Goal: Task Accomplishment & Management: Manage account settings

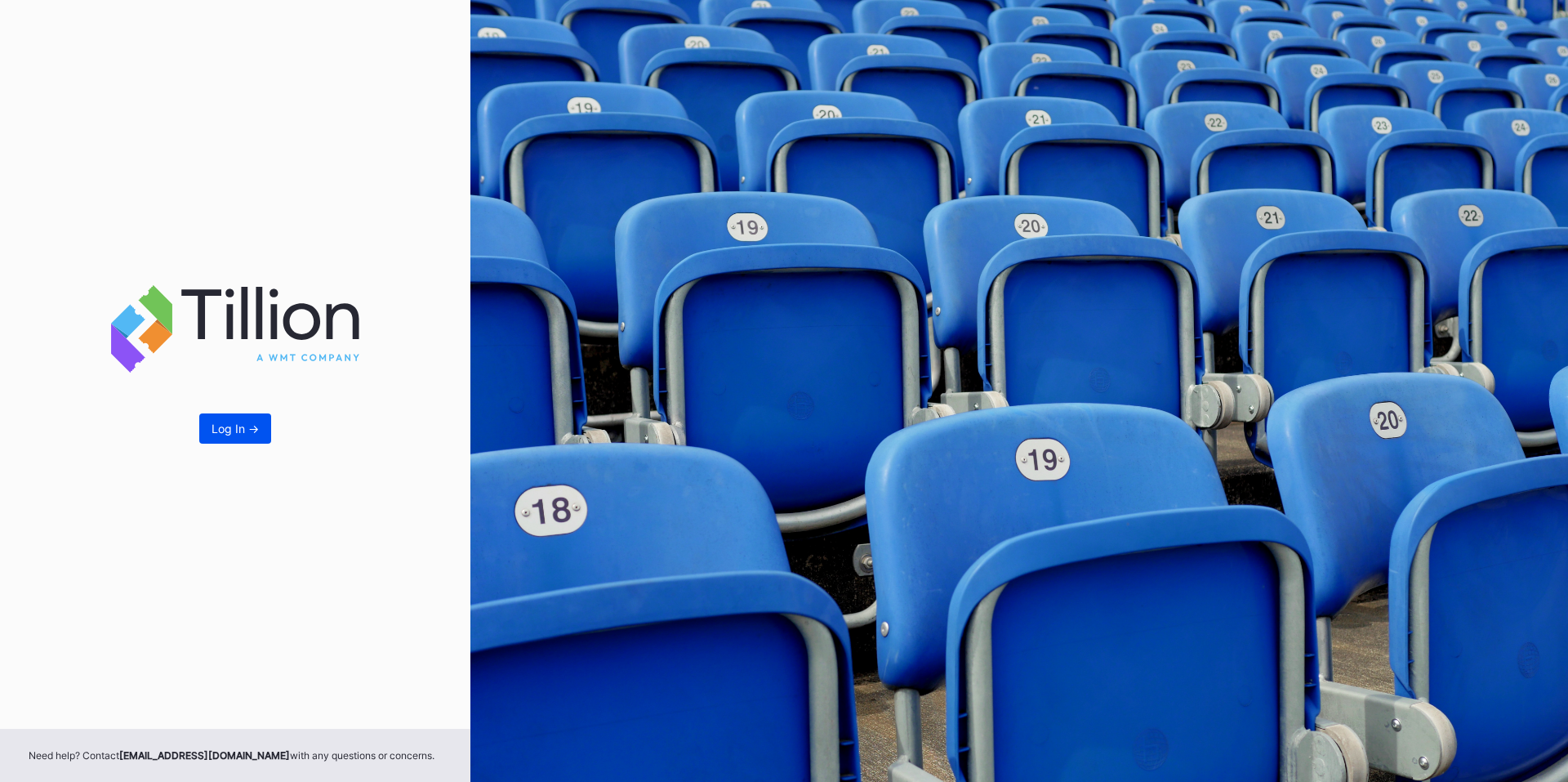
click at [255, 435] on div "Log In ->" at bounding box center [235, 428] width 48 height 14
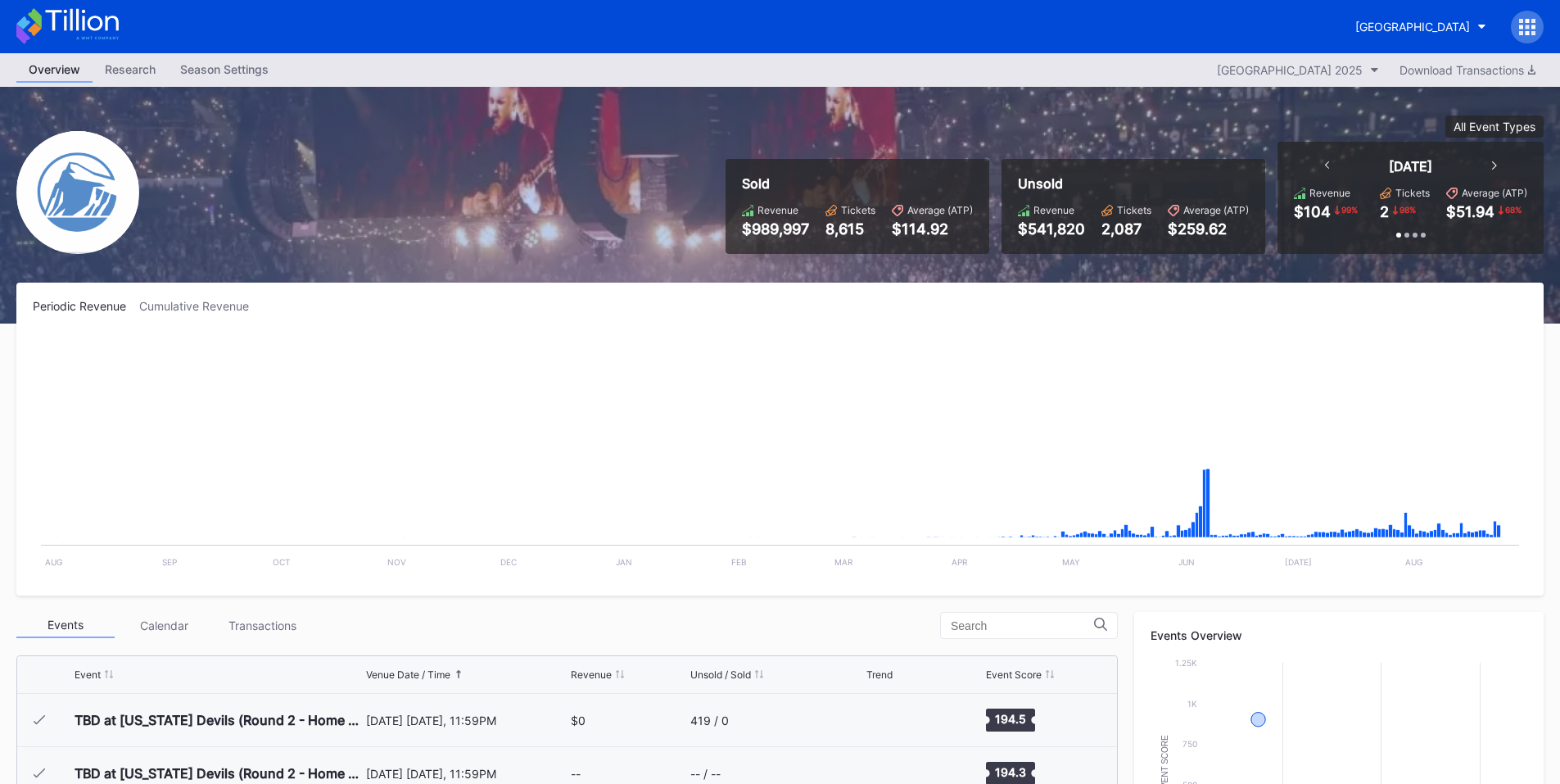
scroll to position [1916, 0]
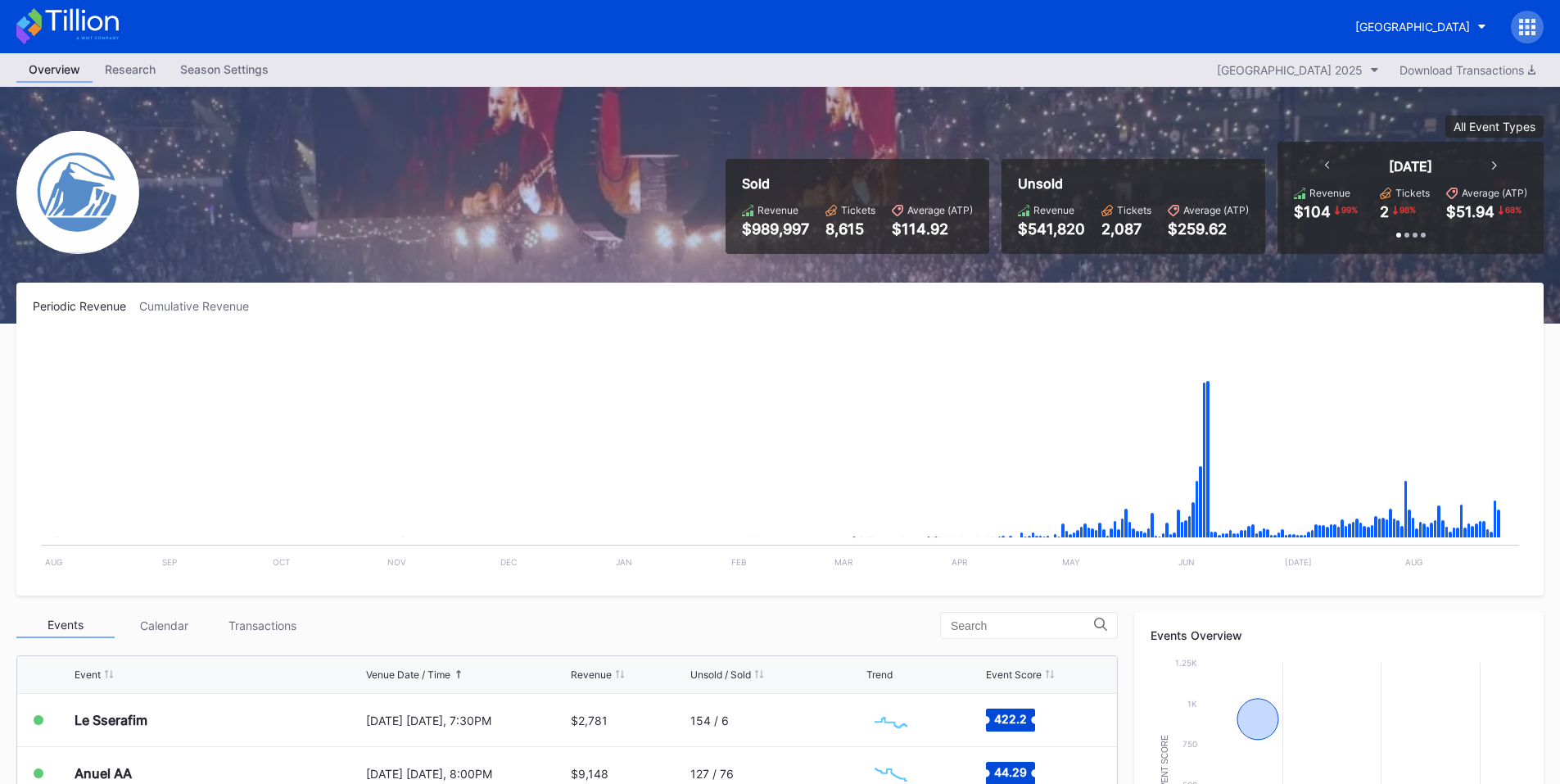
click at [1531, 21] on icon at bounding box center [1533, 20] width 4 height 4
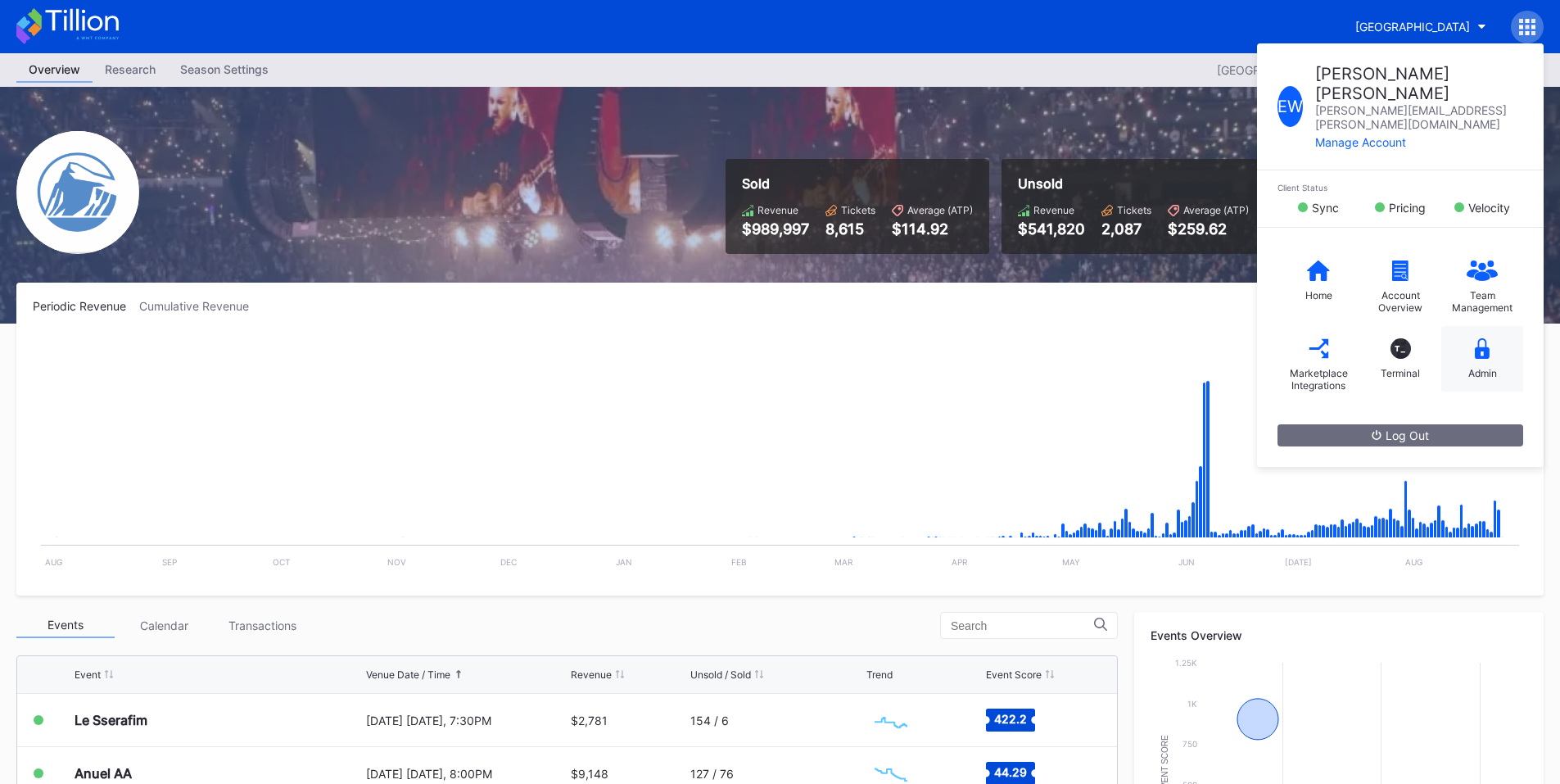
click at [1473, 328] on div "Admin" at bounding box center [1483, 358] width 82 height 65
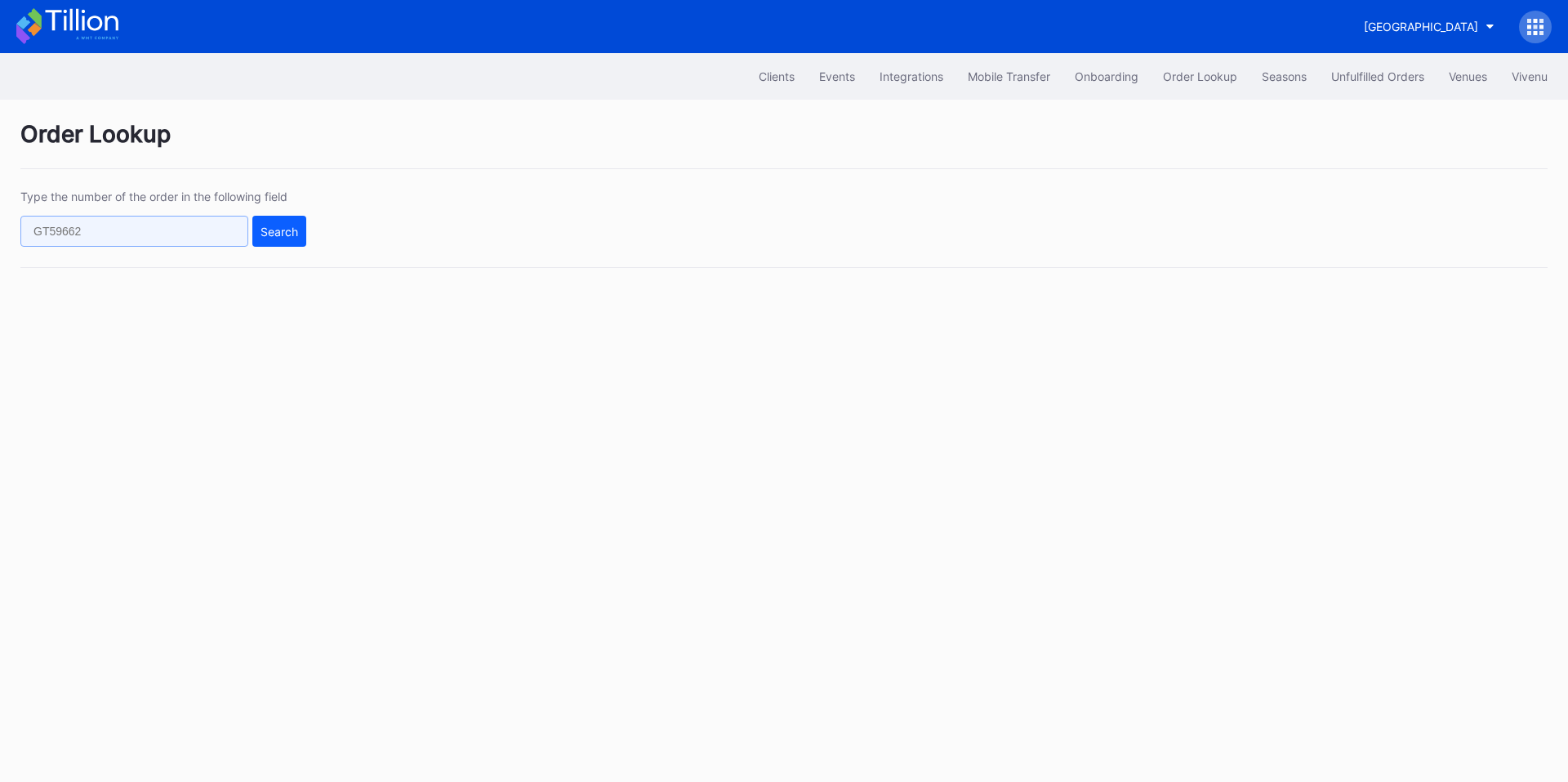
click at [178, 227] on input "text" at bounding box center [134, 231] width 228 height 31
paste input "621746768"
type input "621746768"
click at [294, 229] on div "Search" at bounding box center [279, 231] width 38 height 14
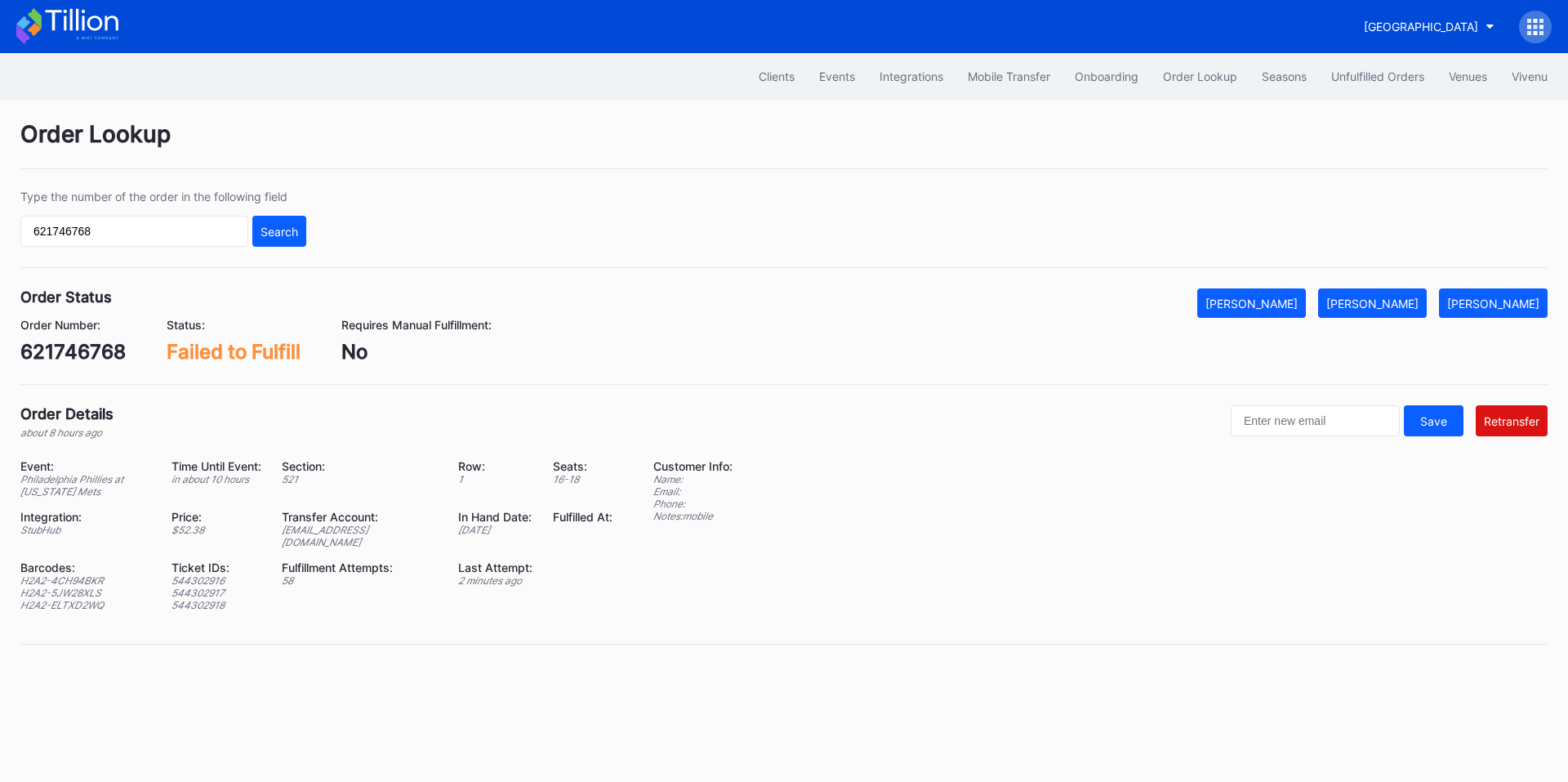
click at [86, 574] on div "H2A2-4CH94BKR" at bounding box center [85, 580] width 131 height 13
copy div "H2A2-4CH94BKR"
click at [68, 586] on div "H2A2-5JW28XLS" at bounding box center [85, 592] width 131 height 13
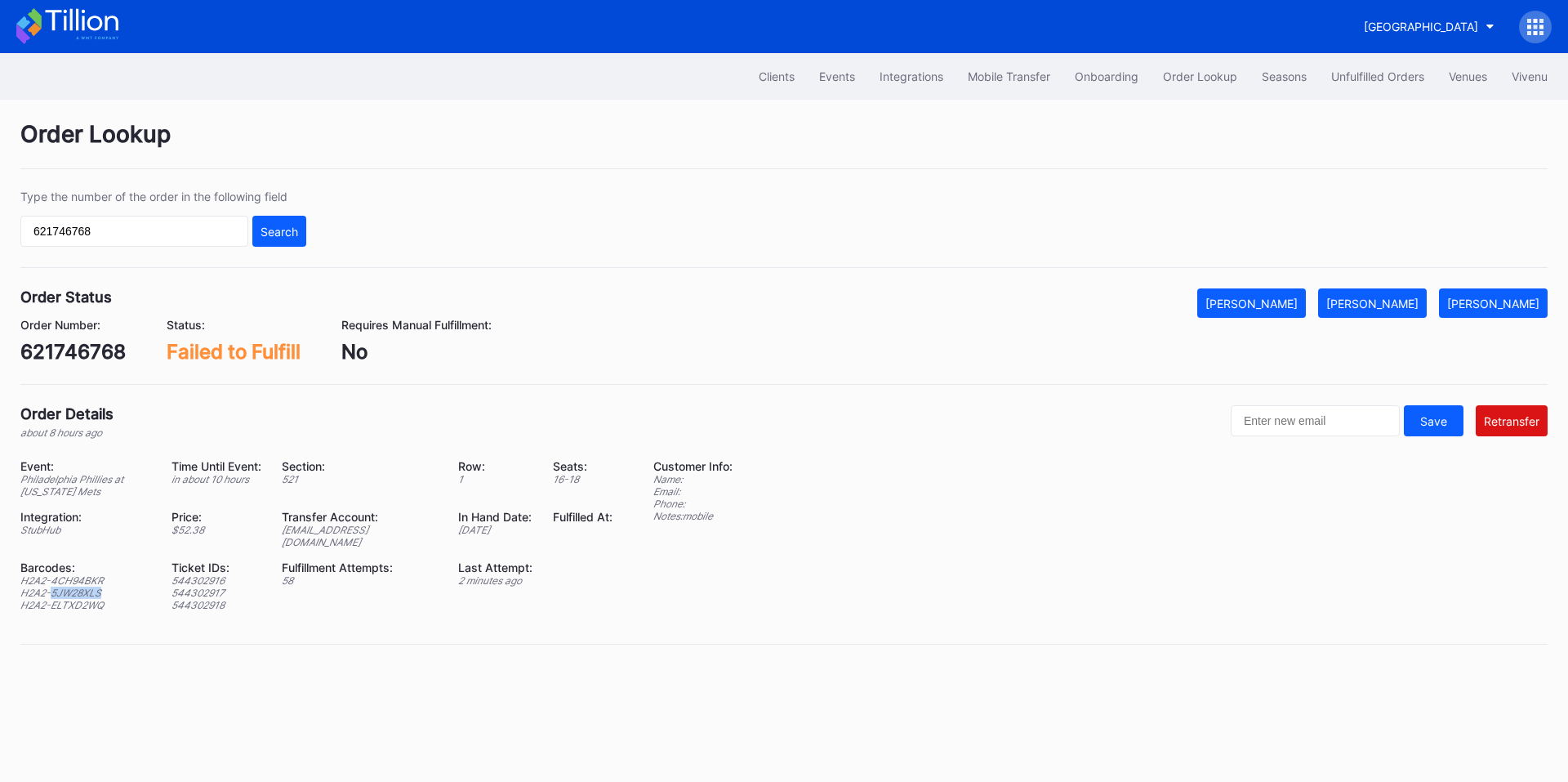
click at [68, 586] on div "H2A2-5JW28XLS" at bounding box center [85, 592] width 131 height 13
copy div "H2A2-5JW28XLS"
click at [62, 599] on div "H2A2-ELTXD2WQ" at bounding box center [85, 605] width 131 height 13
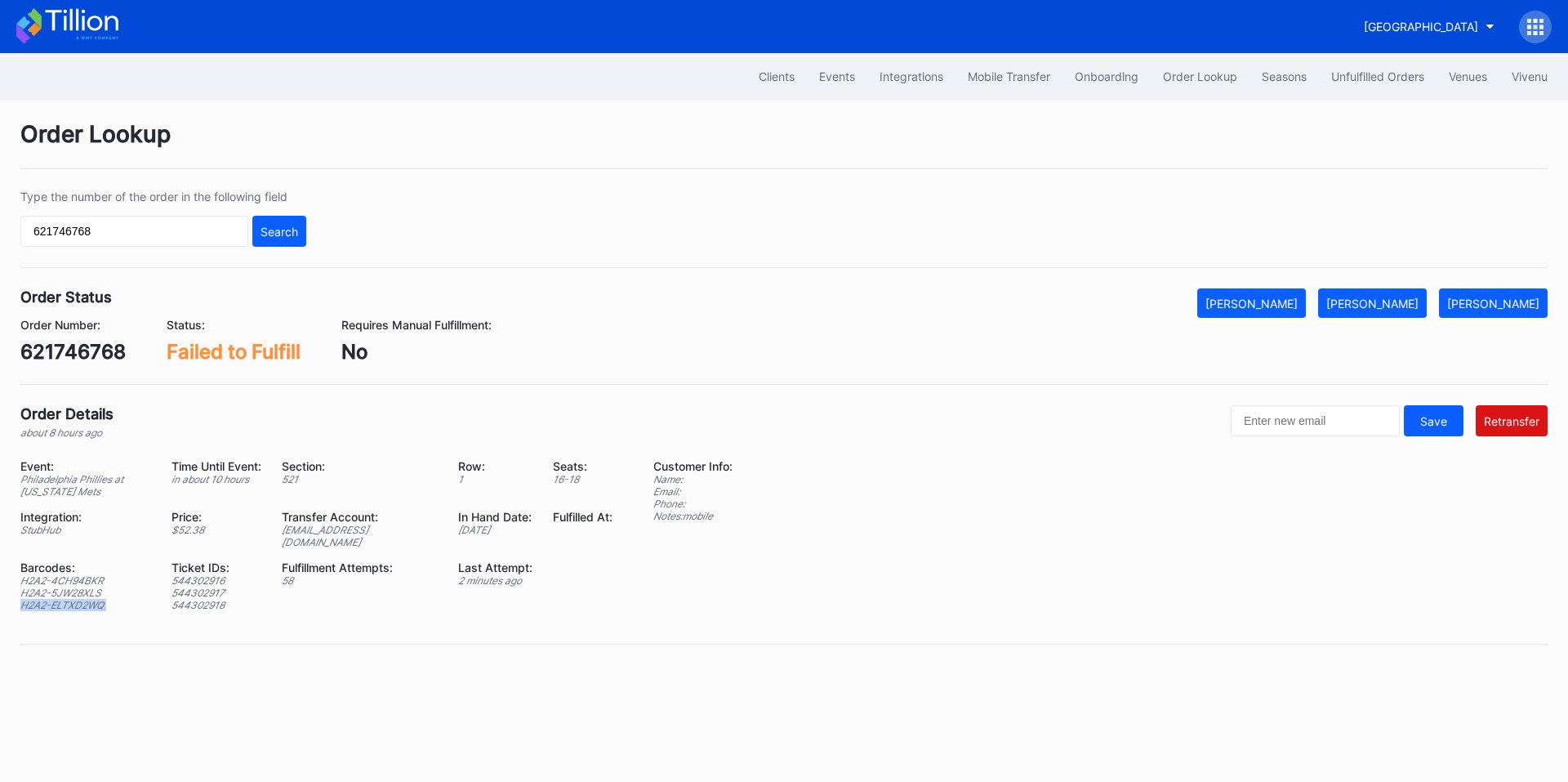
click at [62, 599] on div "H2A2-ELTXD2WQ" at bounding box center [85, 605] width 131 height 13
copy div "H2A2-ELTXD2WQ"
click at [357, 535] on div "ed-8178861@eventdynamic.com" at bounding box center [360, 535] width 156 height 24
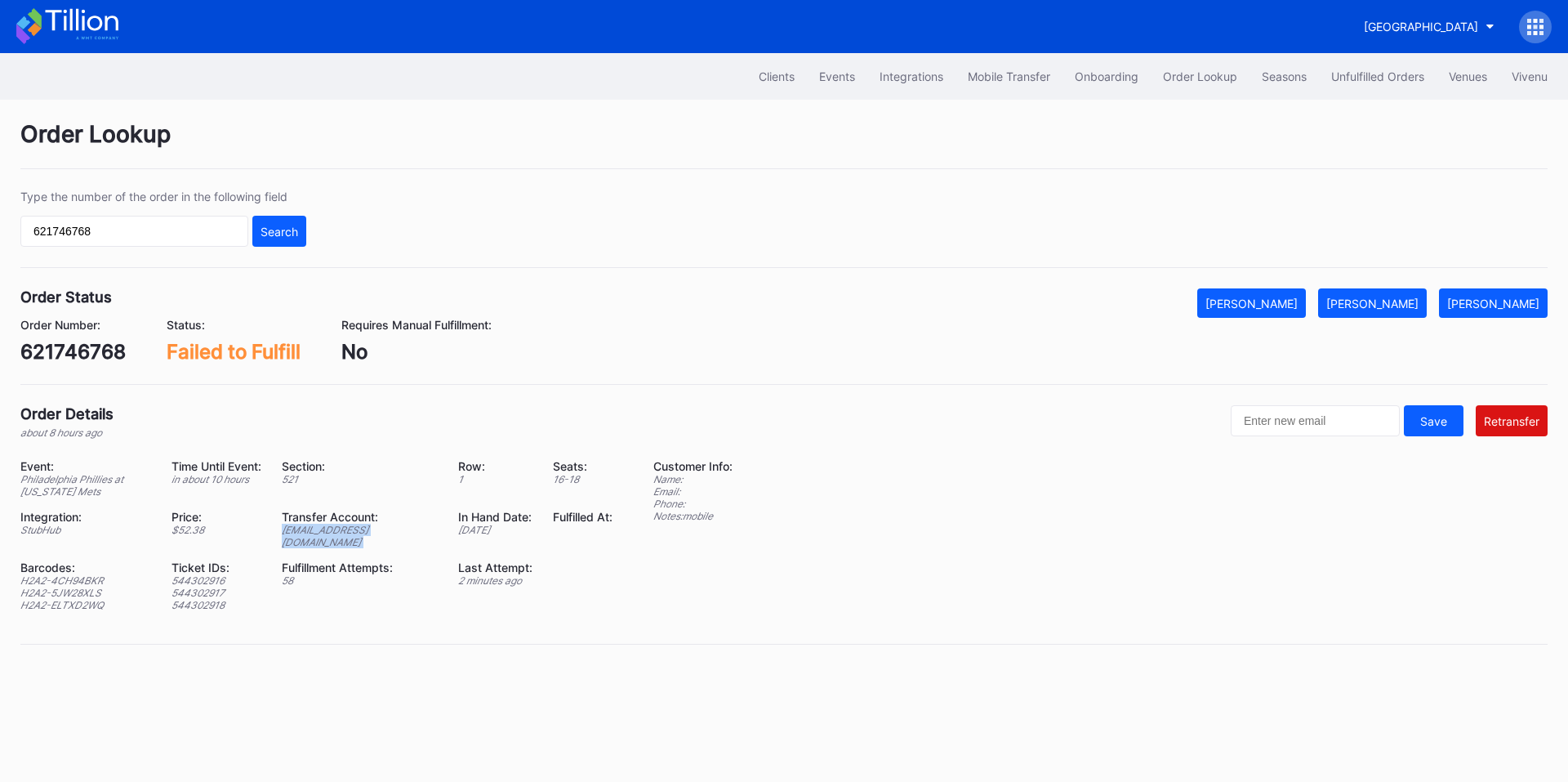
copy div "ed-8178861@eventdynamic.com"
click at [1398, 300] on div "[PERSON_NAME]" at bounding box center [1372, 303] width 92 height 14
click at [1378, 73] on div "Unfulfilled Orders" at bounding box center [1377, 76] width 93 height 14
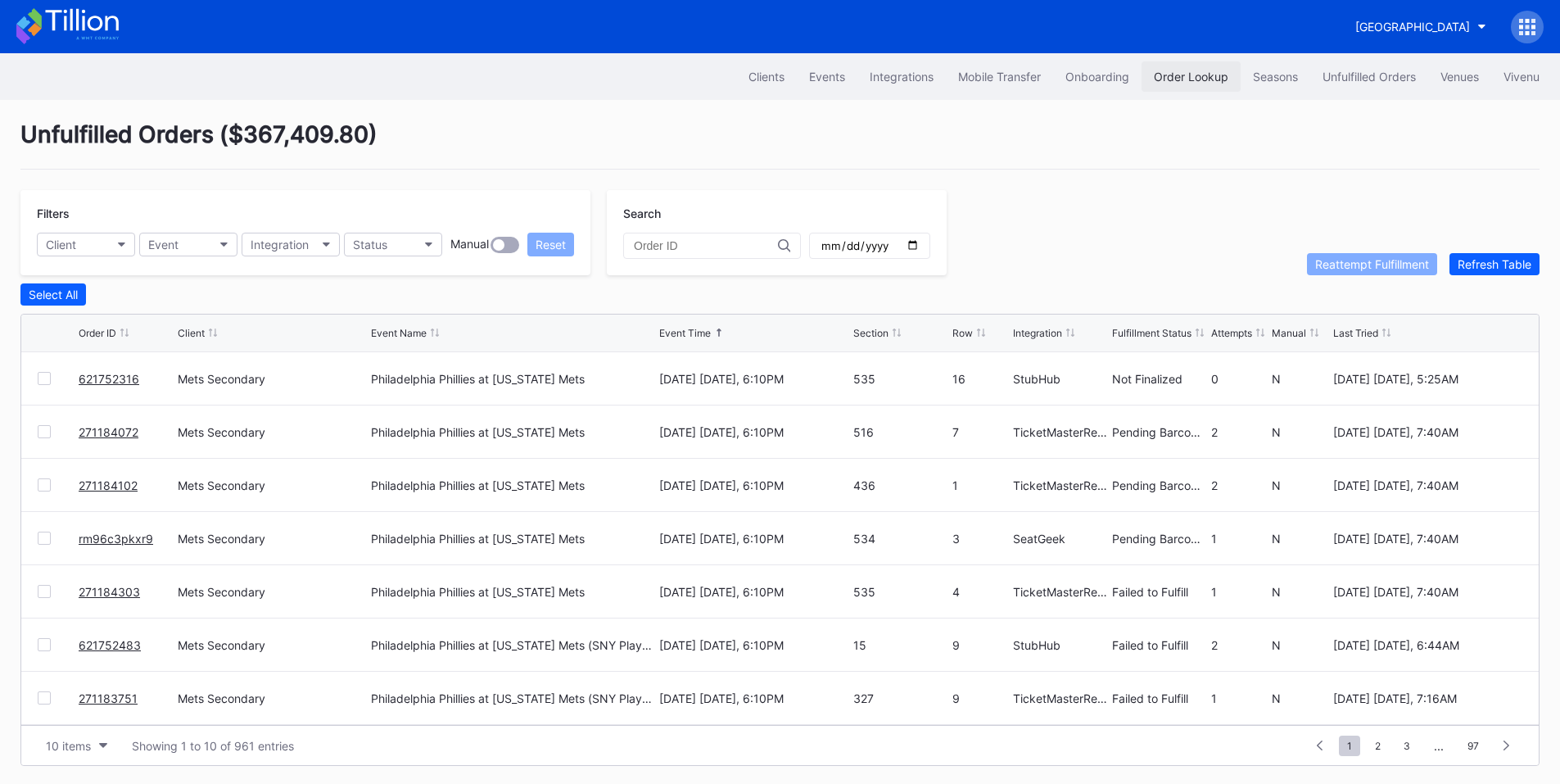
click at [1188, 72] on div "Order Lookup" at bounding box center [1191, 76] width 75 height 14
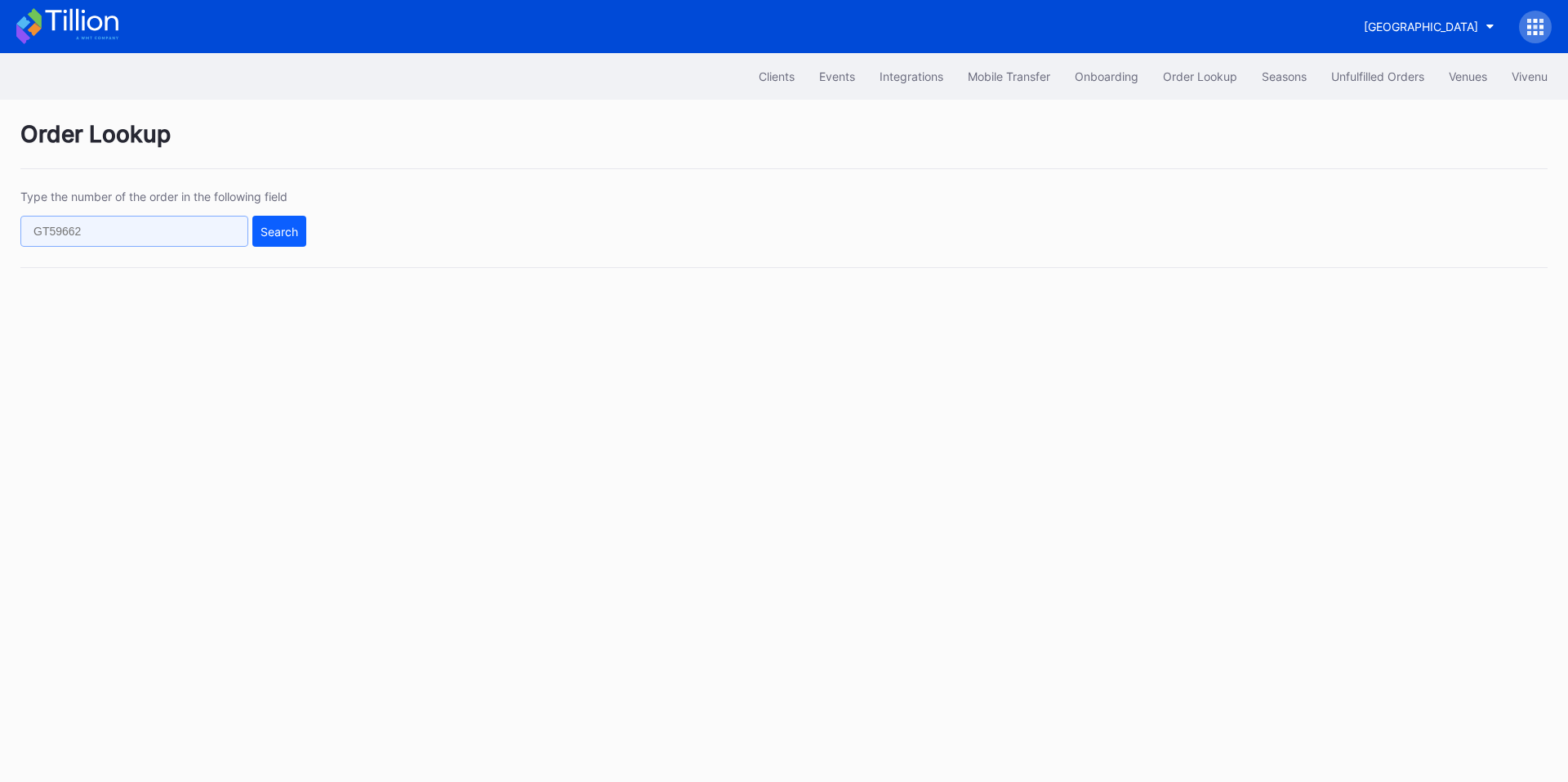
click at [146, 223] on input "text" at bounding box center [134, 231] width 228 height 31
paste input "621752483"
click at [289, 236] on div "Search" at bounding box center [279, 231] width 38 height 14
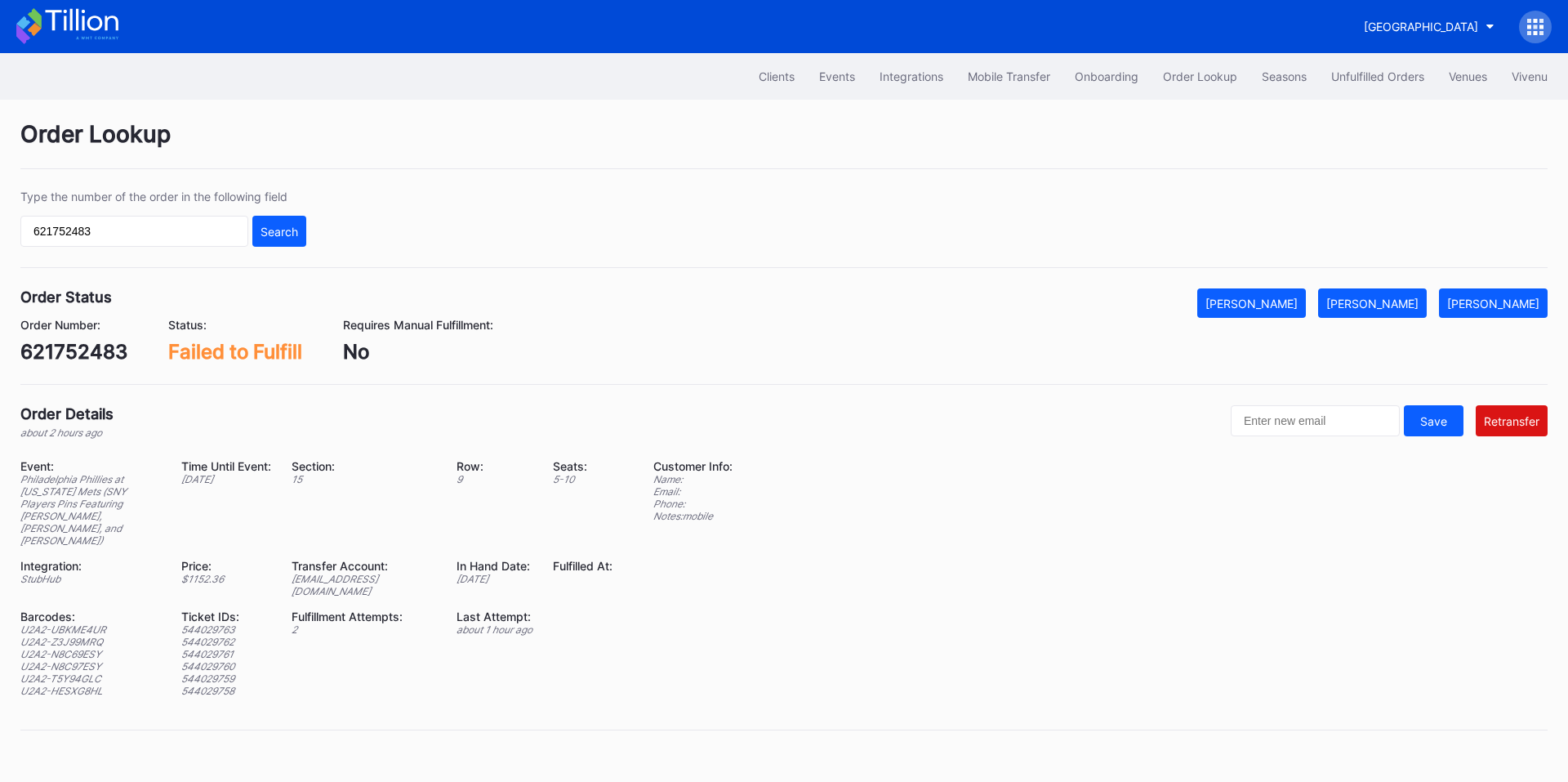
click at [352, 573] on div "[EMAIL_ADDRESS][DOMAIN_NAME]" at bounding box center [363, 584] width 145 height 24
copy div "[EMAIL_ADDRESS][DOMAIN_NAME]"
click at [77, 623] on div "U2A2-UBKME4UR" at bounding box center [90, 629] width 141 height 13
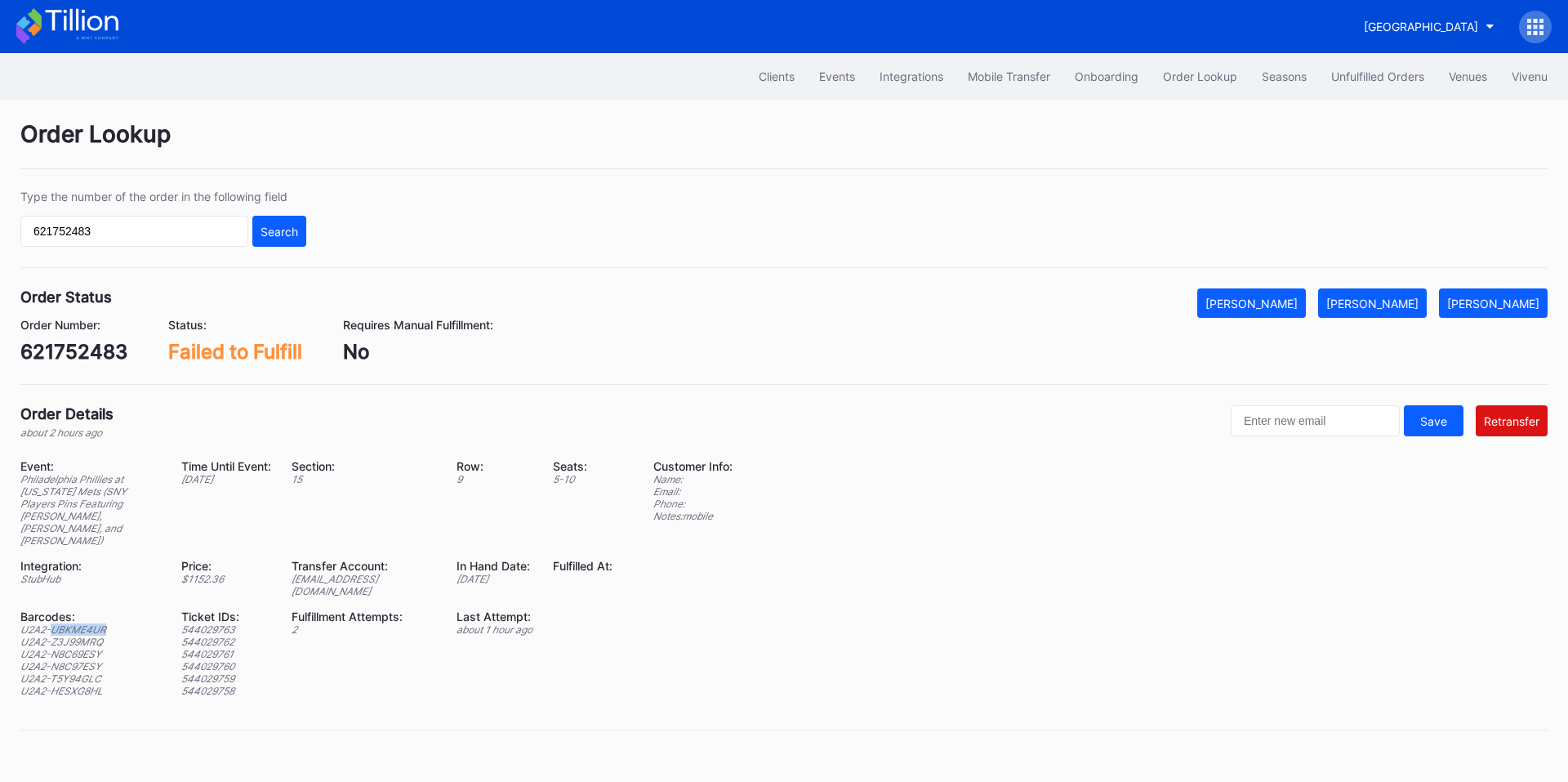
click at [77, 623] on div "U2A2-UBKME4UR" at bounding box center [90, 629] width 141 height 13
copy div "U2A2-UBKME4UR"
click at [78, 635] on div "U2A2-Z3J99MRQ" at bounding box center [90, 641] width 141 height 13
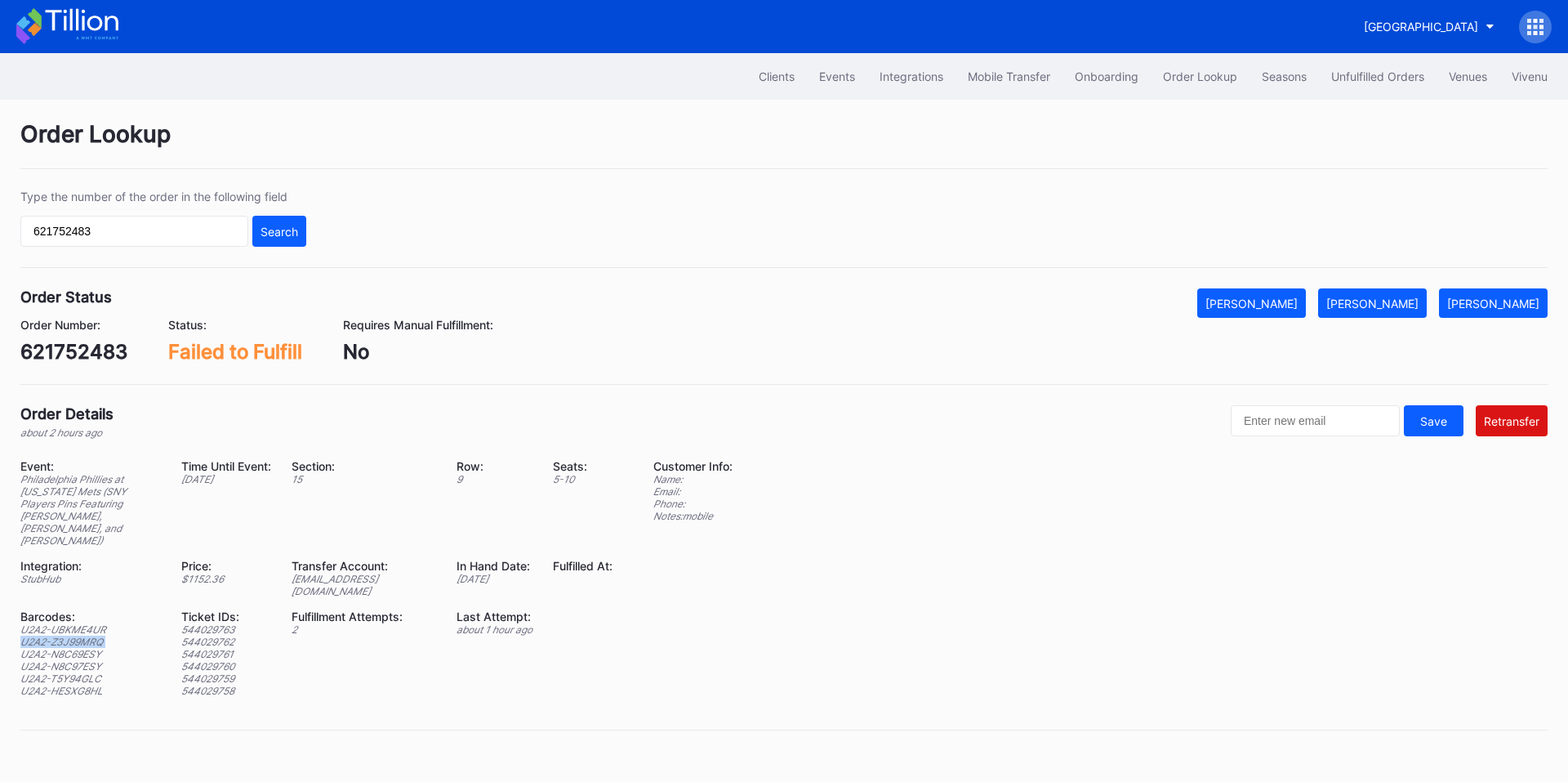
click at [78, 635] on div "U2A2-Z3J99MRQ" at bounding box center [90, 641] width 141 height 13
copy div "U2A2-Z3J99MRQ"
click at [78, 648] on div "U2A2-N8C69ESY" at bounding box center [90, 654] width 141 height 13
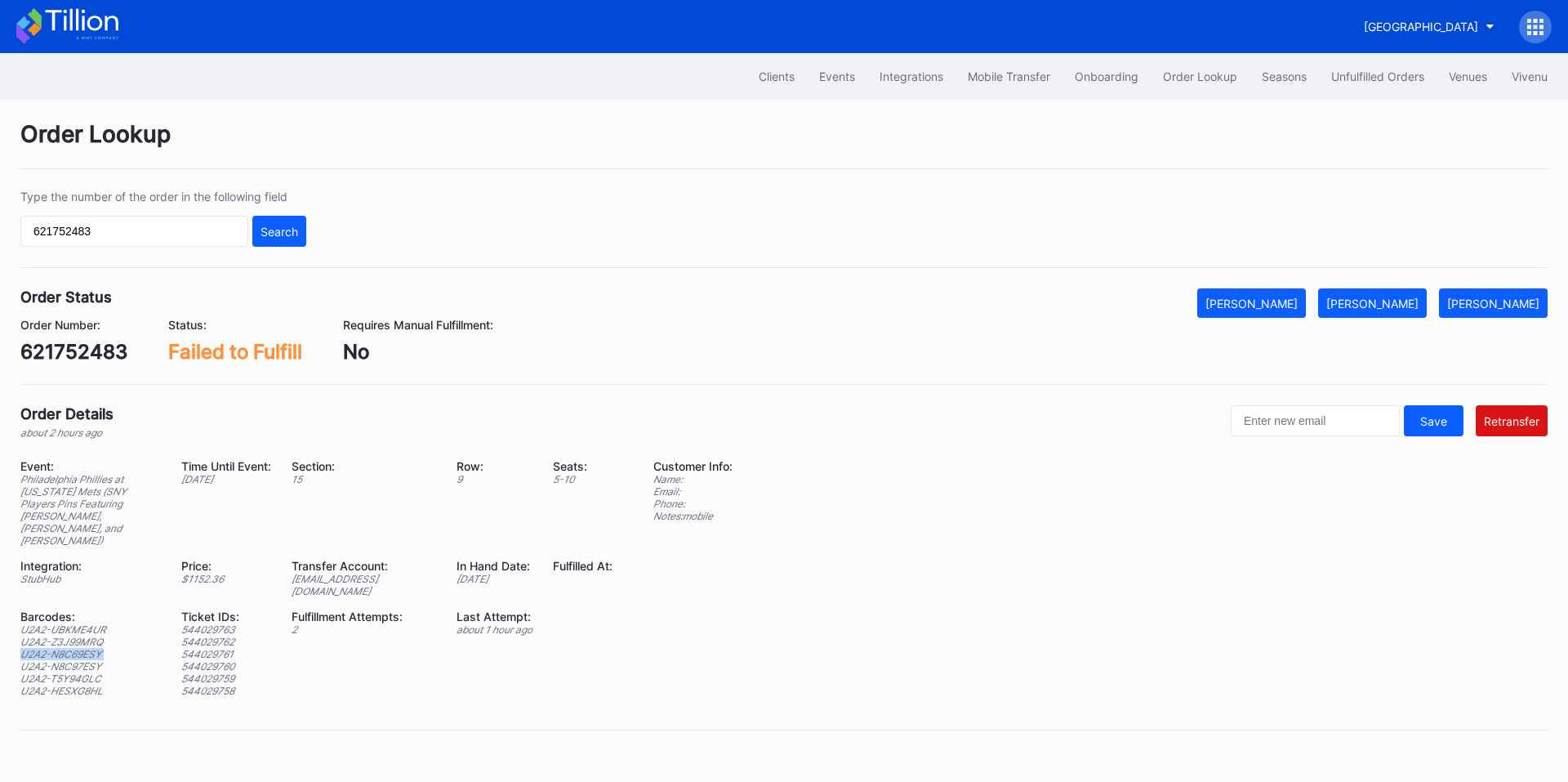
copy div "U2A2-N8C69ESY"
click at [73, 660] on div "U2A2-N8C97ESY" at bounding box center [90, 666] width 141 height 13
copy div "U2A2-N8C97ESY"
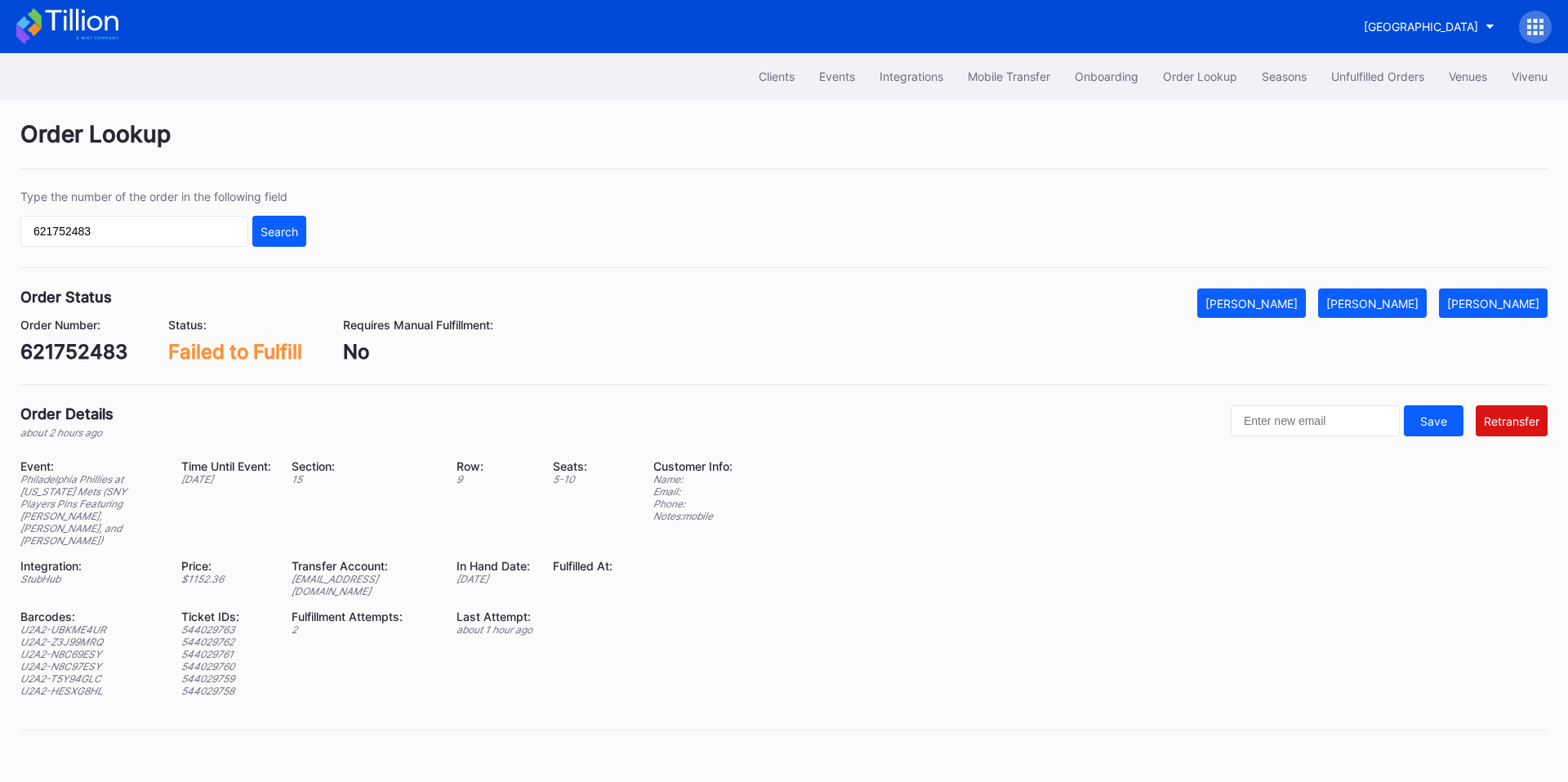
click at [80, 672] on div "U2A2-T5Y94GLC" at bounding box center [90, 678] width 141 height 13
copy div "U2A2-T5Y94GLC"
click at [80, 685] on div "U2A2-HESXG8HL" at bounding box center [90, 691] width 141 height 13
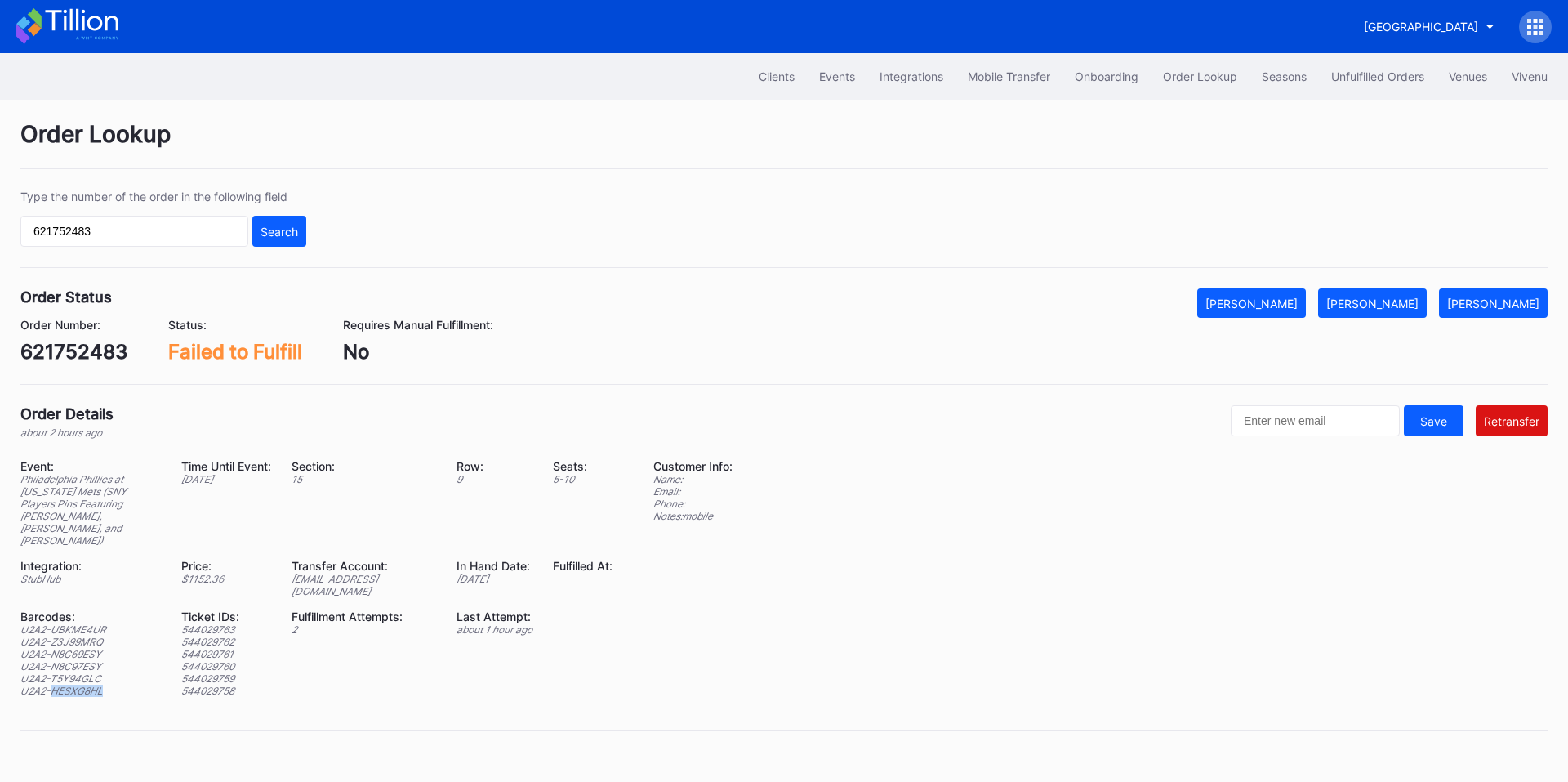
click at [80, 685] on div "U2A2-HESXG8HL" at bounding box center [90, 691] width 141 height 13
copy div "U2A2-HESXG8HL"
click at [1404, 306] on div "[PERSON_NAME]" at bounding box center [1372, 303] width 92 height 14
click at [186, 235] on input "621752483" at bounding box center [134, 231] width 228 height 31
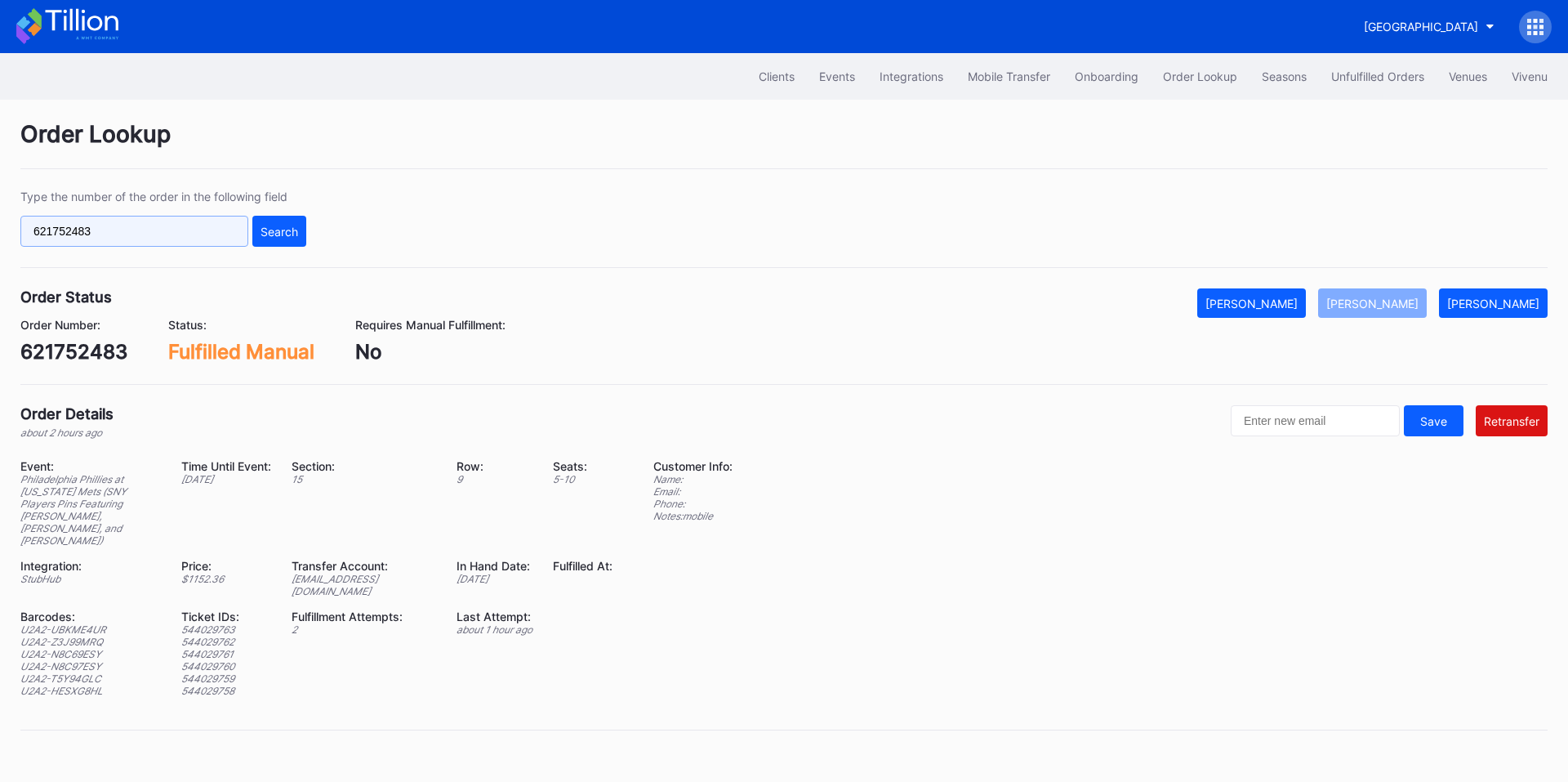
click at [186, 235] on input "621752483" at bounding box center [134, 231] width 228 height 31
paste input "30959"
click at [275, 234] on div "Search" at bounding box center [279, 231] width 38 height 14
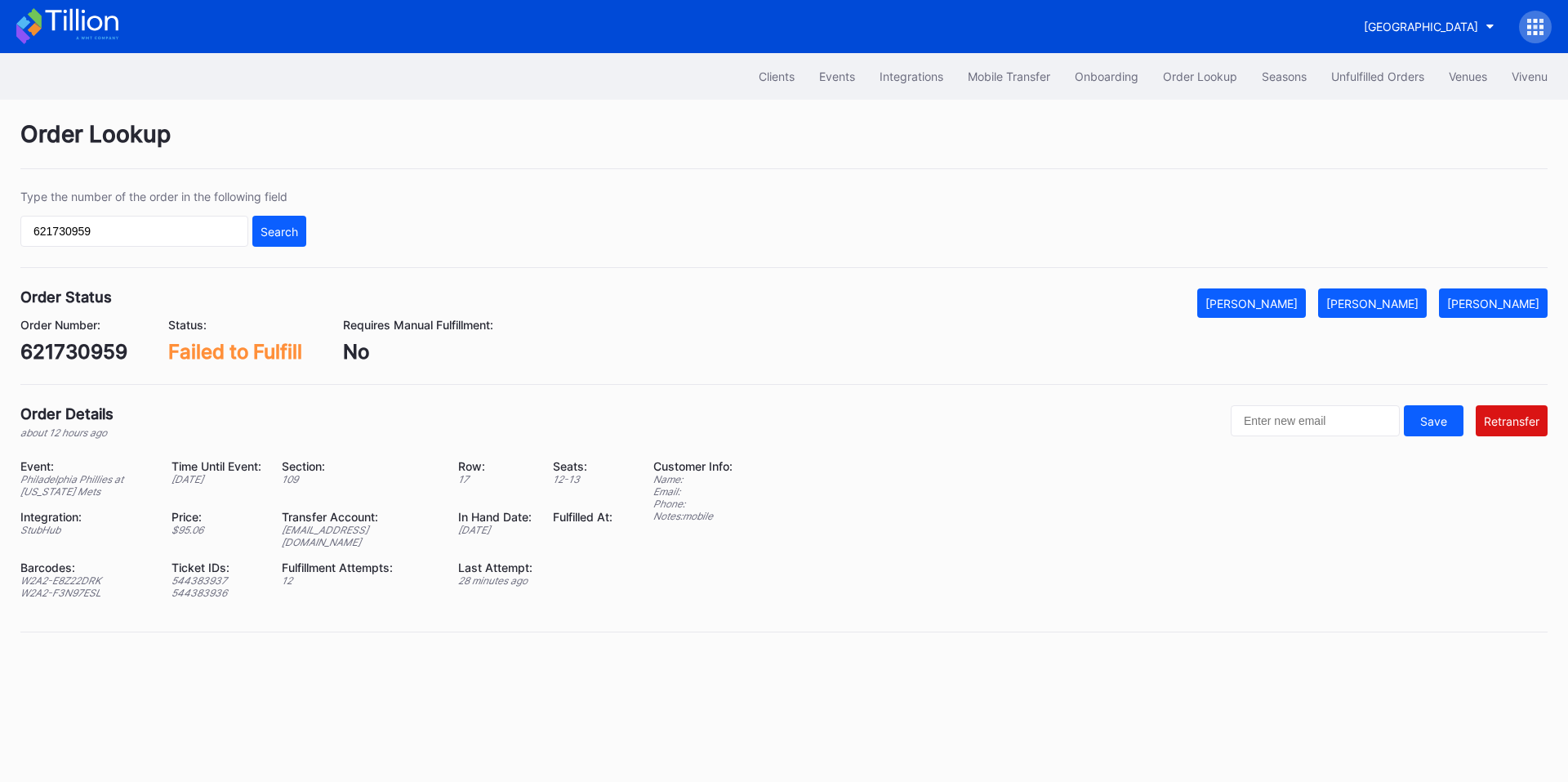
click at [378, 529] on div "[EMAIL_ADDRESS][DOMAIN_NAME]" at bounding box center [360, 535] width 156 height 24
copy div "[EMAIL_ADDRESS][DOMAIN_NAME]"
click at [1401, 296] on div "[PERSON_NAME]" at bounding box center [1372, 303] width 92 height 14
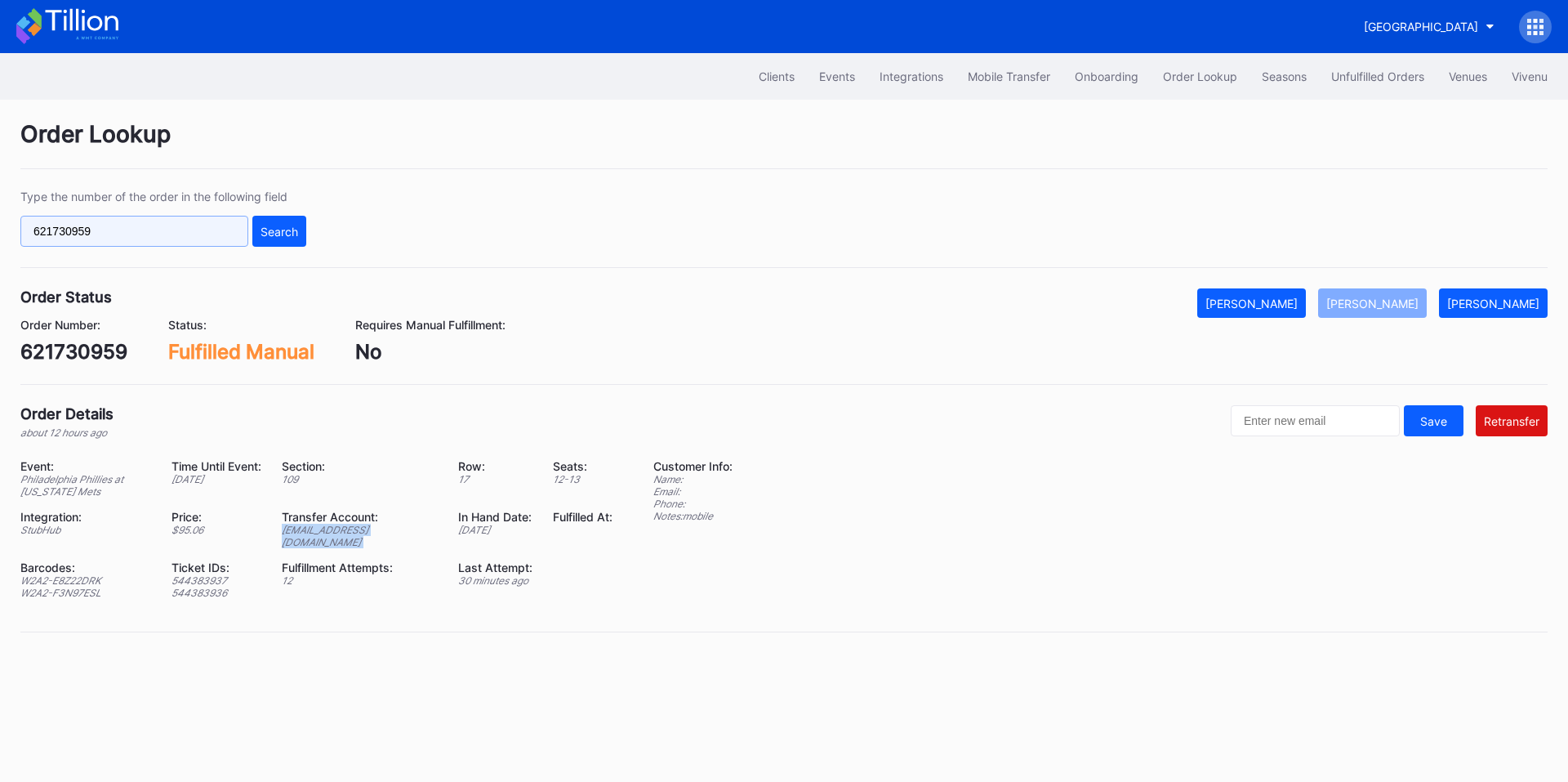
click at [203, 241] on input "621730959" at bounding box center [134, 231] width 228 height 31
paste input "50595177"
click at [291, 224] on div "Search" at bounding box center [279, 231] width 38 height 14
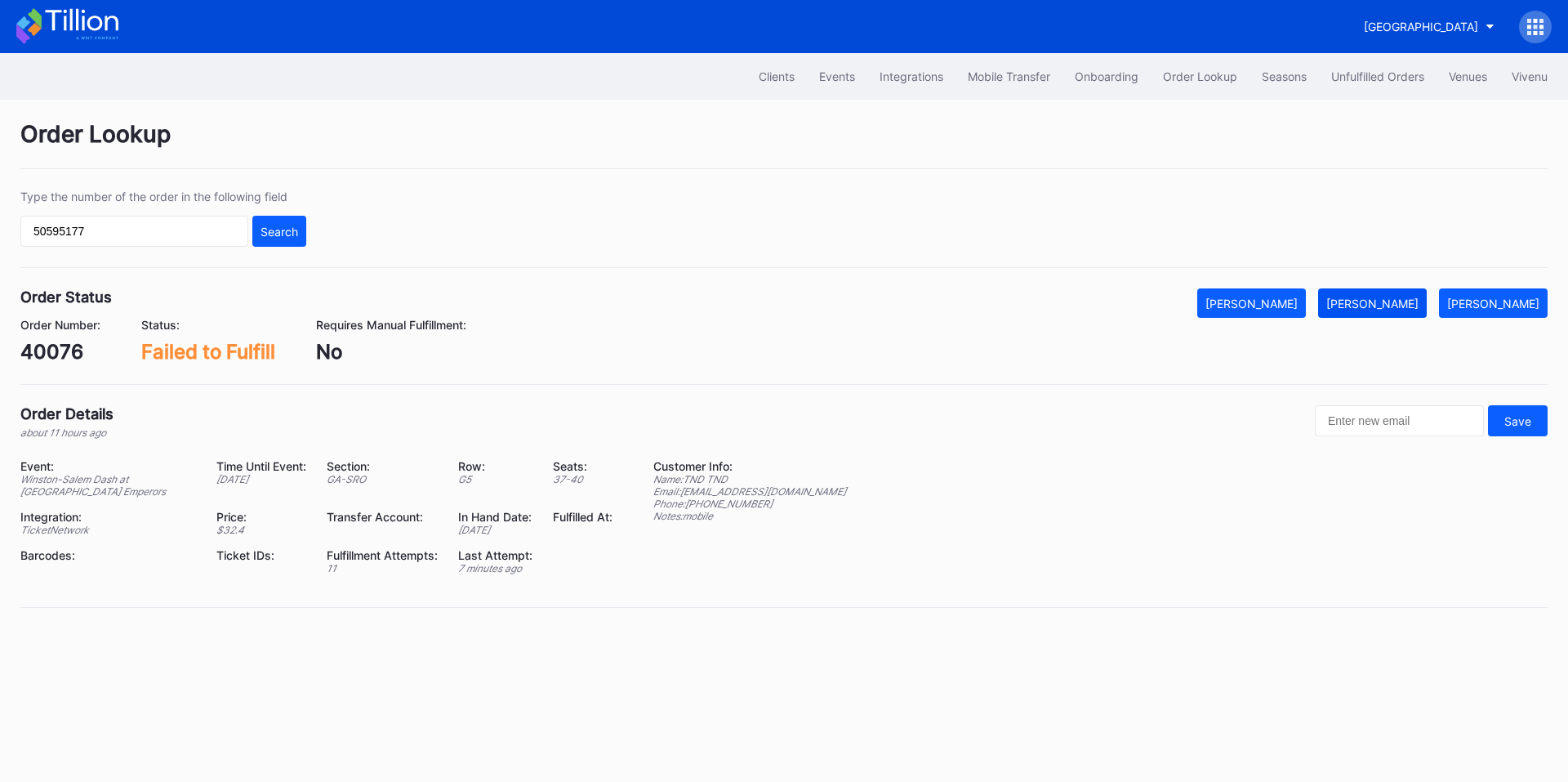
click at [1409, 301] on div "[PERSON_NAME]" at bounding box center [1372, 303] width 92 height 14
click at [169, 217] on input "50595177" at bounding box center [134, 231] width 228 height 31
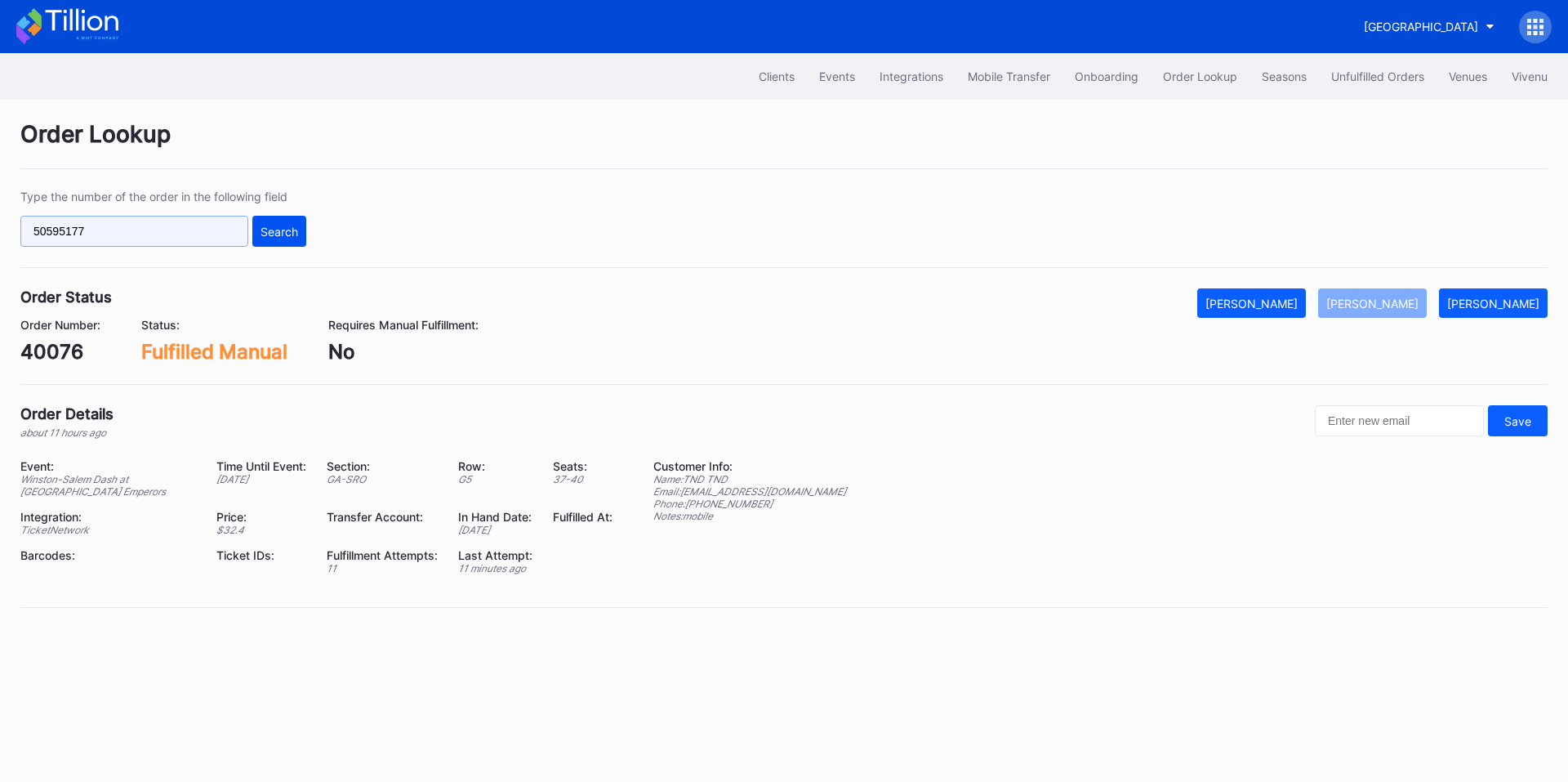
paste input "621075237"
click at [287, 221] on button "Search" at bounding box center [279, 231] width 54 height 31
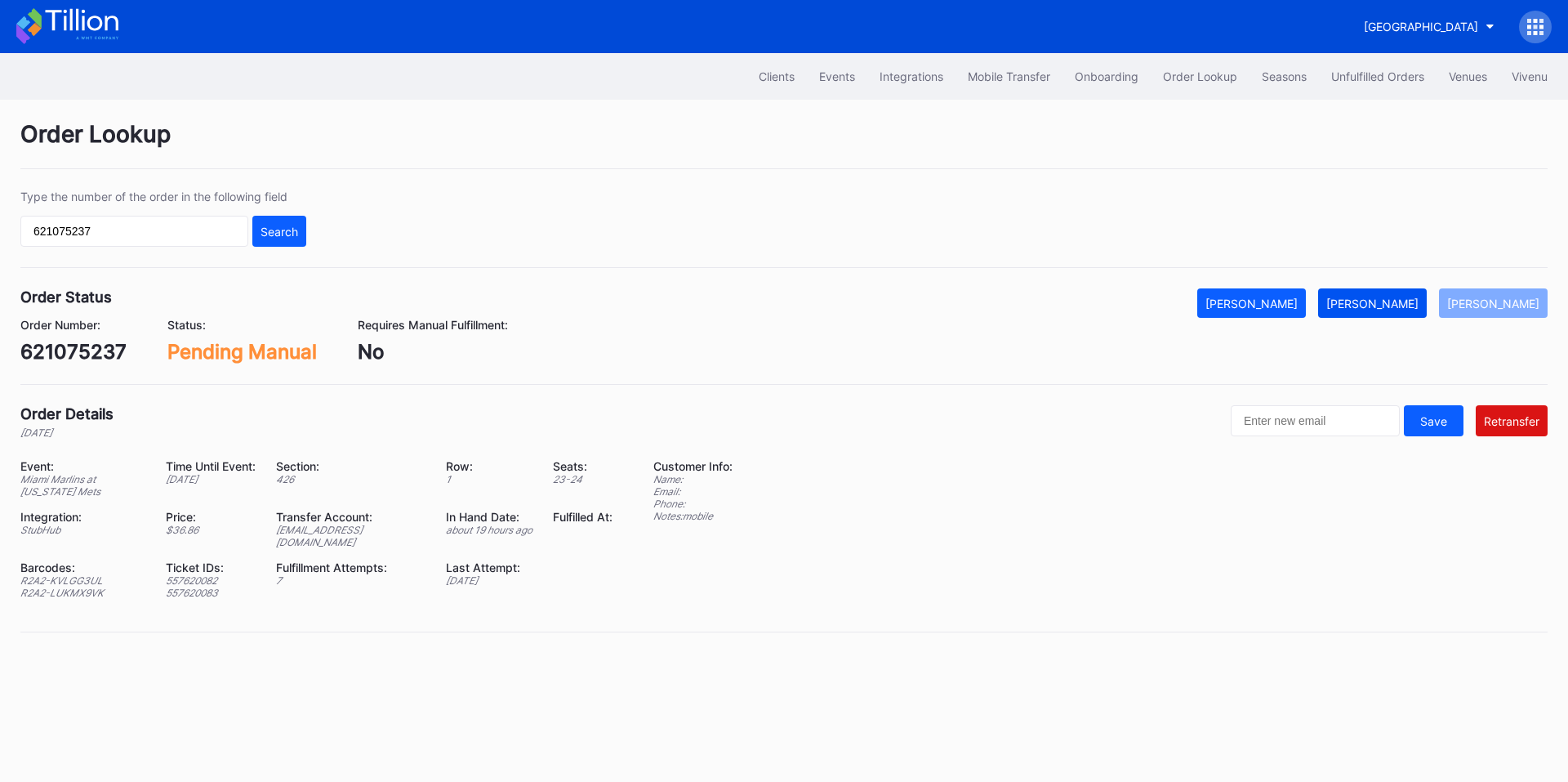
click at [1392, 301] on div "[PERSON_NAME]" at bounding box center [1372, 303] width 92 height 14
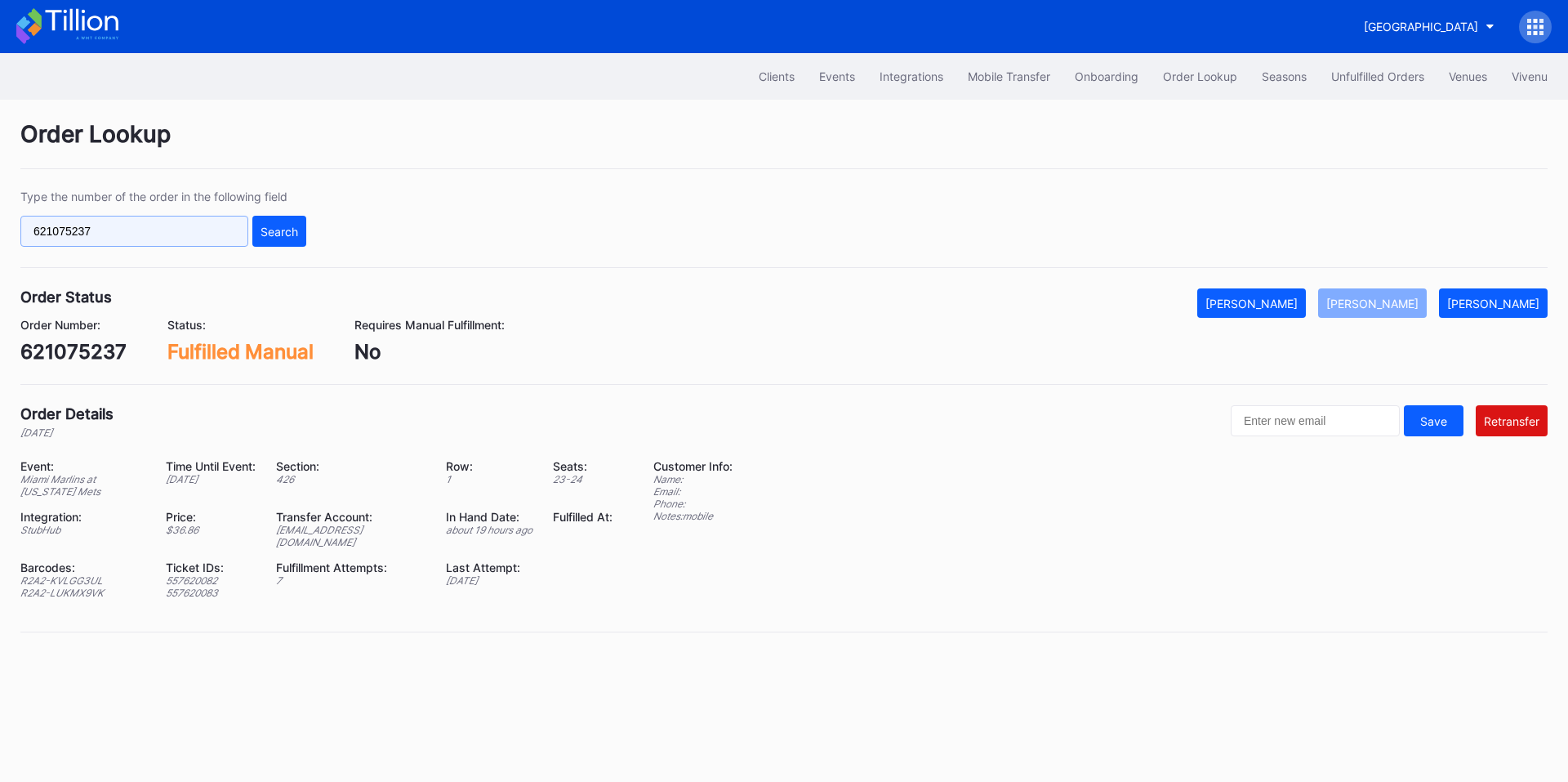
click at [147, 225] on input "621075237" at bounding box center [134, 231] width 228 height 31
paste input "230937171"
click at [271, 234] on div "Search" at bounding box center [279, 231] width 38 height 14
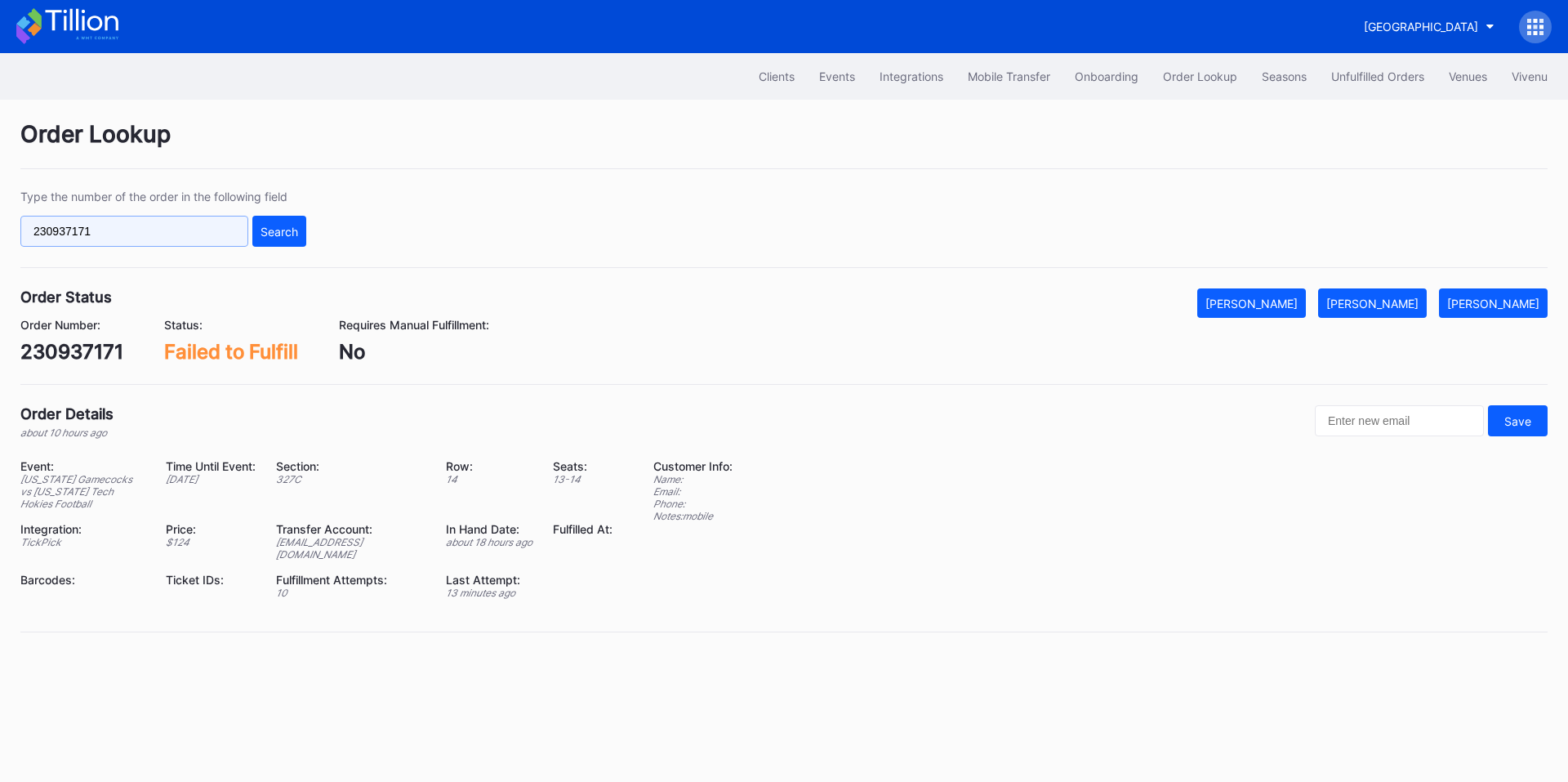
click at [196, 224] on input "230937171" at bounding box center [134, 231] width 228 height 31
click at [565, 193] on div "Type the number of the order in the following field 230937171 Search" at bounding box center [784, 229] width 1527 height 79
click at [1365, 305] on div "[PERSON_NAME]" at bounding box center [1372, 303] width 92 height 14
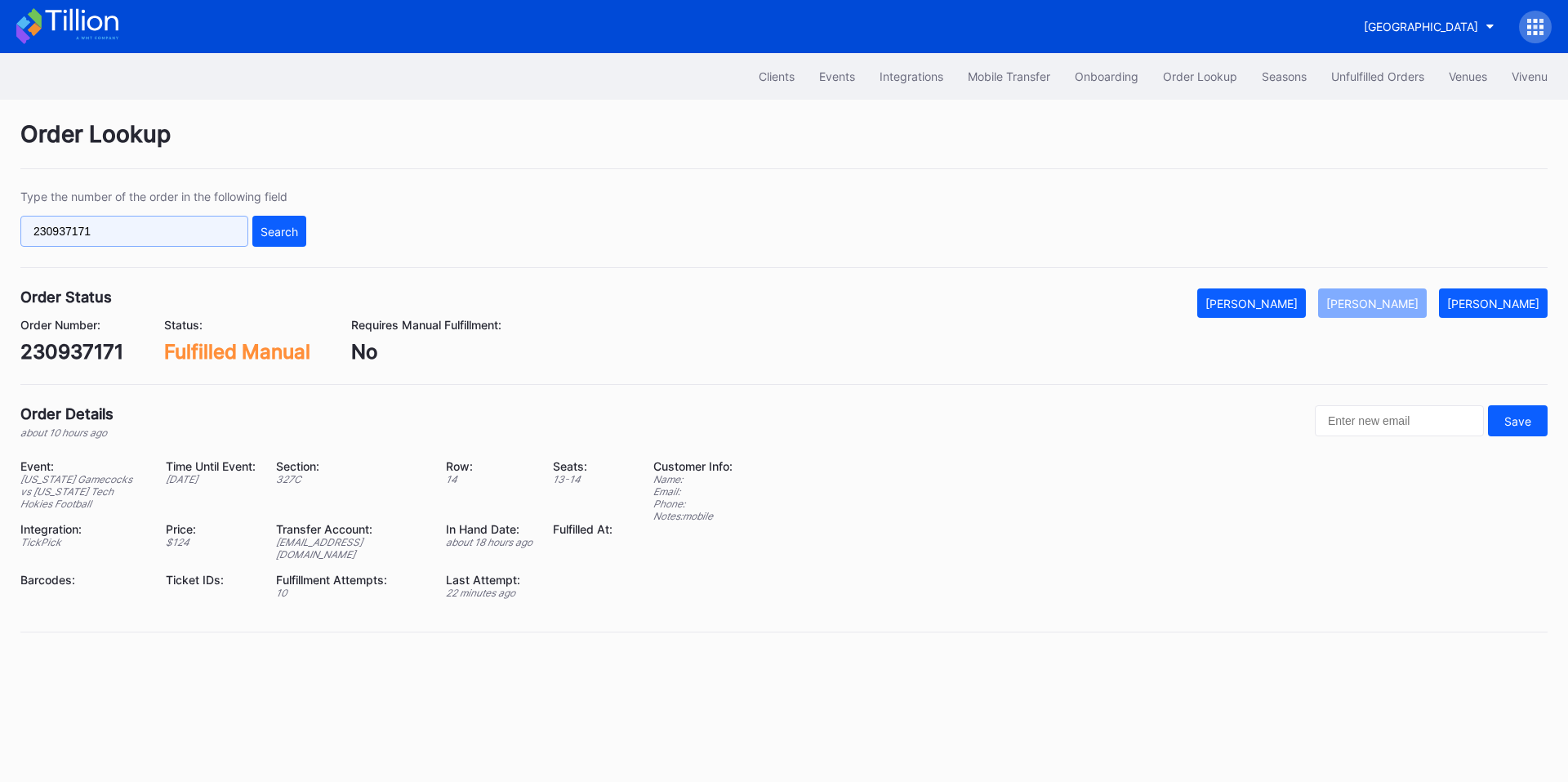
click at [173, 239] on input "230937171" at bounding box center [134, 231] width 228 height 31
paste input "621726290"
click at [275, 238] on div "Search" at bounding box center [279, 231] width 38 height 14
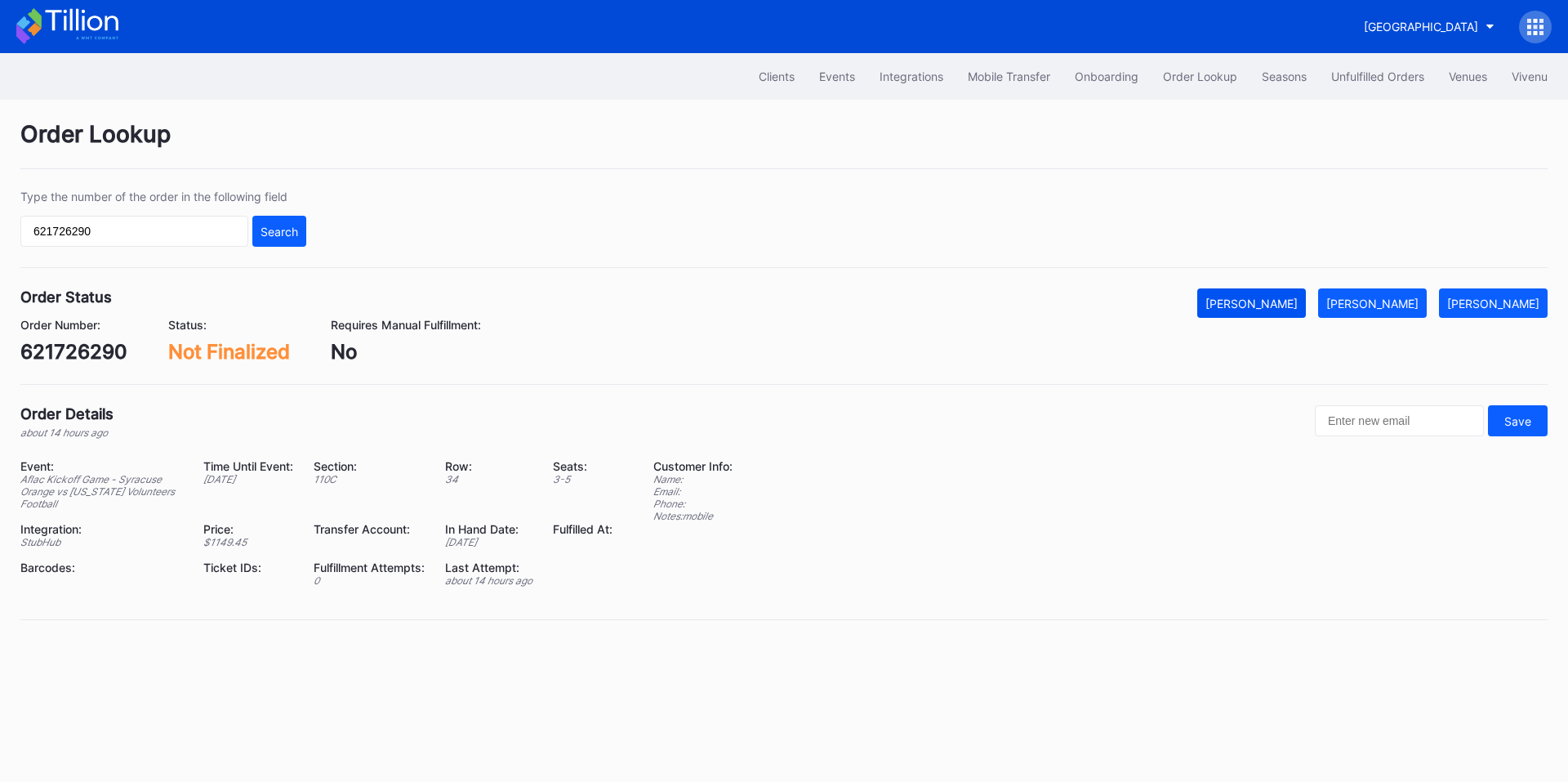
click at [1298, 310] on div "[PERSON_NAME]" at bounding box center [1252, 303] width 92 height 14
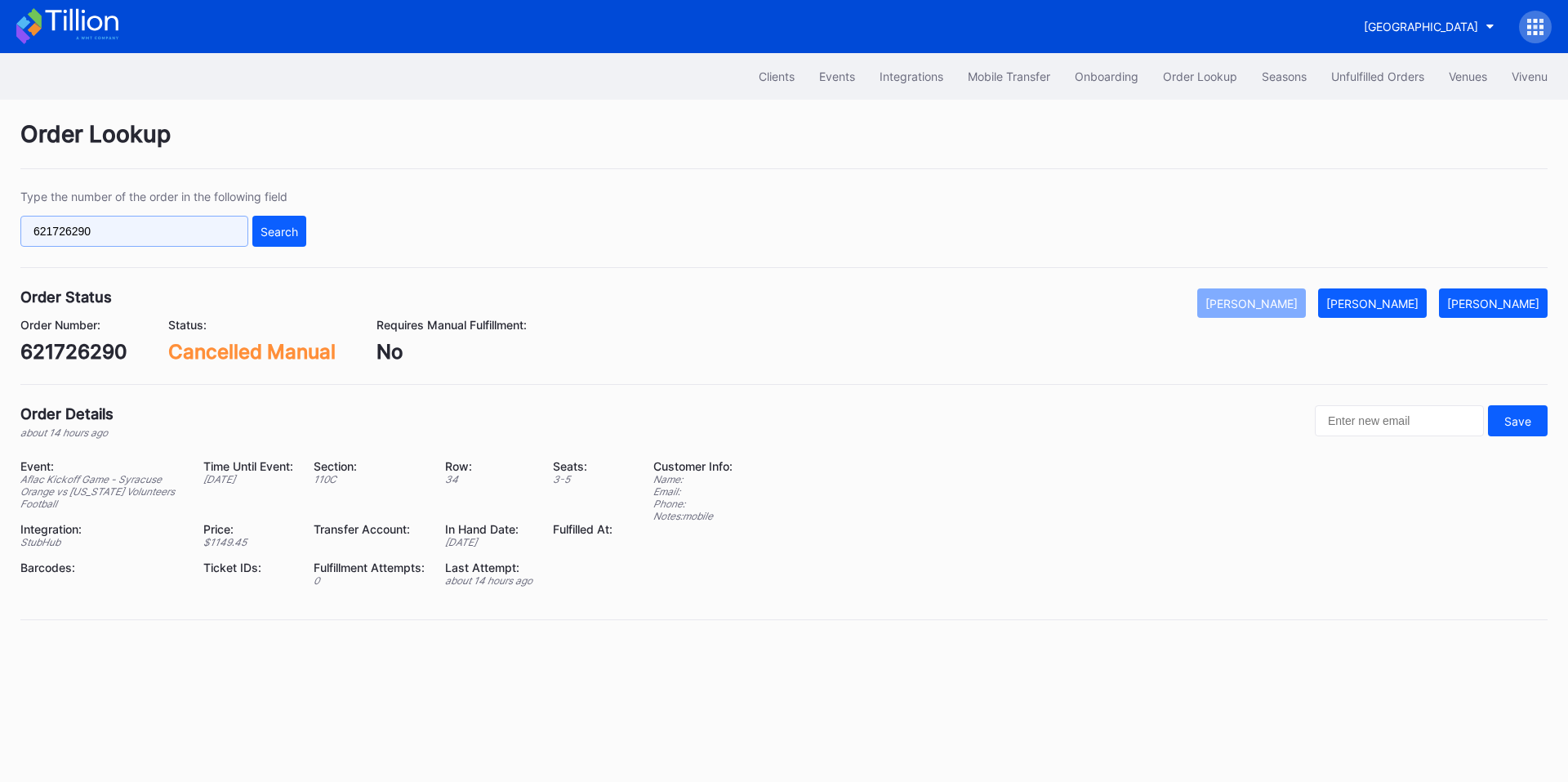
click at [157, 227] on input "621726290" at bounding box center [134, 231] width 228 height 31
click at [157, 227] on input "621726290" at bounding box center [134, 231] width 228 height 31
paste input "46768"
click at [261, 226] on div "Search" at bounding box center [279, 231] width 38 height 14
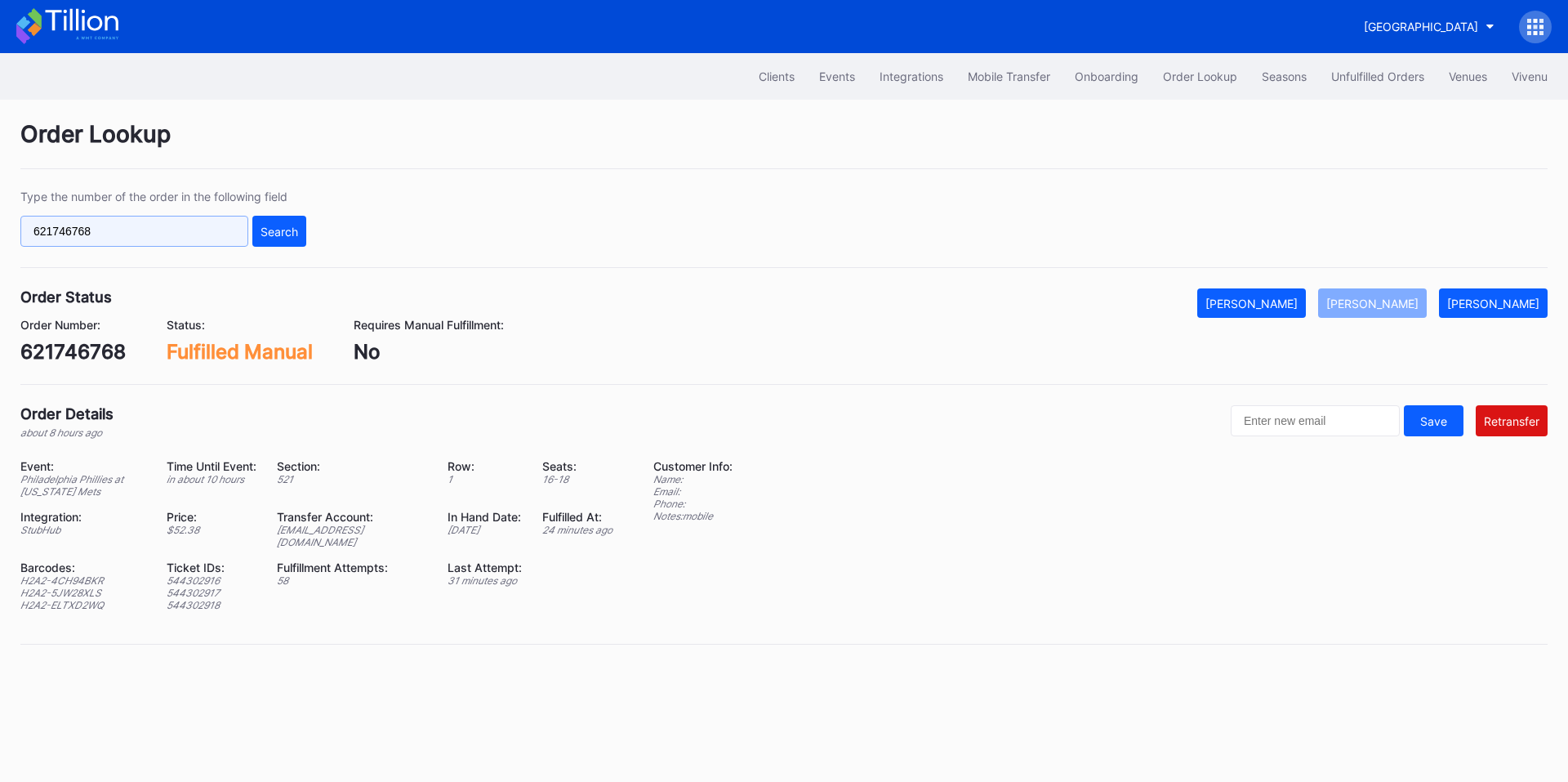
click at [187, 226] on input "621746768" at bounding box center [134, 231] width 228 height 31
paste input "8392"
click at [284, 238] on div "Search" at bounding box center [279, 231] width 38 height 14
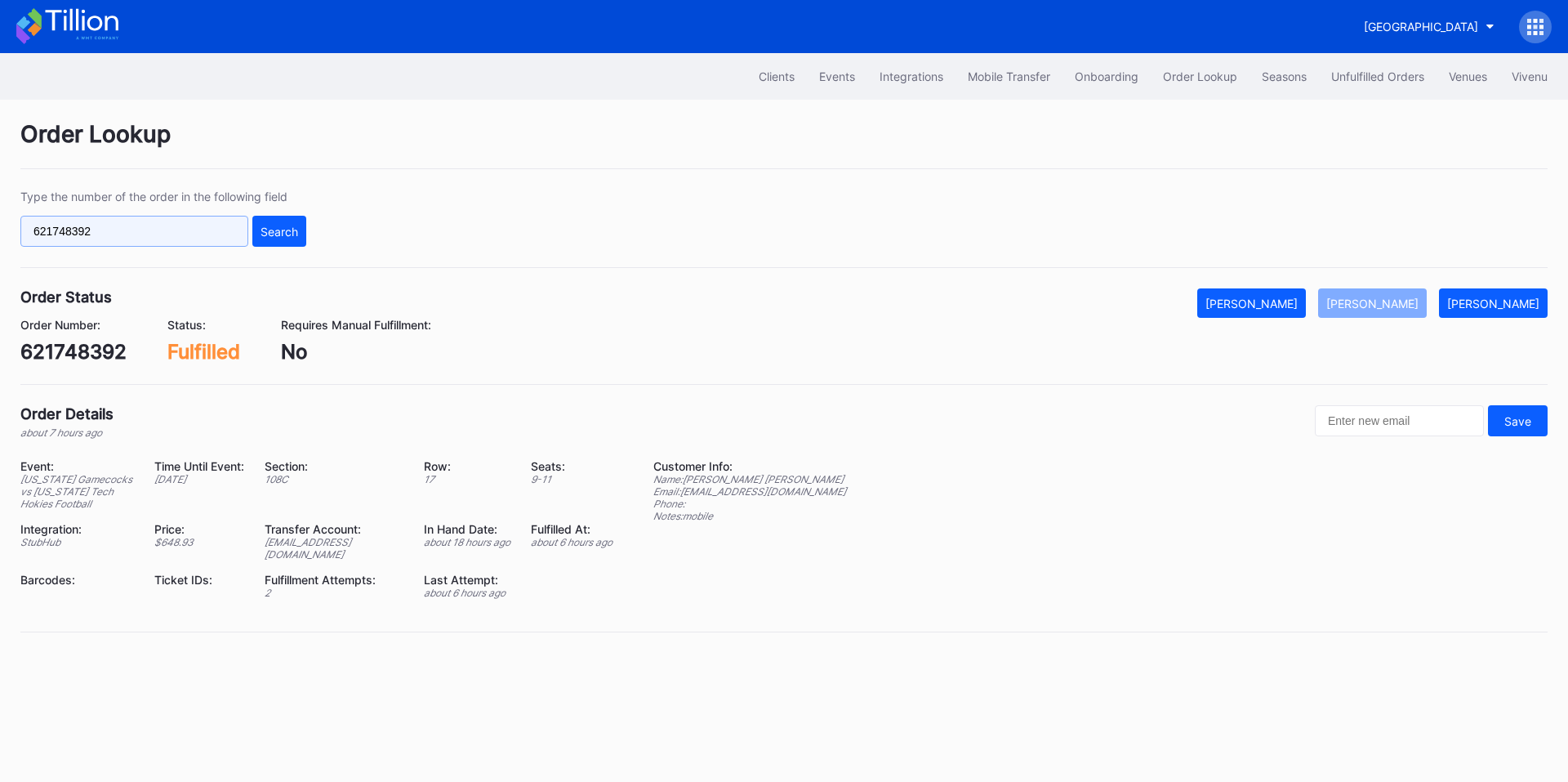
click at [204, 245] on input "621748392" at bounding box center [134, 231] width 228 height 31
paste input "6768"
click at [277, 234] on div "Search" at bounding box center [279, 231] width 38 height 14
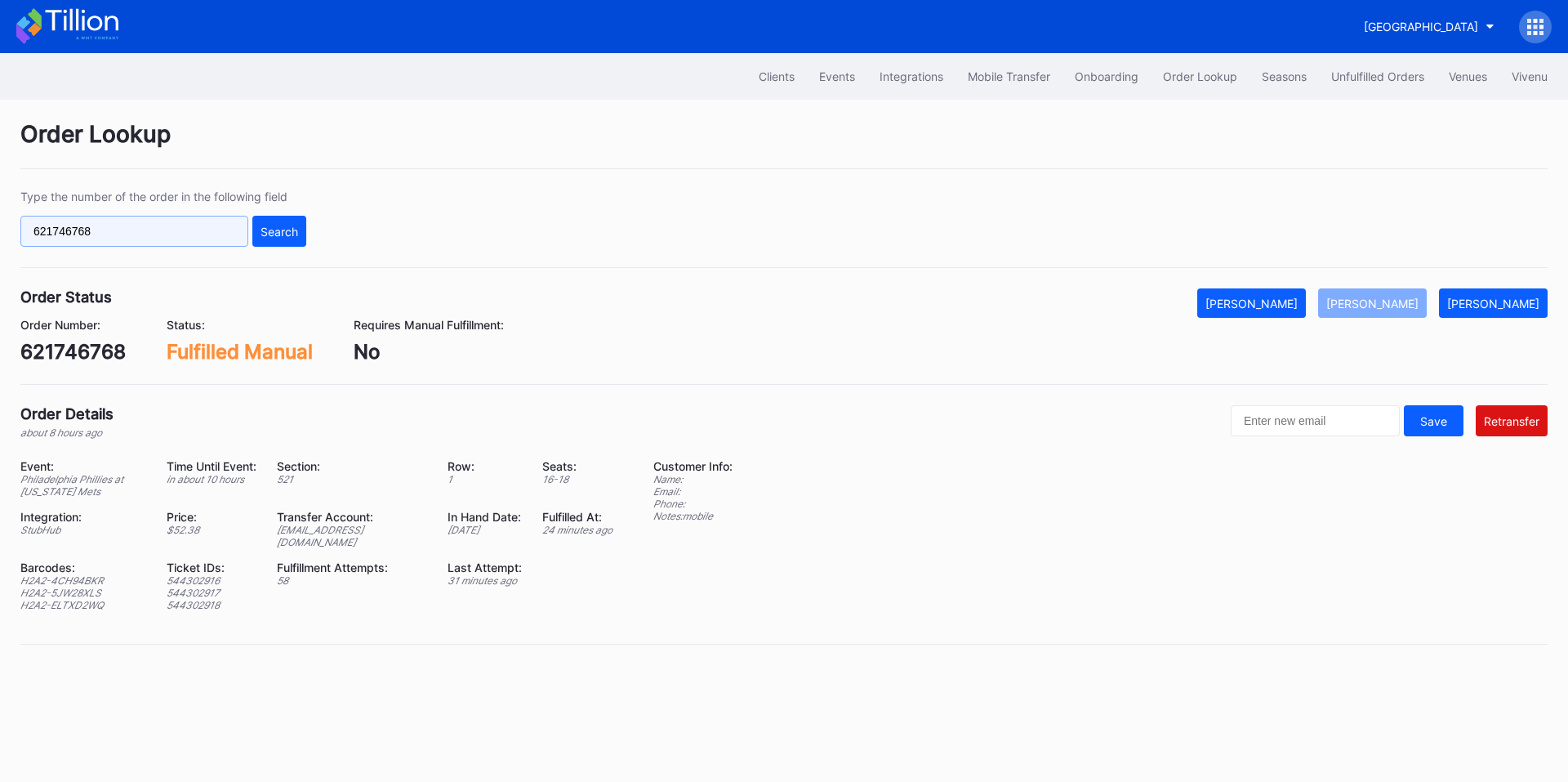
click at [186, 236] on input "621746768" at bounding box center [134, 231] width 228 height 31
paste input "16937128"
click at [268, 233] on div "Search" at bounding box center [279, 231] width 38 height 14
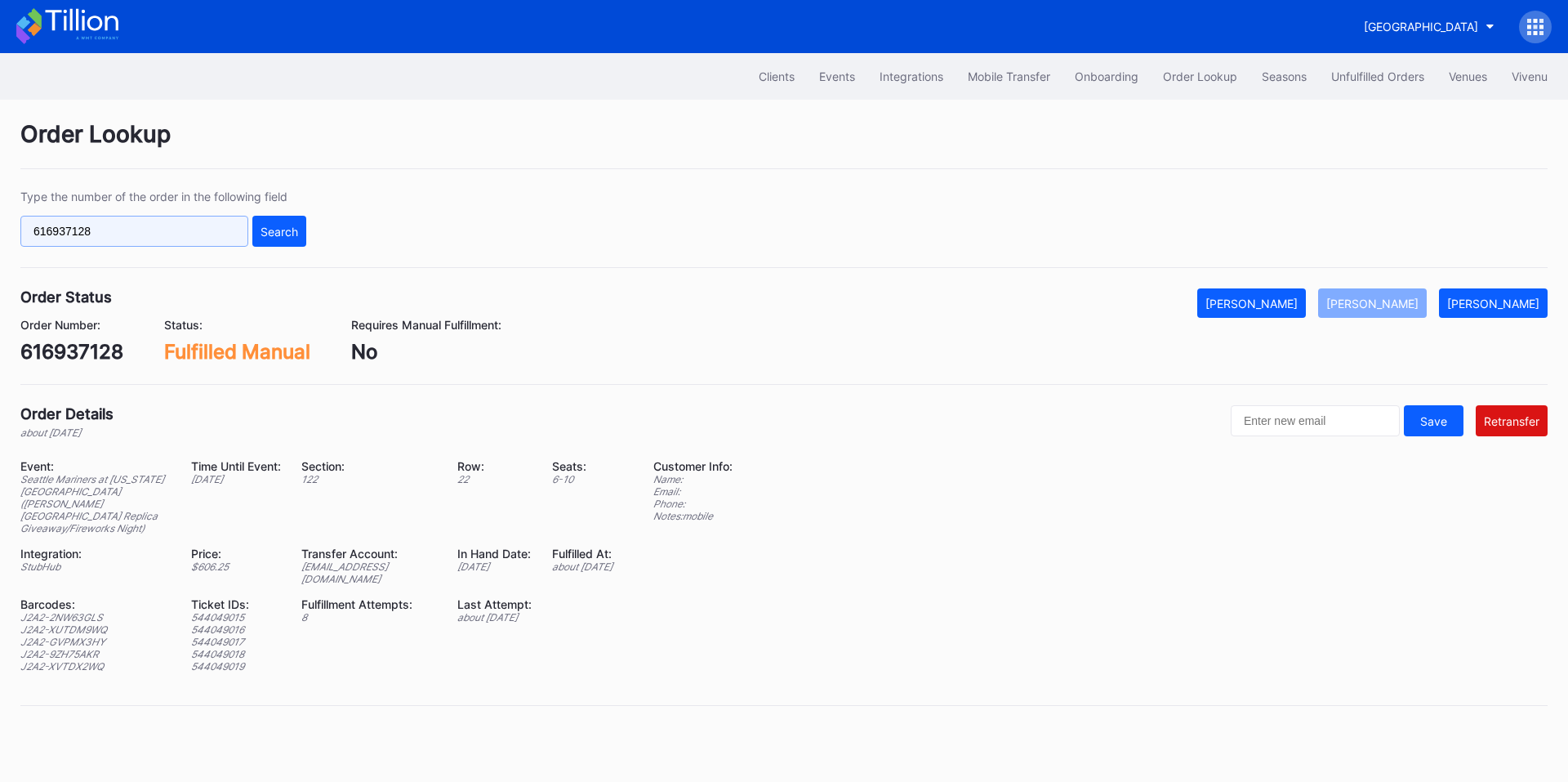
click at [153, 229] on input "616937128" at bounding box center [134, 231] width 228 height 31
click at [291, 236] on div "Search" at bounding box center [279, 231] width 38 height 14
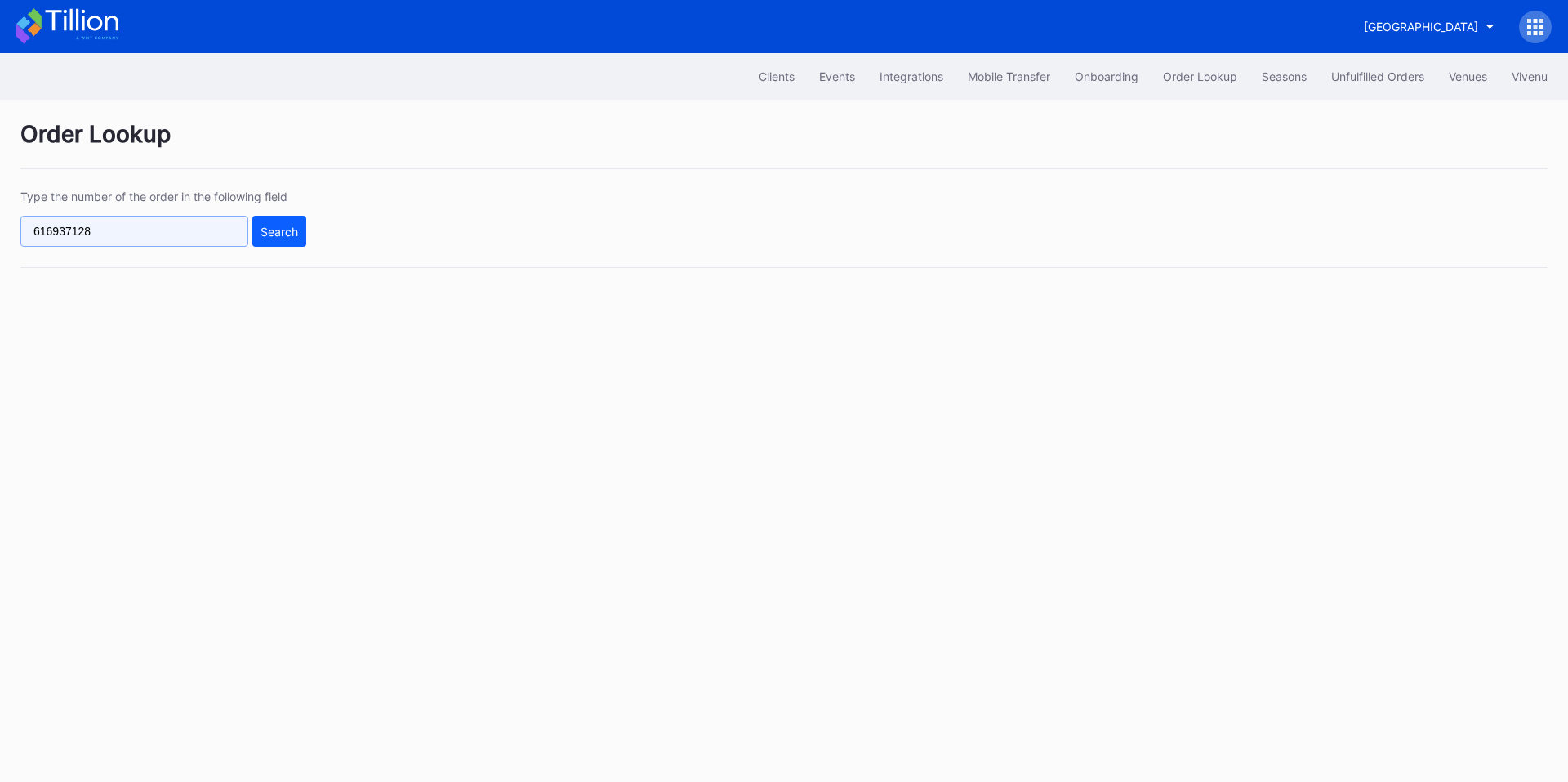
click at [117, 236] on input "616937128" at bounding box center [134, 231] width 228 height 31
paste input "21752316"
click at [292, 229] on div "Search" at bounding box center [279, 231] width 38 height 14
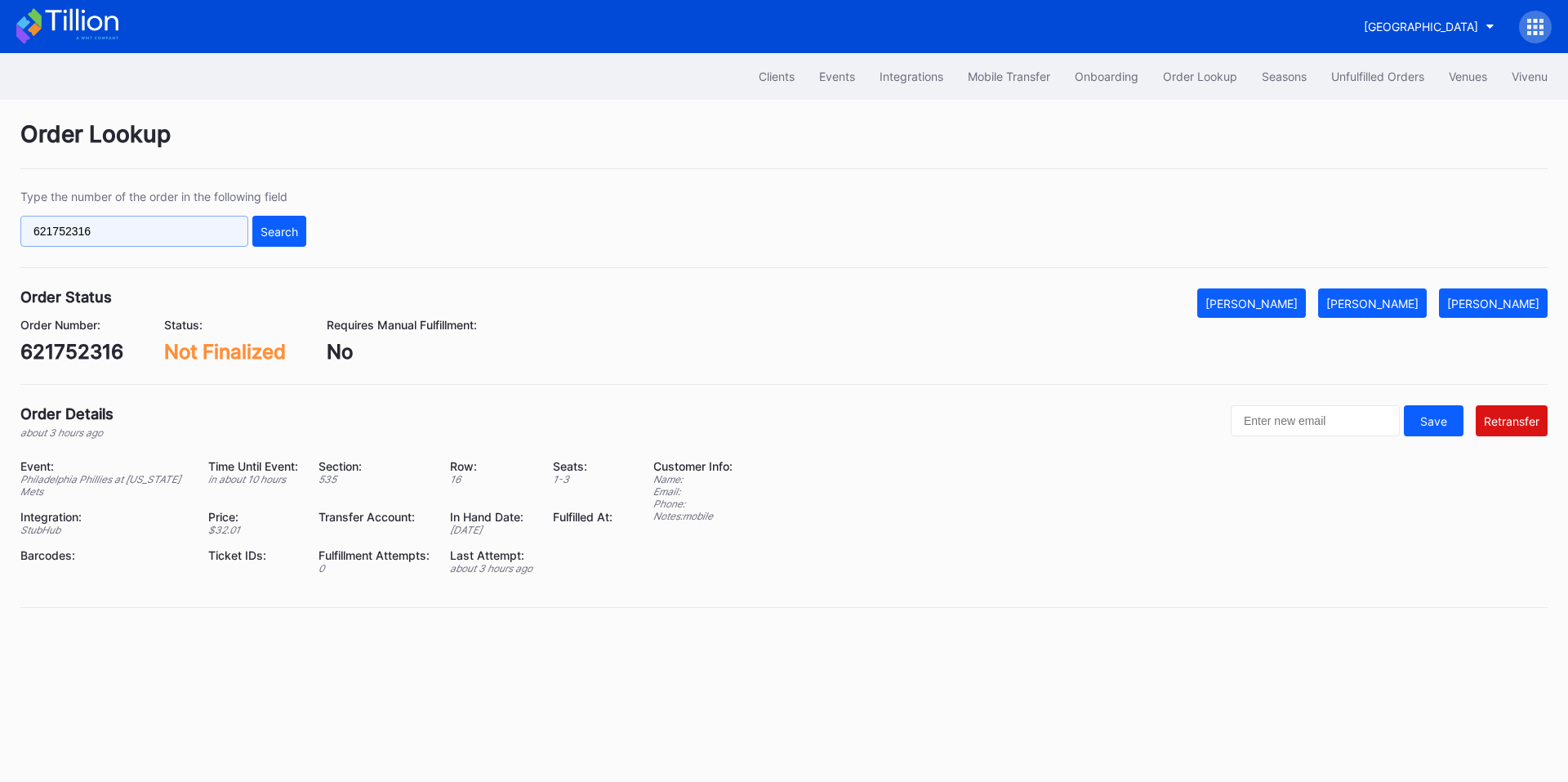
click at [141, 231] on input "621752316" at bounding box center [134, 231] width 228 height 31
paste input "483"
click at [280, 234] on div "Search" at bounding box center [279, 231] width 38 height 14
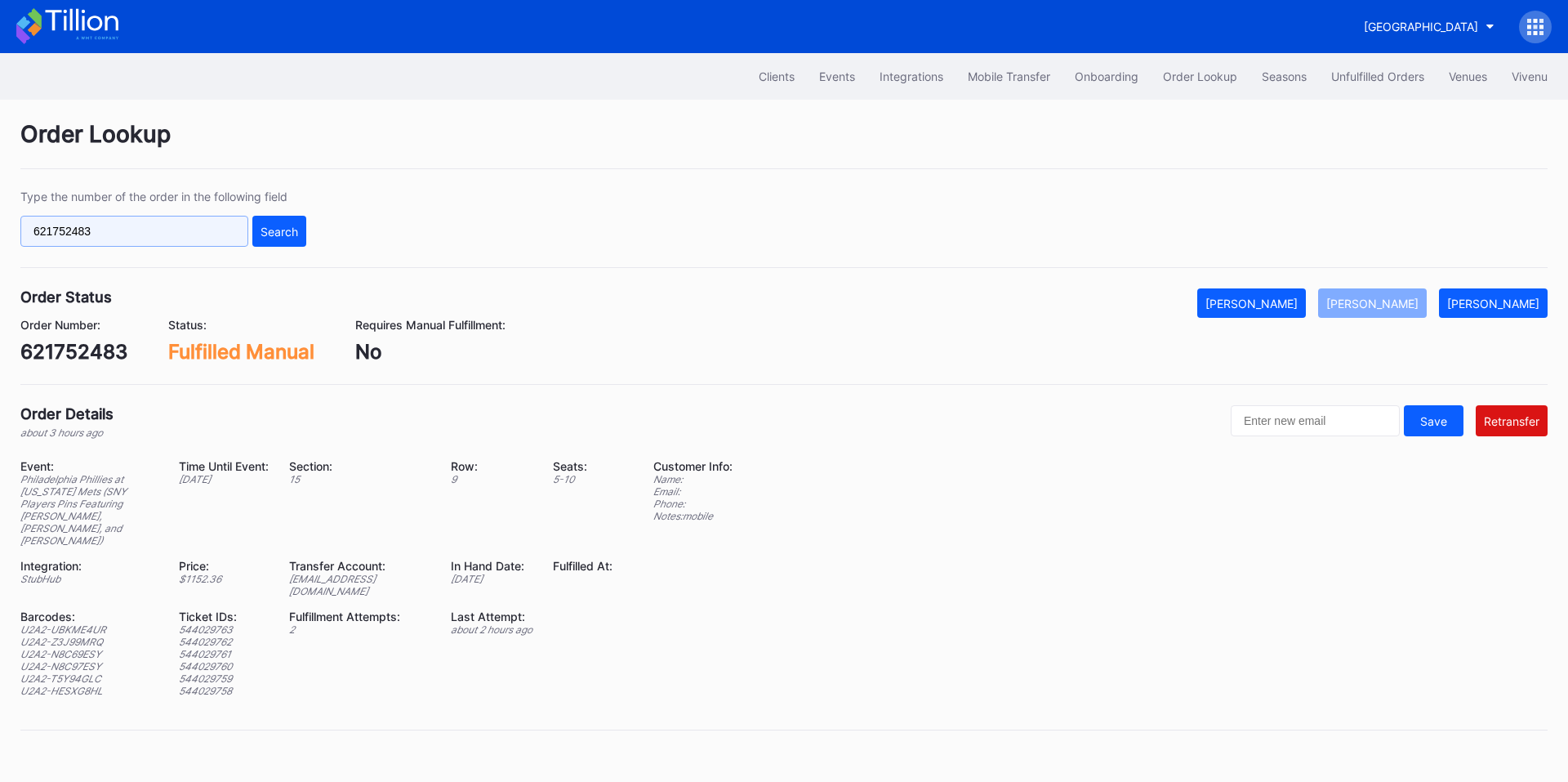
click at [126, 231] on input "621752483" at bounding box center [134, 231] width 228 height 31
paste input "476881"
click at [273, 224] on div "Search" at bounding box center [279, 231] width 38 height 14
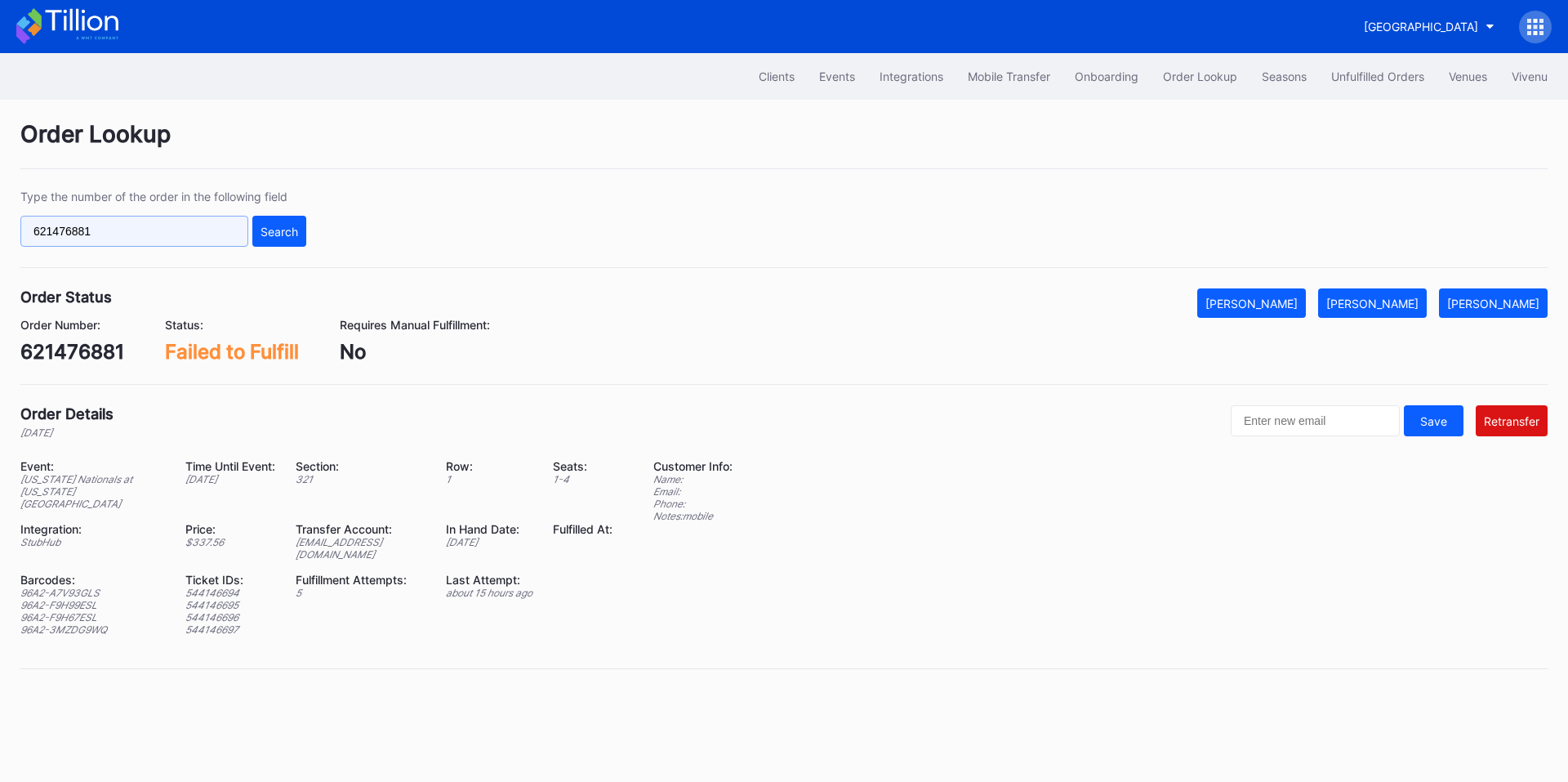
click at [163, 224] on input "621476881" at bounding box center [134, 231] width 228 height 31
paste input "695054"
click at [271, 229] on div "Search" at bounding box center [279, 231] width 38 height 14
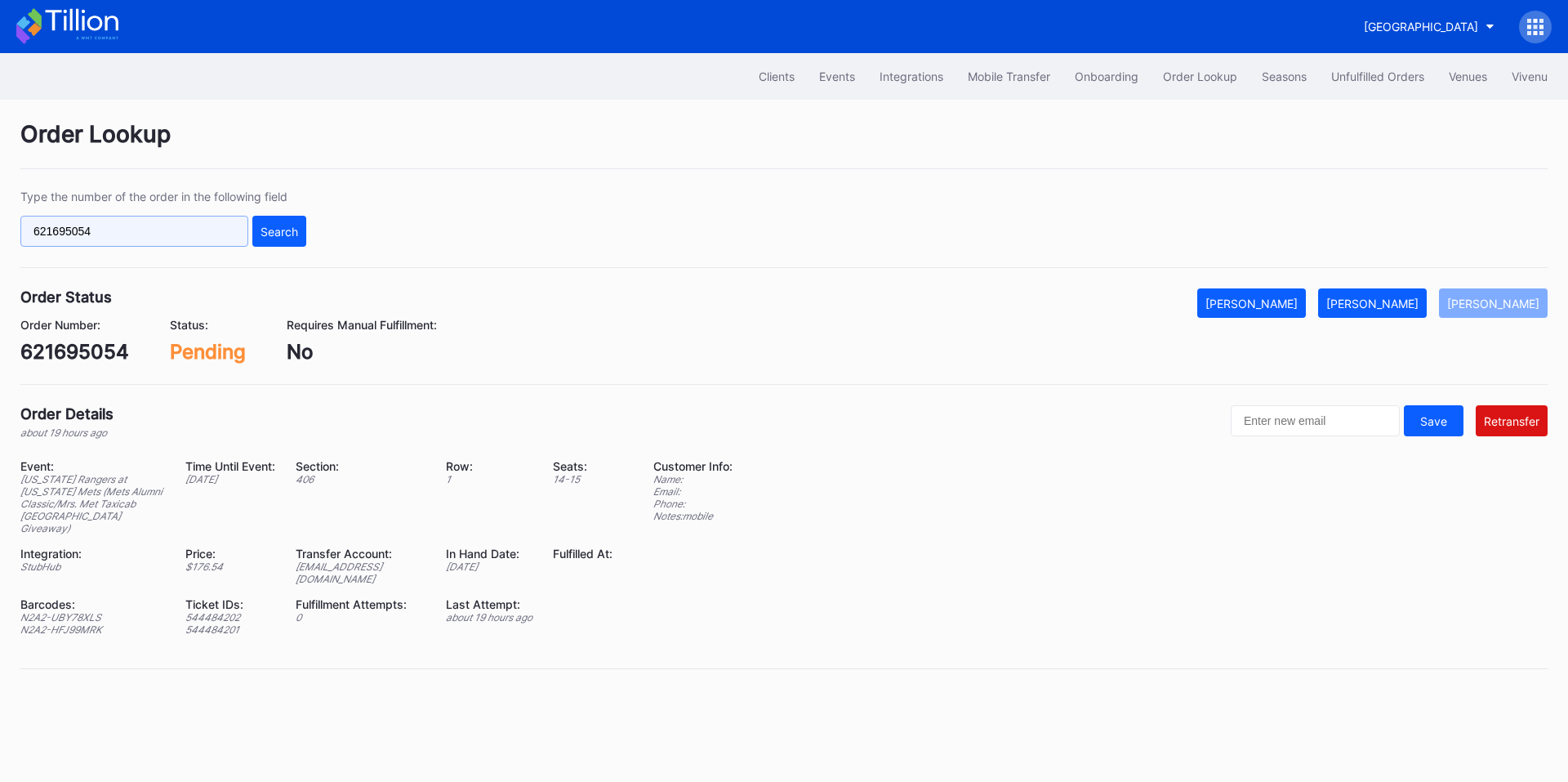
click at [154, 229] on input "621695054" at bounding box center [134, 231] width 228 height 31
paste input "739581"
click at [261, 230] on div "Search" at bounding box center [279, 231] width 38 height 14
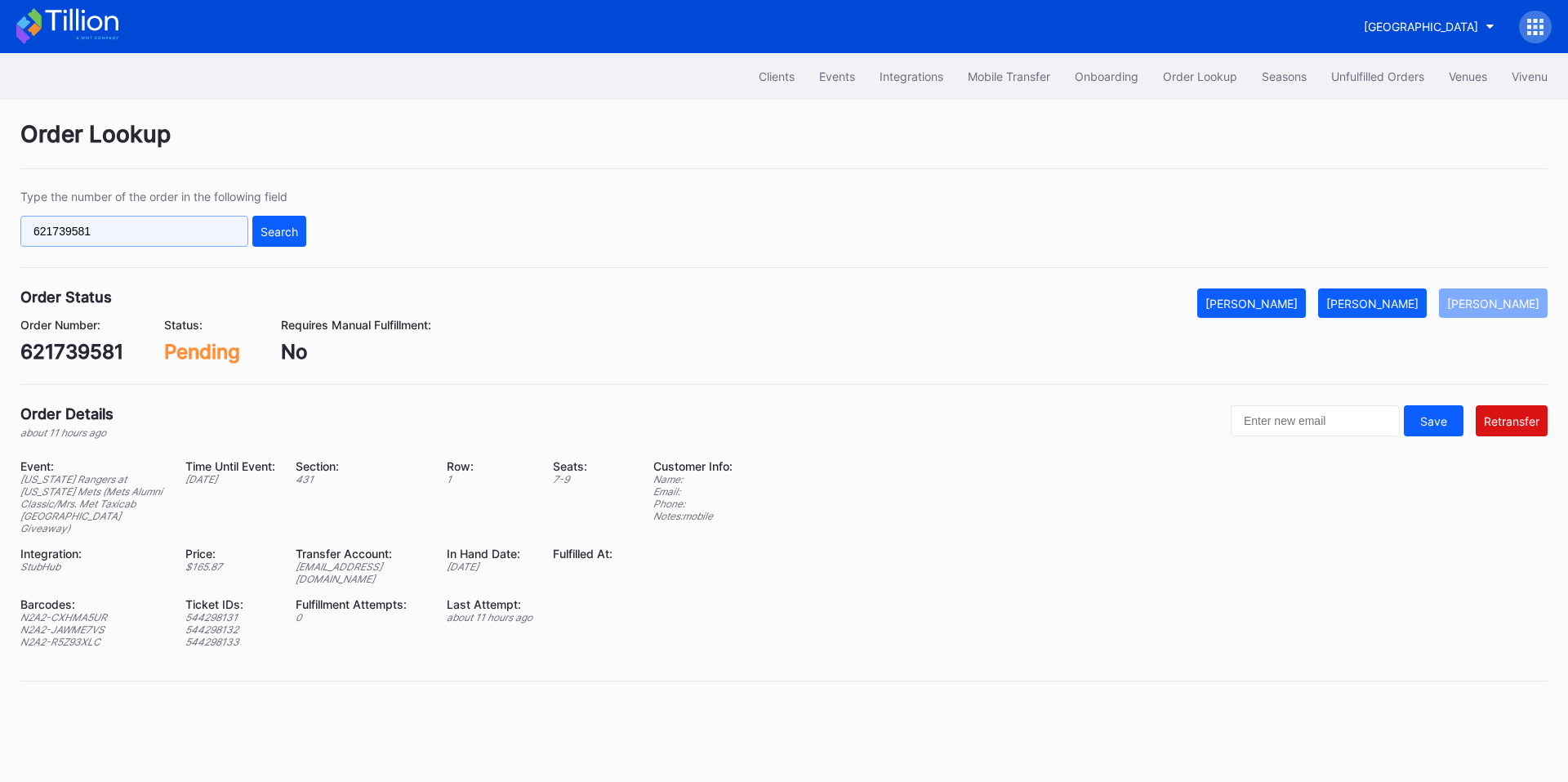
click at [128, 246] on input "621739581" at bounding box center [134, 231] width 228 height 31
paste input "19876584"
click at [291, 229] on div "Search" at bounding box center [279, 231] width 38 height 14
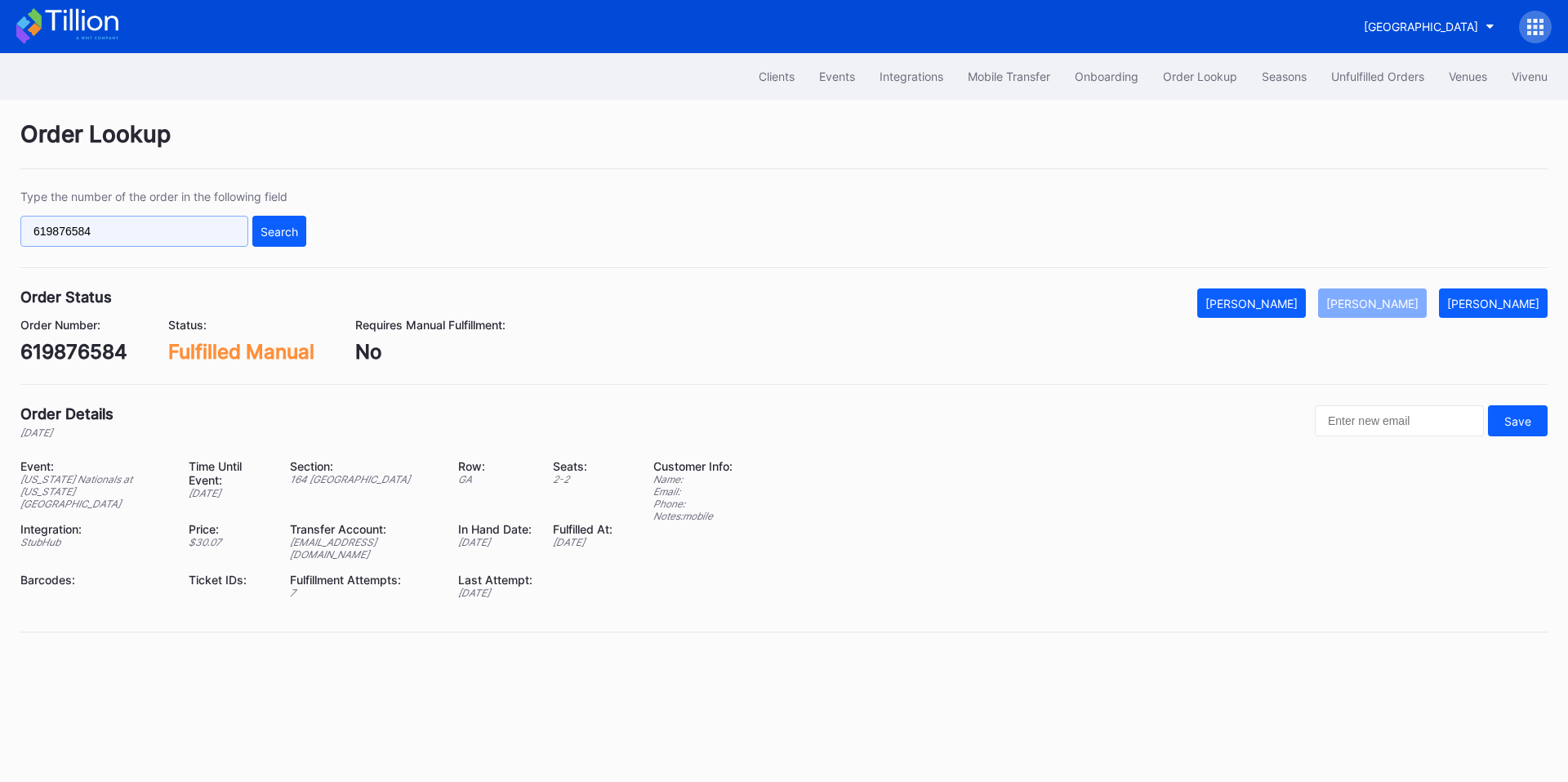
click at [185, 228] on input "619876584" at bounding box center [134, 231] width 228 height 31
paste input "621476881"
click at [208, 234] on input "619876584621476881" at bounding box center [134, 231] width 228 height 31
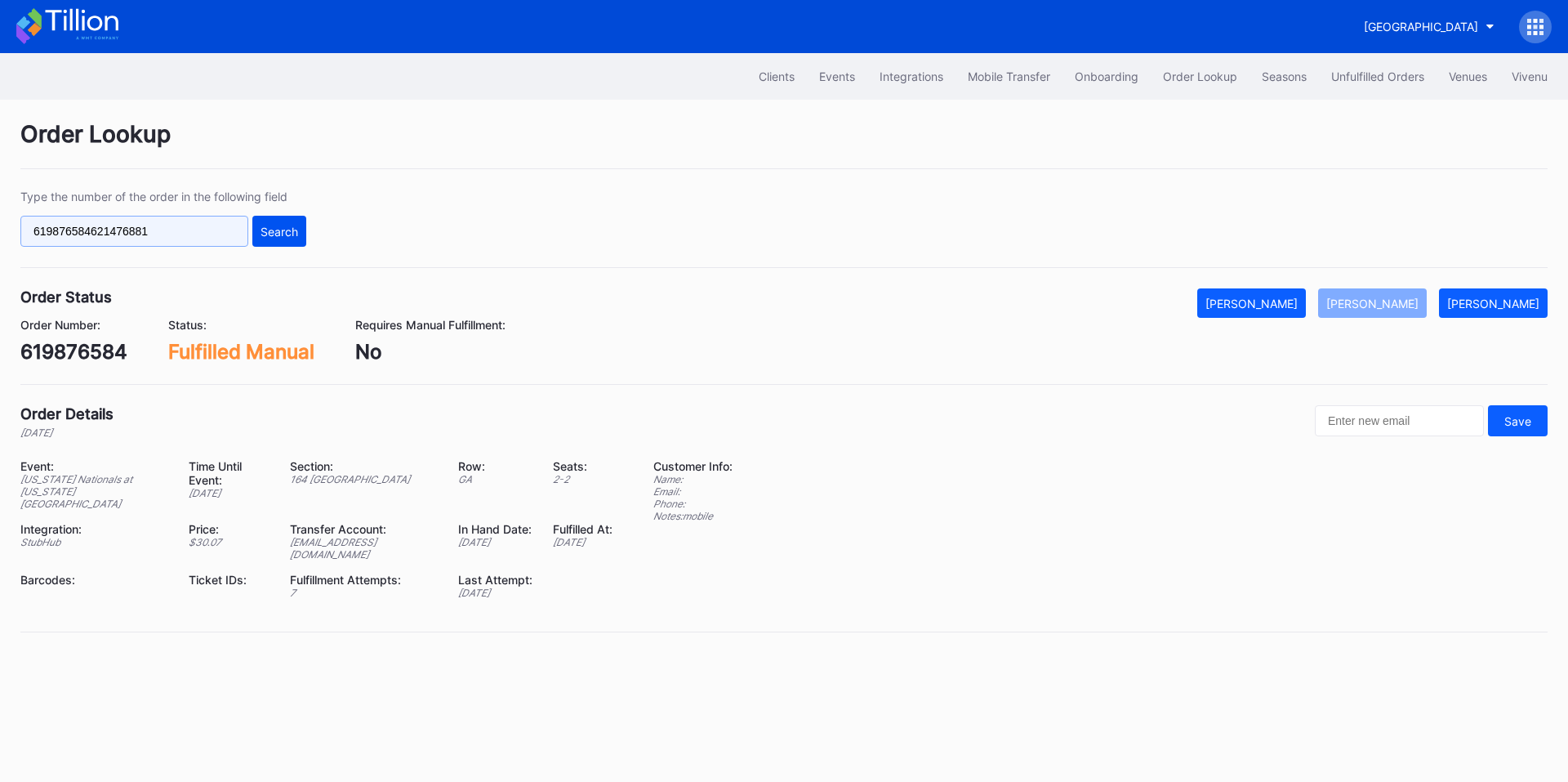
paste input "text"
type input "621476881"
click at [304, 238] on button "Search" at bounding box center [279, 231] width 54 height 31
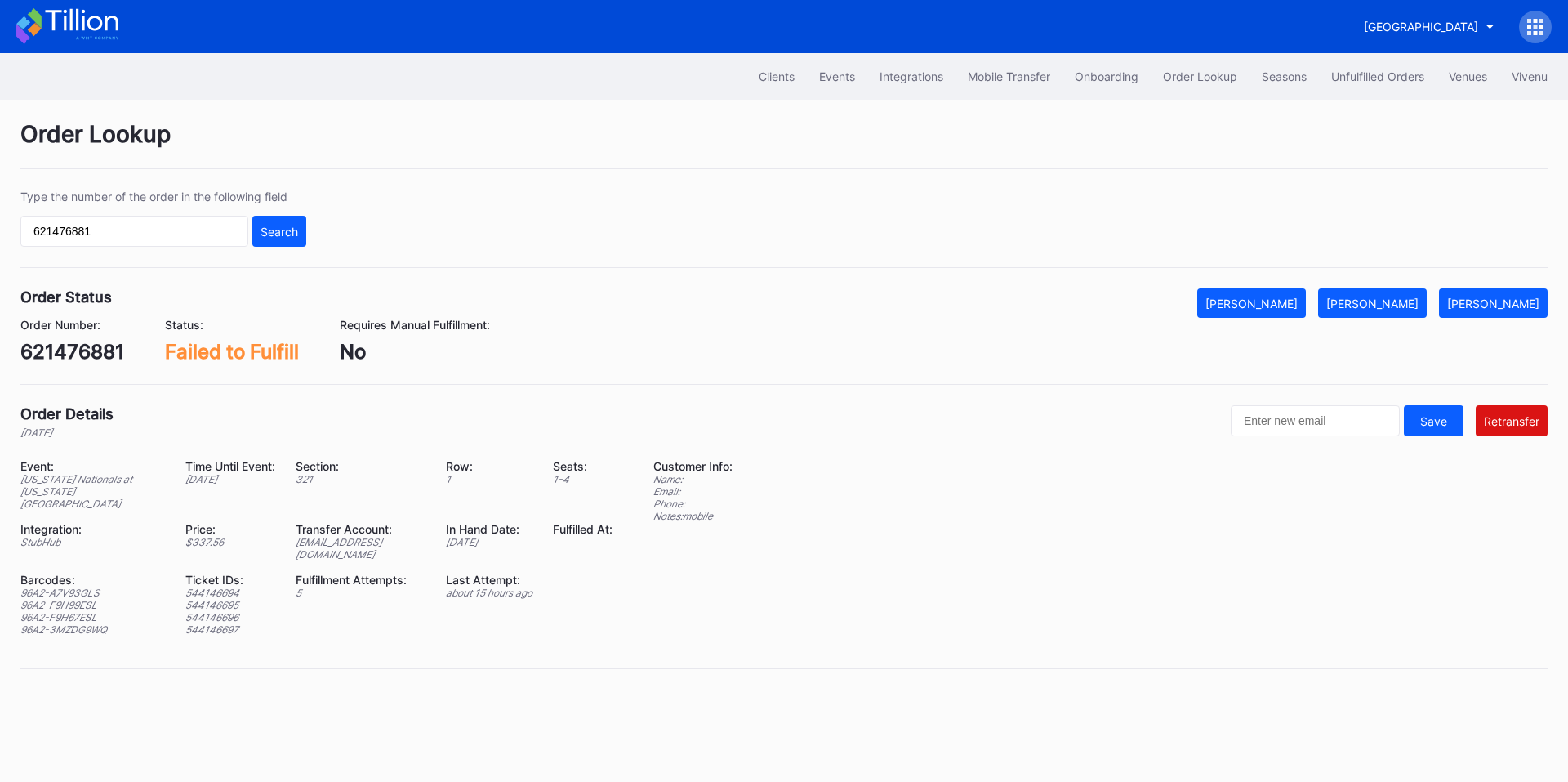
click at [337, 536] on div "ed-8158653@eventdynamic.com" at bounding box center [361, 548] width 131 height 24
copy div "ed-8158653@eventdynamic.com"
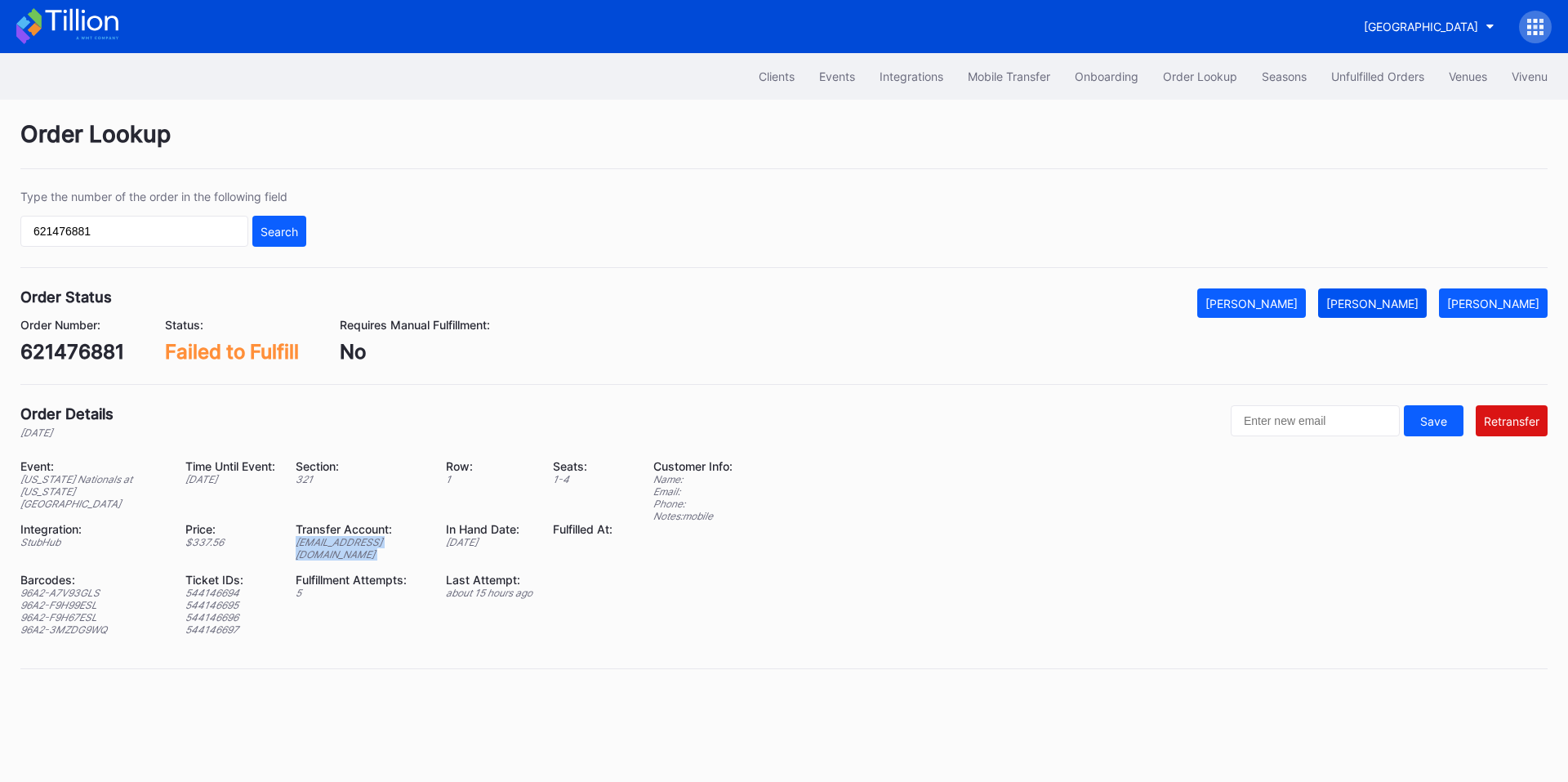
click at [1388, 296] on div "[PERSON_NAME]" at bounding box center [1372, 303] width 92 height 14
click at [1386, 28] on div "Prudential Center Secondary" at bounding box center [1421, 26] width 115 height 14
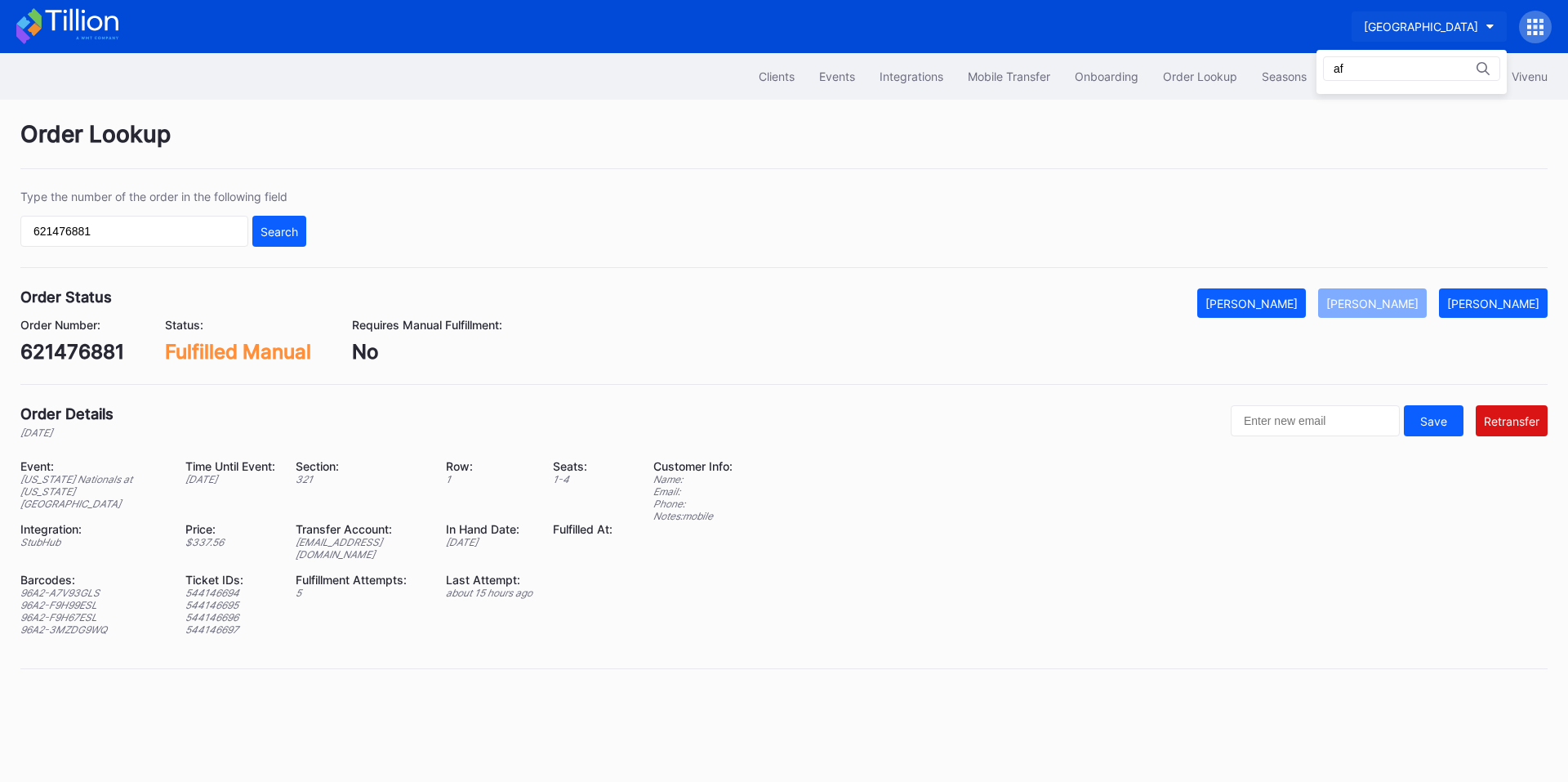
type input "a"
type input "falc"
click at [1373, 111] on div "Falcons Secondary" at bounding box center [1411, 102] width 190 height 30
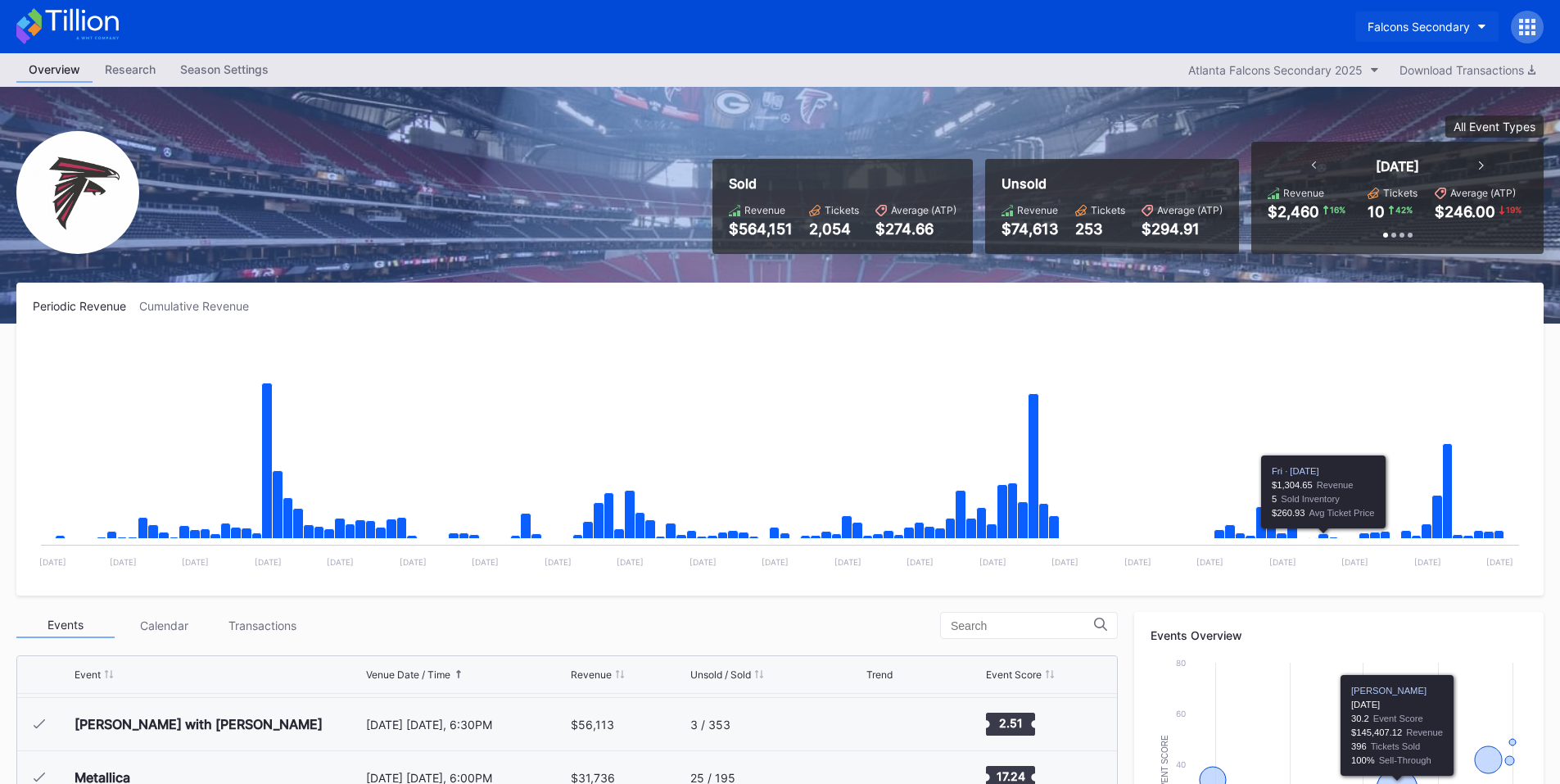
click at [1405, 30] on div "Falcons Secondary" at bounding box center [1419, 26] width 102 height 14
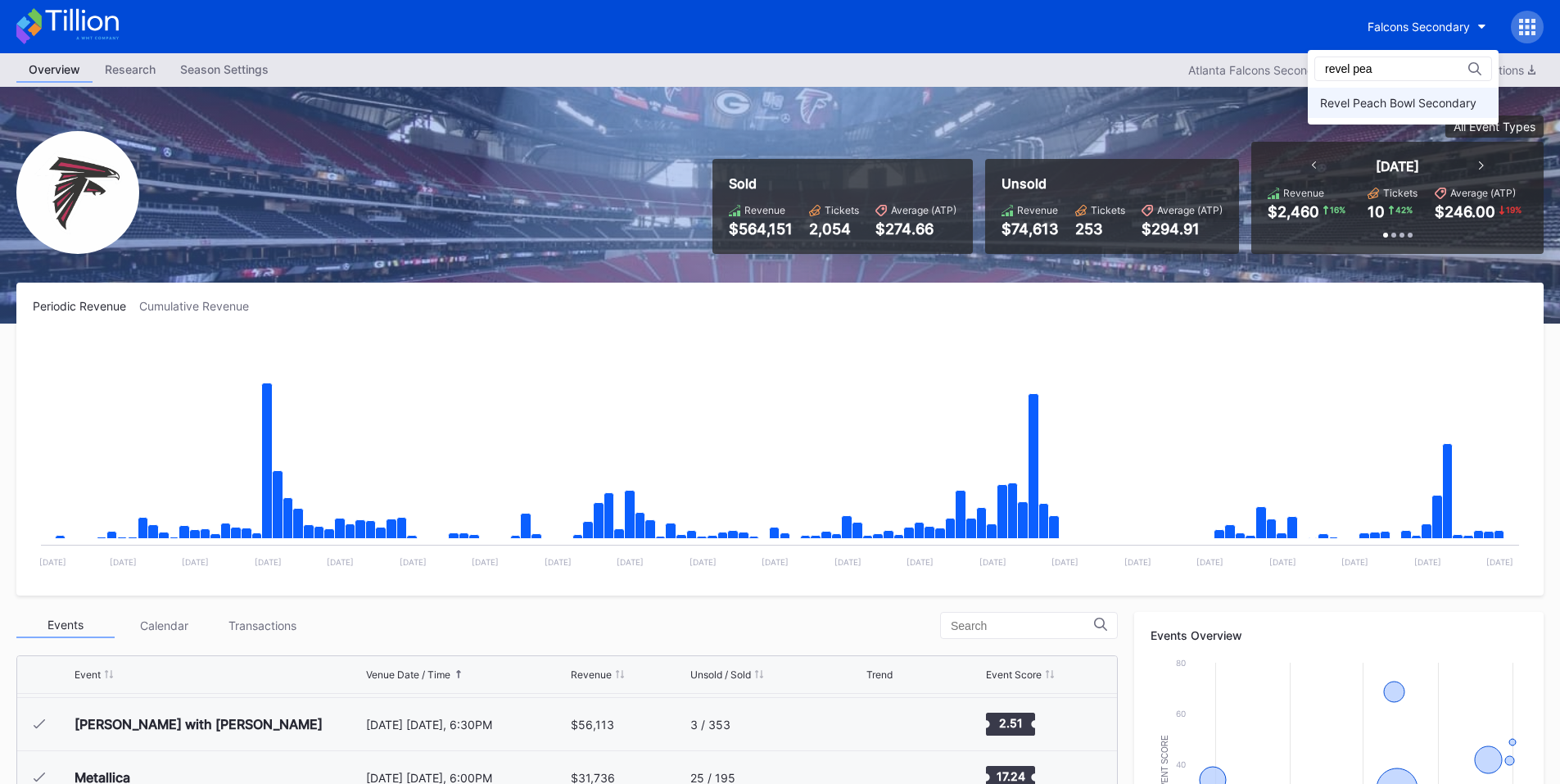
type input "revel pea"
click at [1348, 113] on div "Revel Peach Bowl Secondary" at bounding box center [1403, 102] width 191 height 30
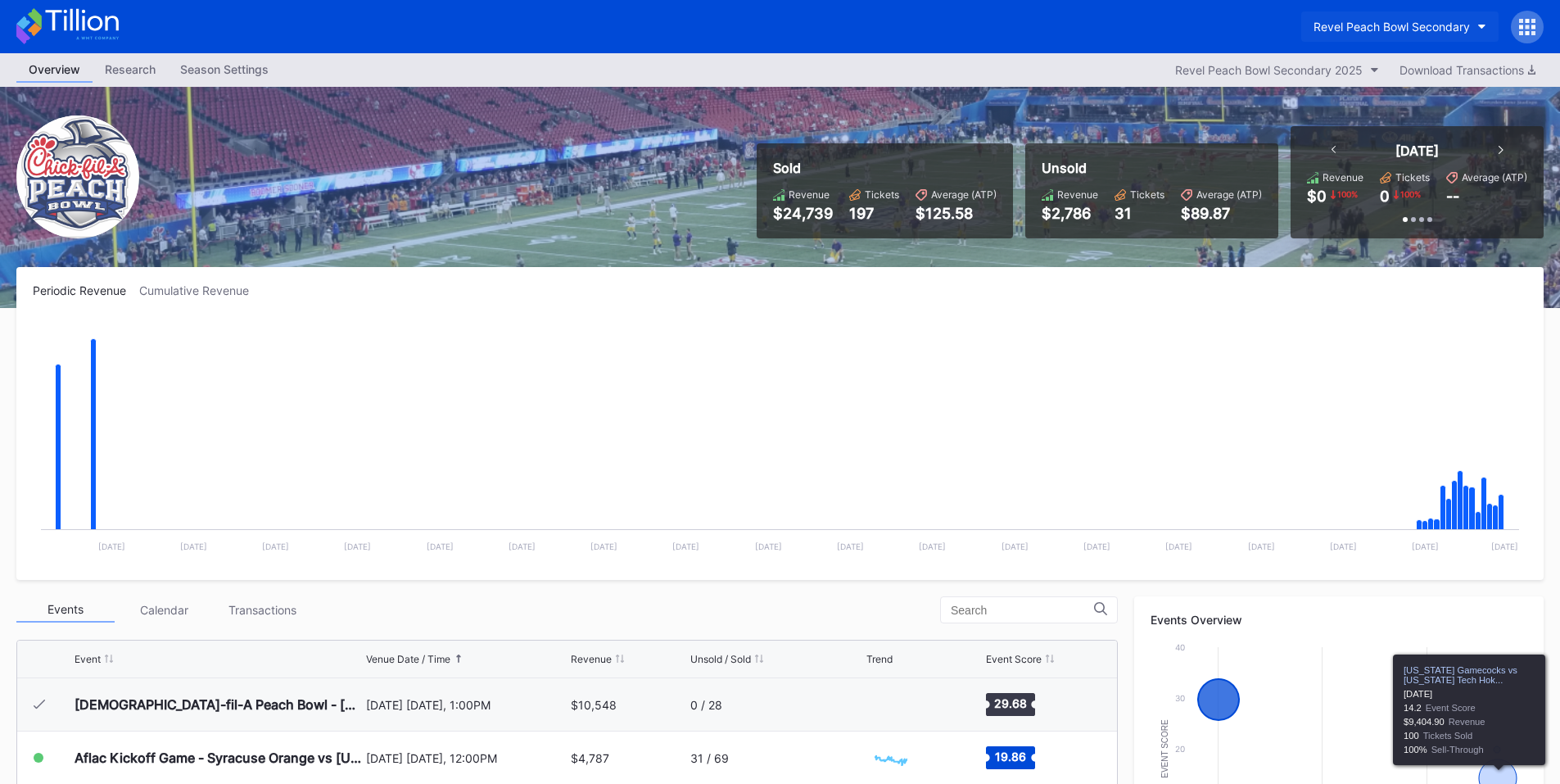
click at [1431, 19] on div "Revel Peach Bowl Secondary" at bounding box center [1392, 26] width 156 height 14
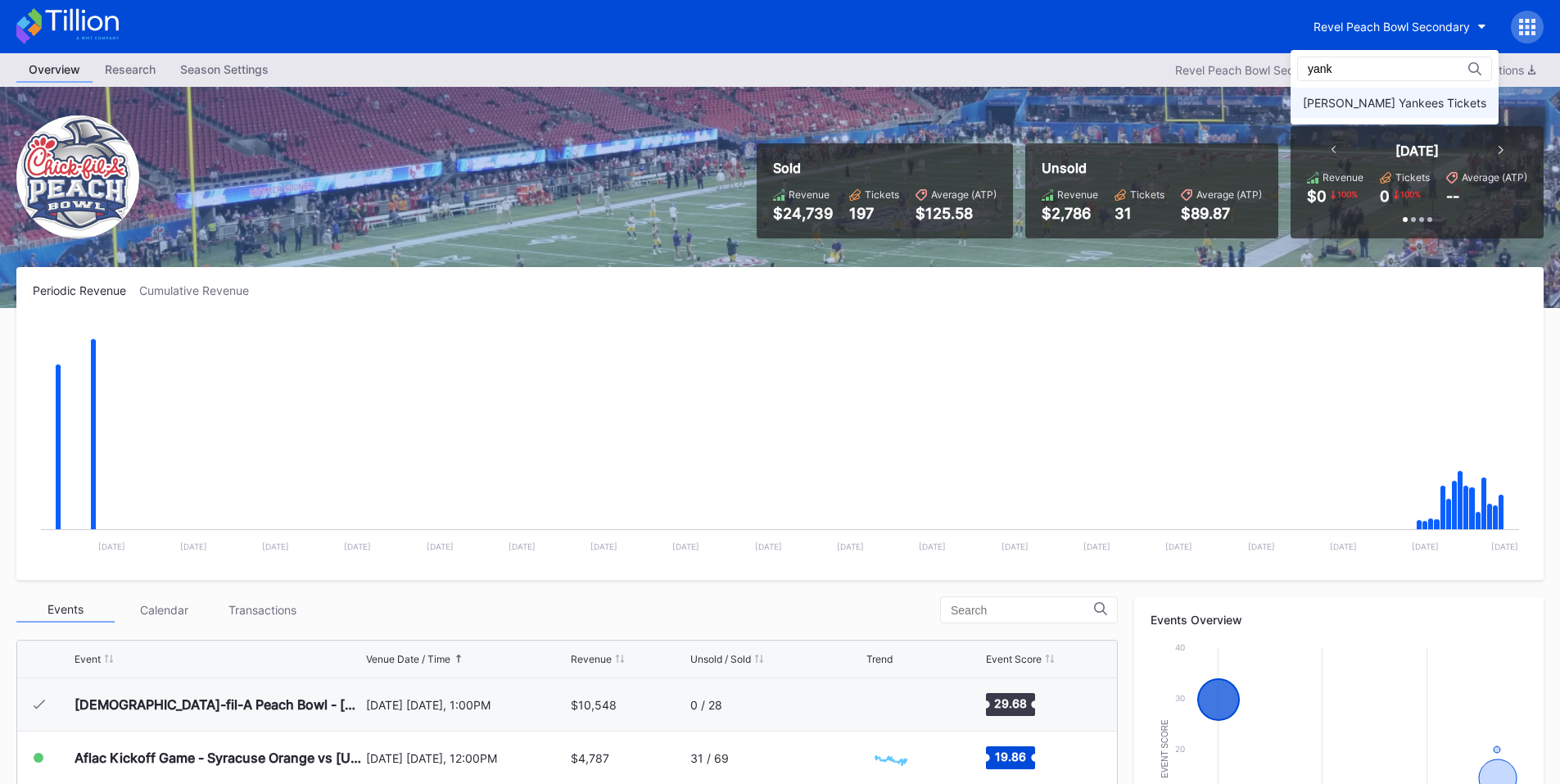
type input "yank"
click at [1401, 97] on div "[PERSON_NAME] Yankees Tickets" at bounding box center [1395, 102] width 184 height 14
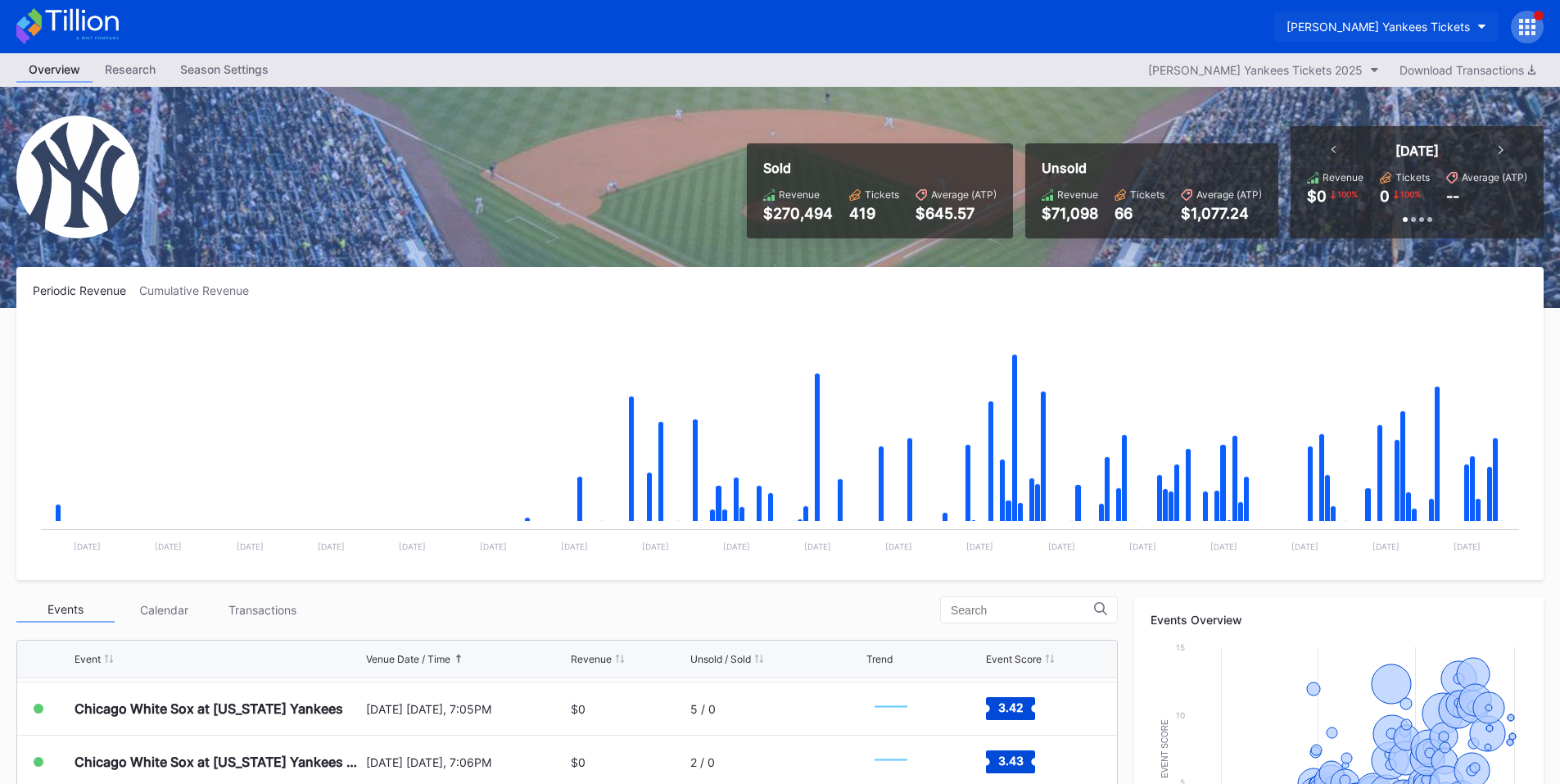
click at [1384, 19] on div "[PERSON_NAME] Yankees Tickets" at bounding box center [1379, 26] width 184 height 14
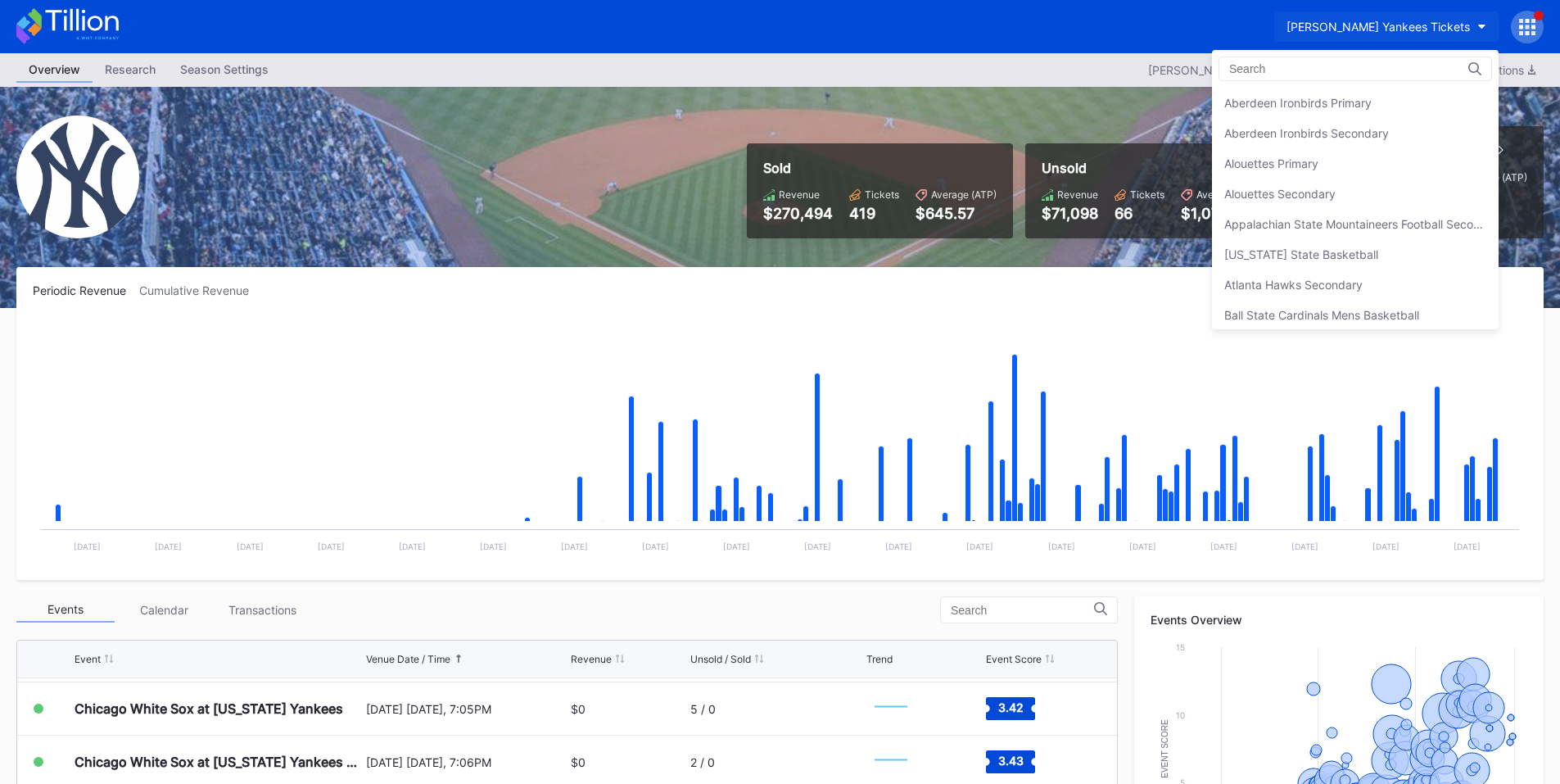
scroll to position [1090, 0]
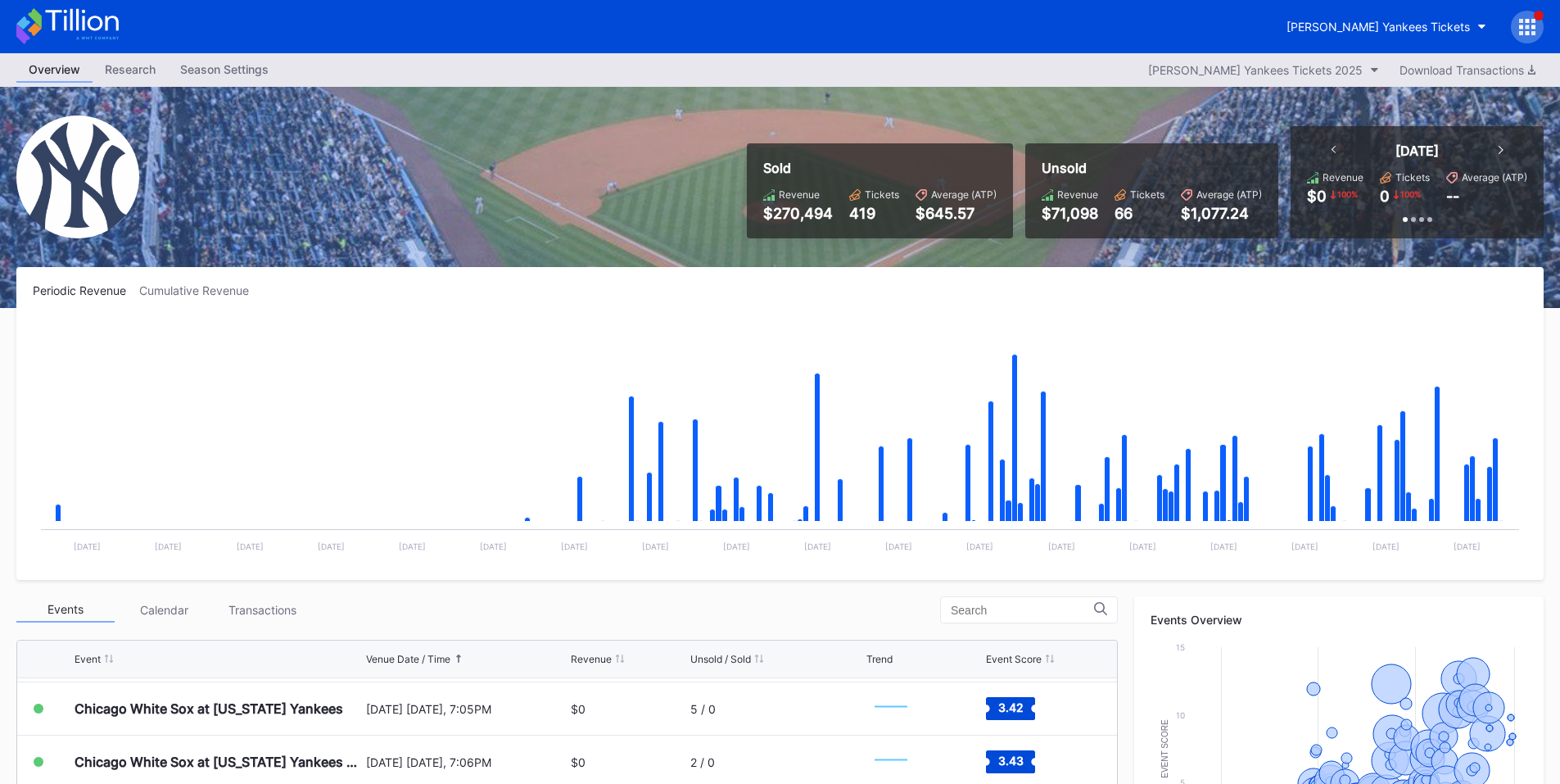
click at [1524, 37] on div at bounding box center [1527, 27] width 33 height 33
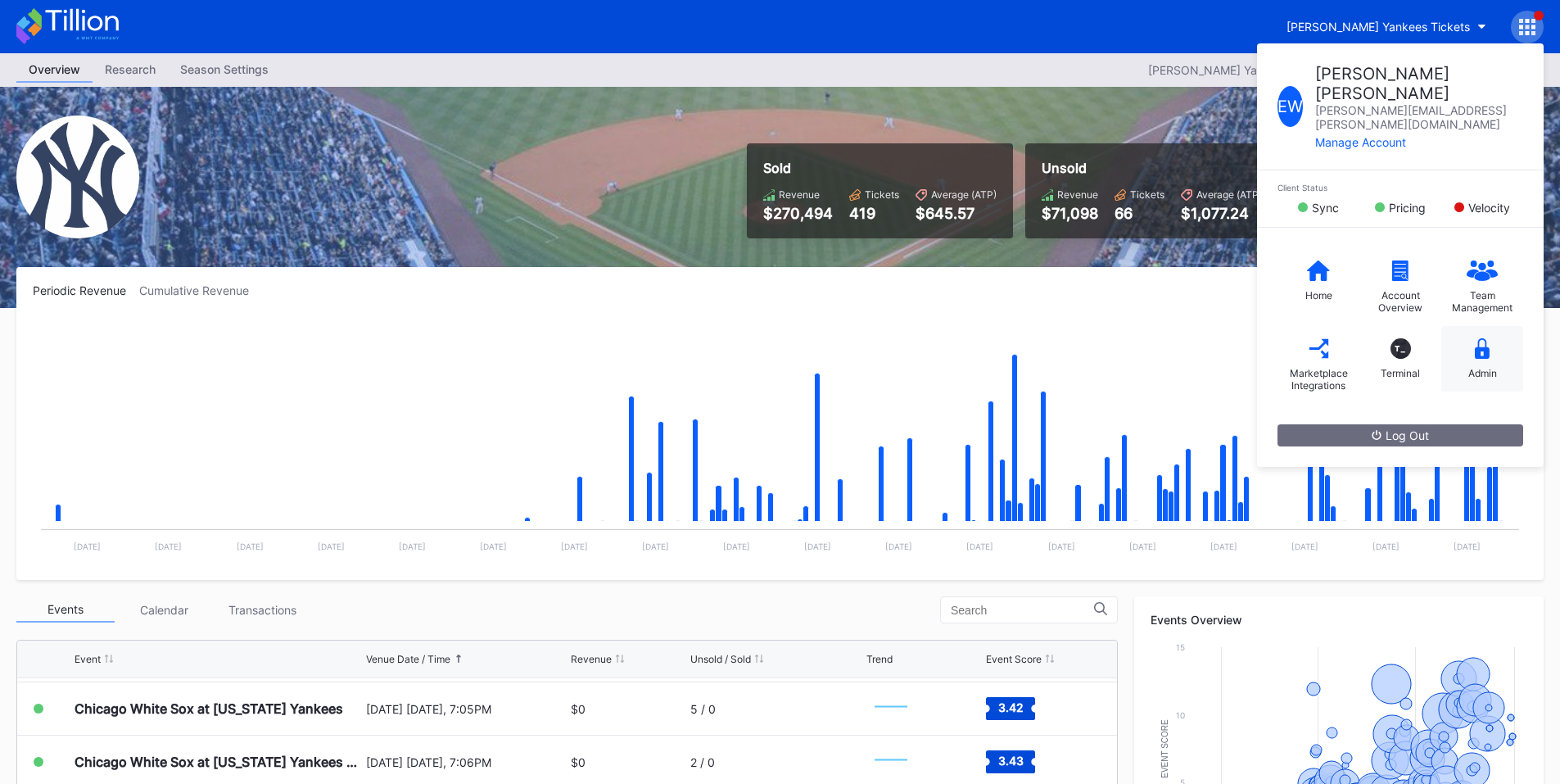
click at [1478, 338] on icon at bounding box center [1483, 348] width 15 height 20
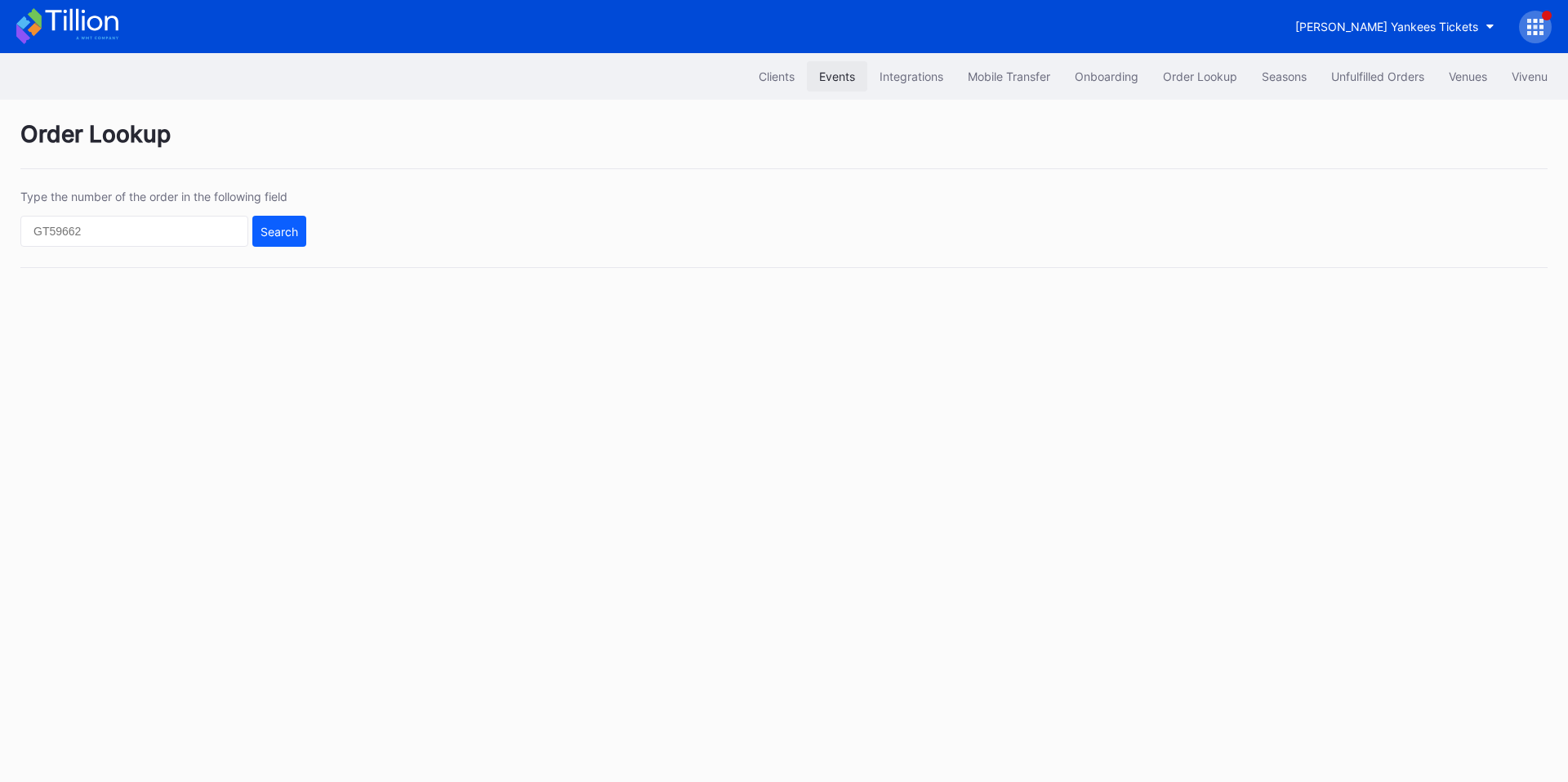
click at [847, 80] on div "Events" at bounding box center [836, 76] width 36 height 14
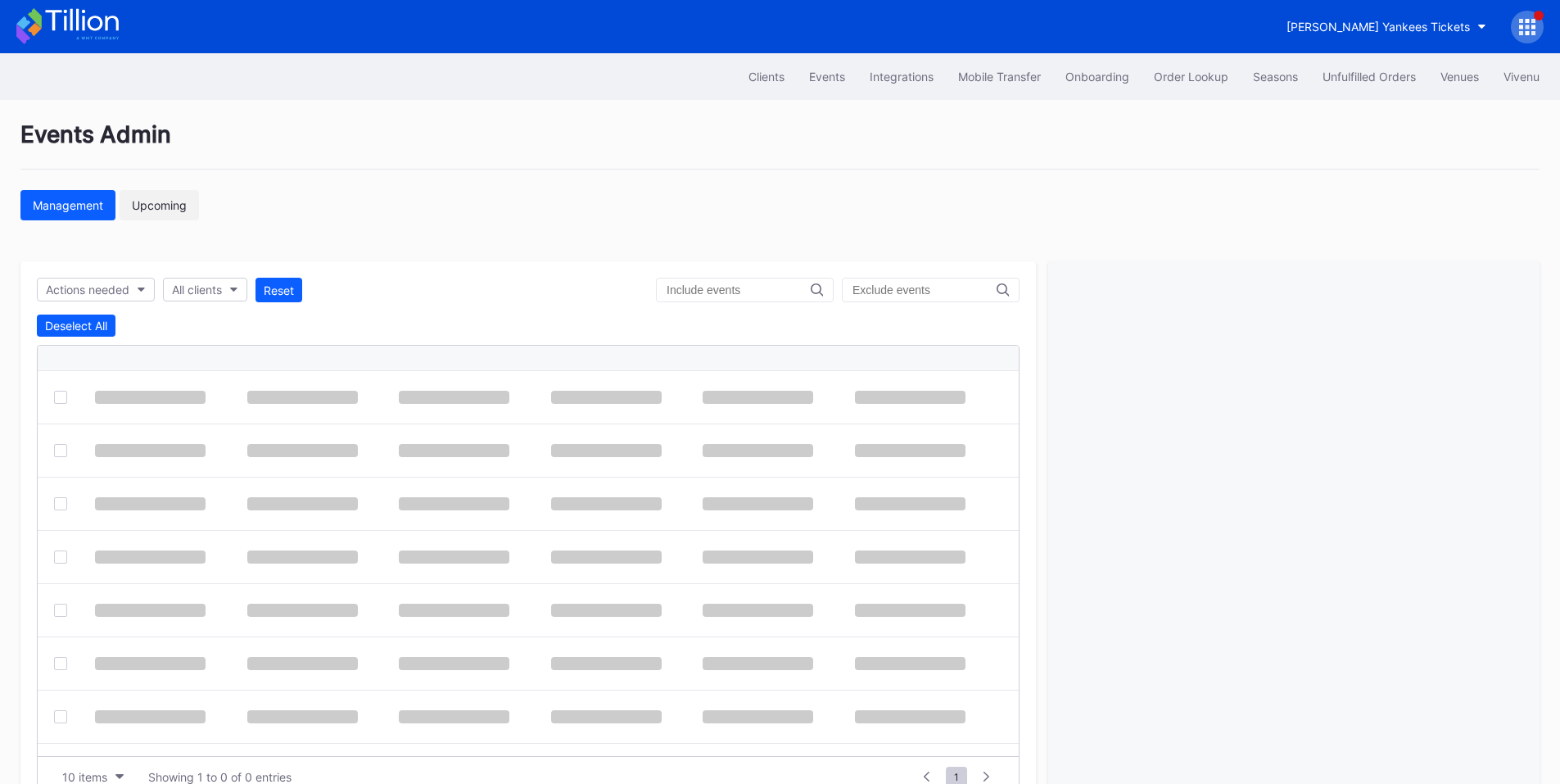
click at [141, 203] on div "Upcoming" at bounding box center [159, 205] width 55 height 14
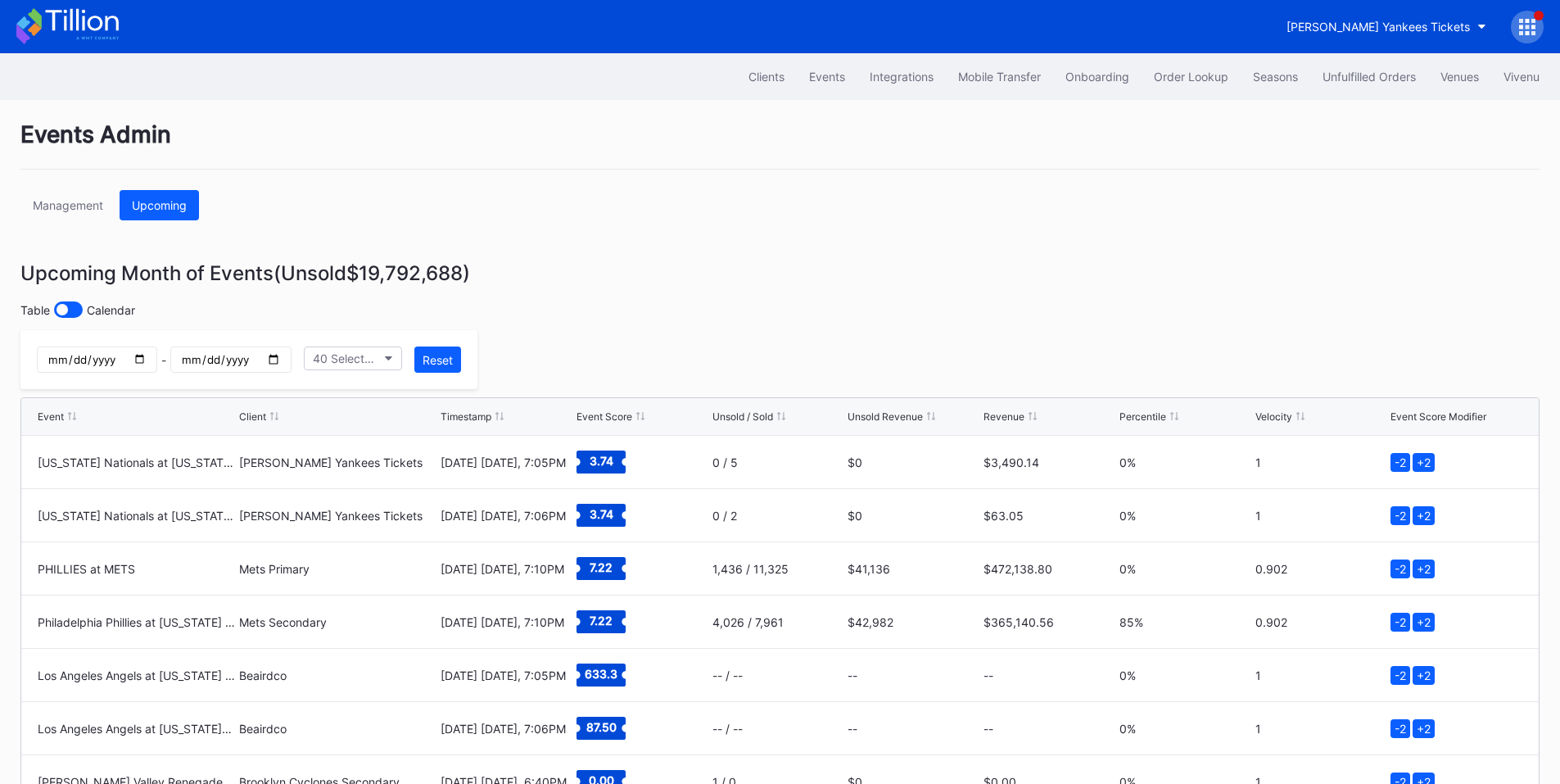
drag, startPoint x: 169, startPoint y: 353, endPoint x: 160, endPoint y: 364, distance: 14.2
click at [157, 358] on input "date" at bounding box center [97, 359] width 120 height 26
type input "[DATE]"
click at [291, 365] on input "date" at bounding box center [230, 359] width 120 height 26
type input "[DATE]"
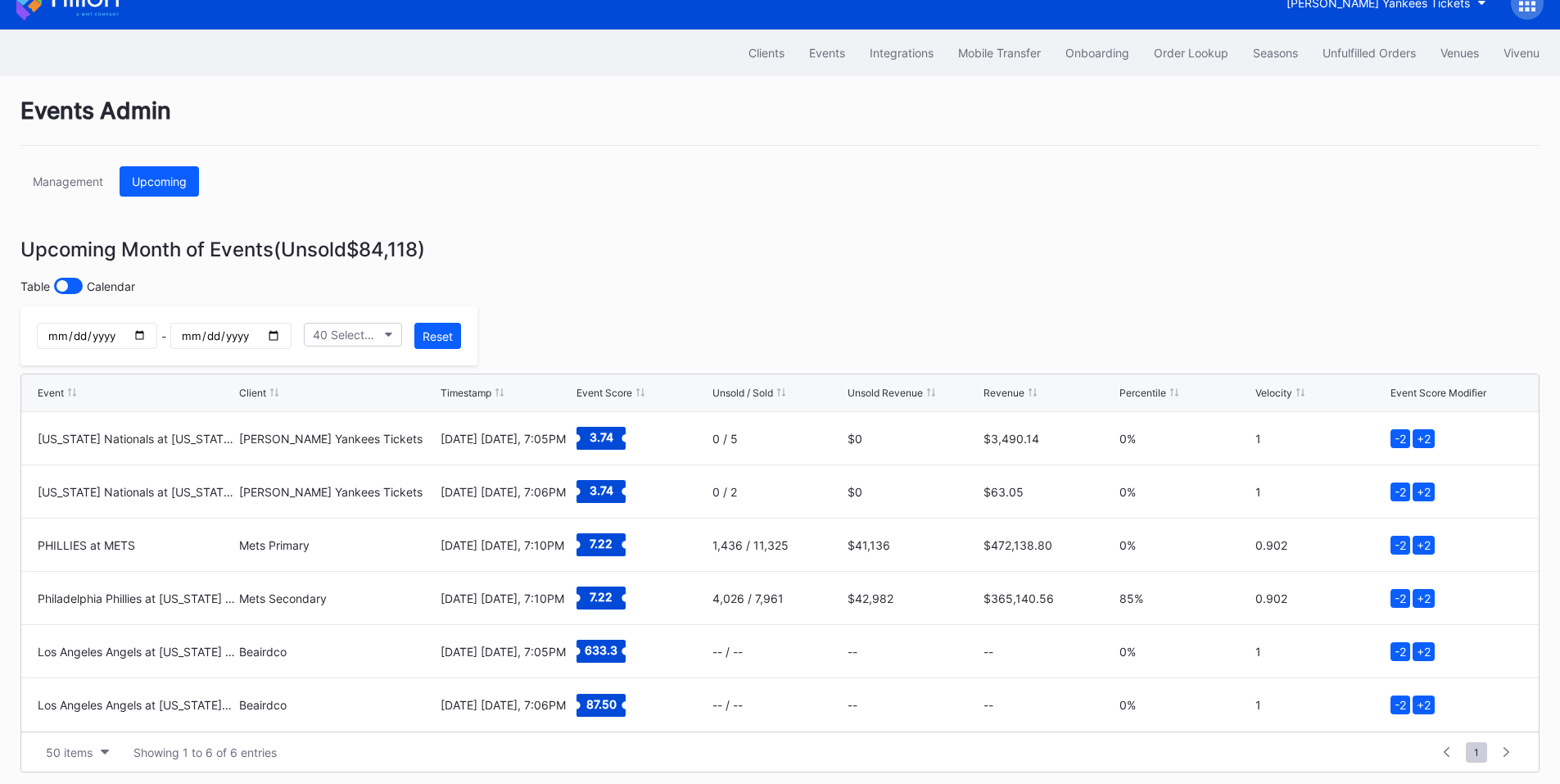
scroll to position [37, 0]
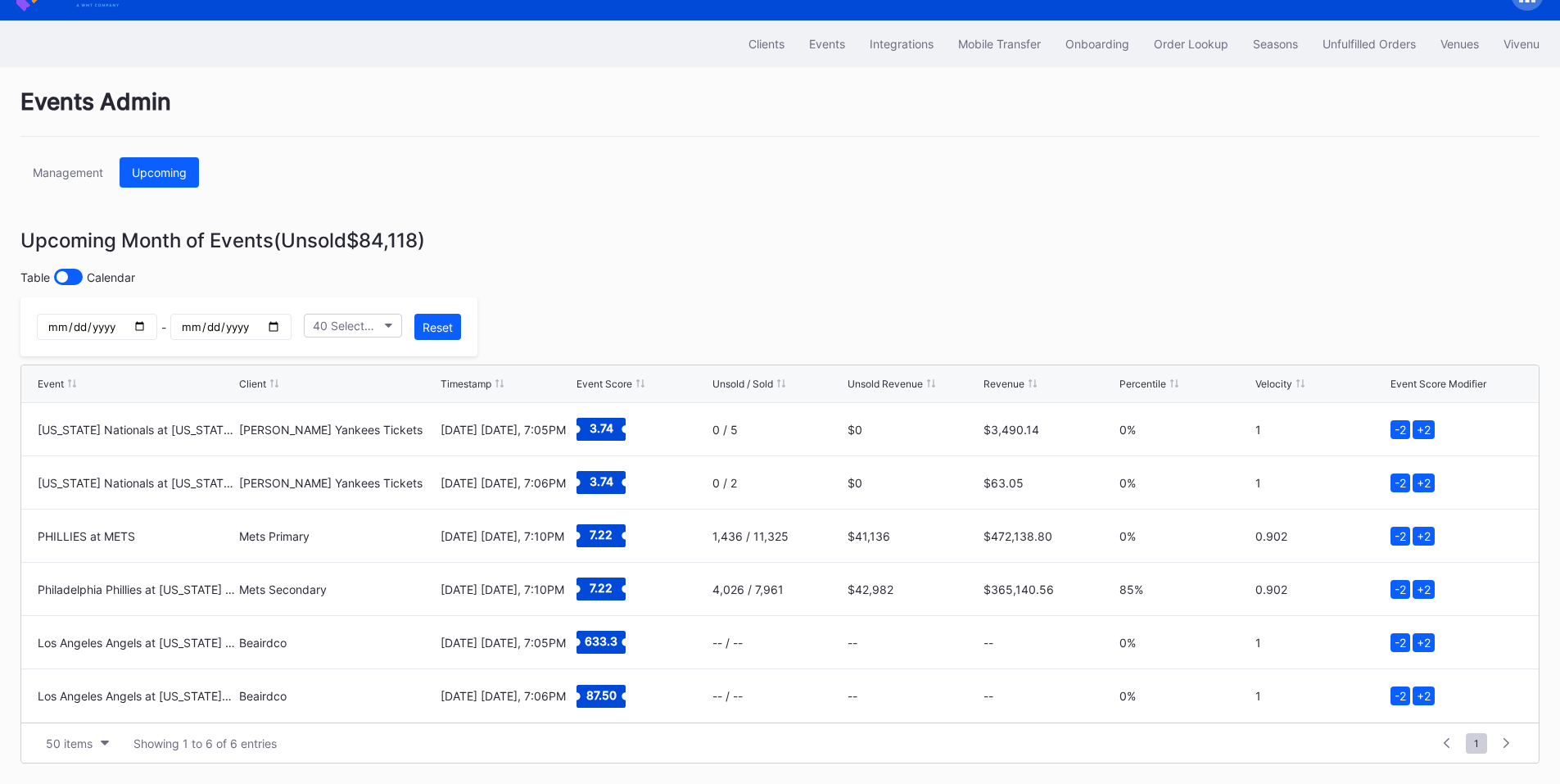
click at [157, 320] on input "[DATE]" at bounding box center [97, 327] width 120 height 26
type input "2025-08-26"
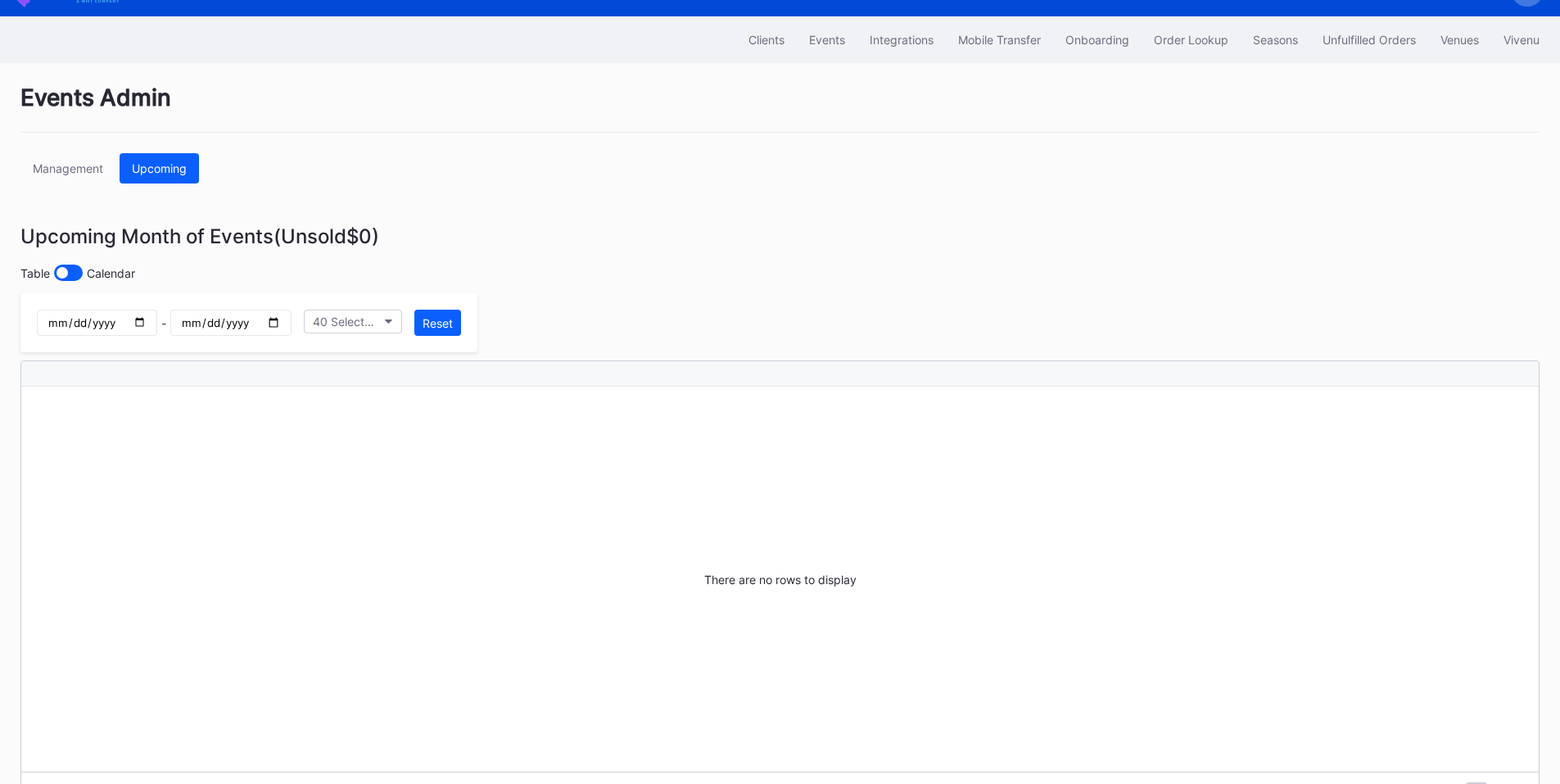
click at [291, 328] on input "[DATE]" at bounding box center [230, 322] width 120 height 26
type input "2025-08-26"
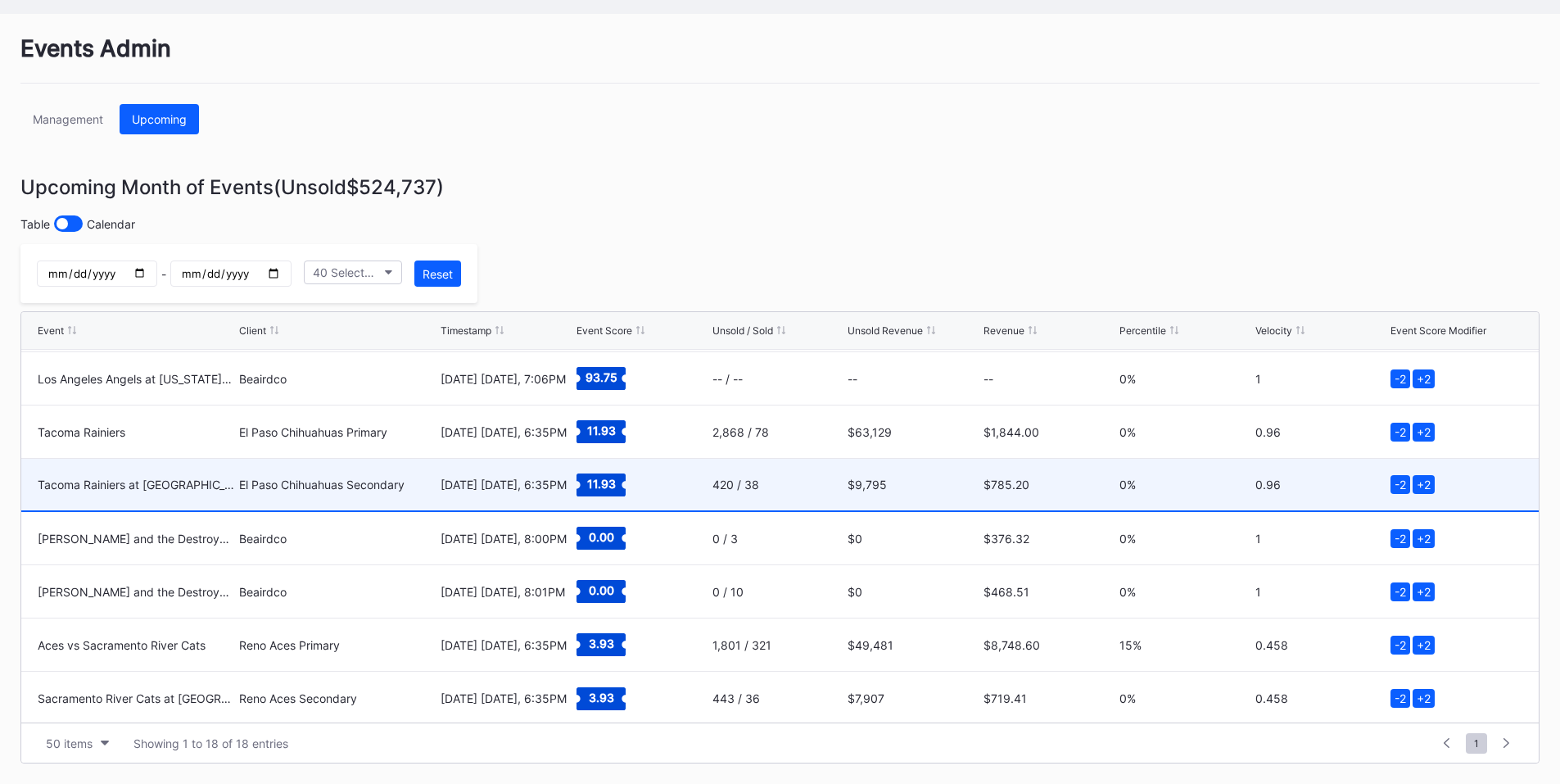
scroll to position [586, 0]
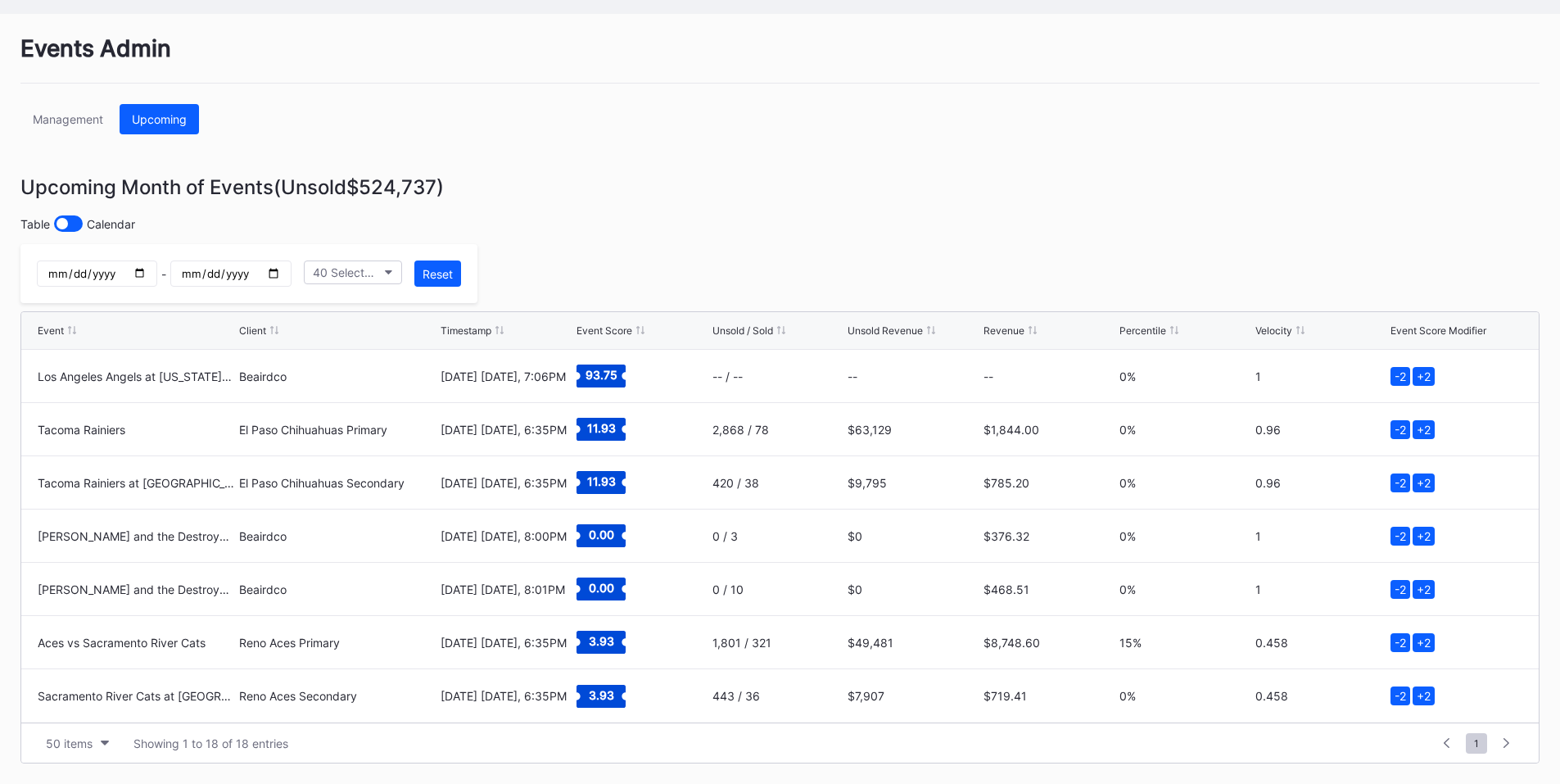
click at [157, 269] on input "2025-08-26" at bounding box center [97, 273] width 120 height 26
type input "2025-08-27"
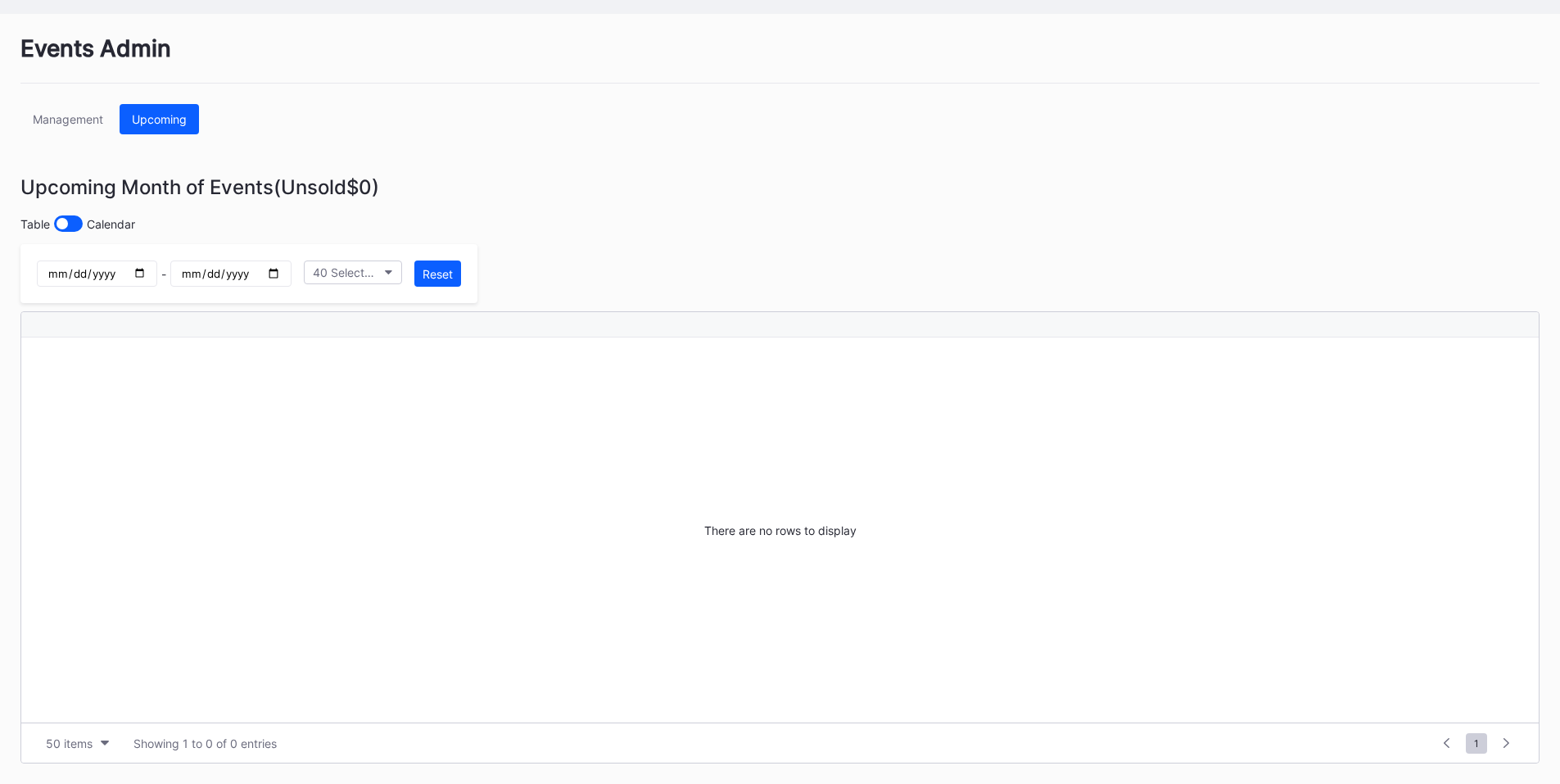
click at [291, 271] on input "2025-08-26" at bounding box center [230, 273] width 120 height 26
type input "2025-08-27"
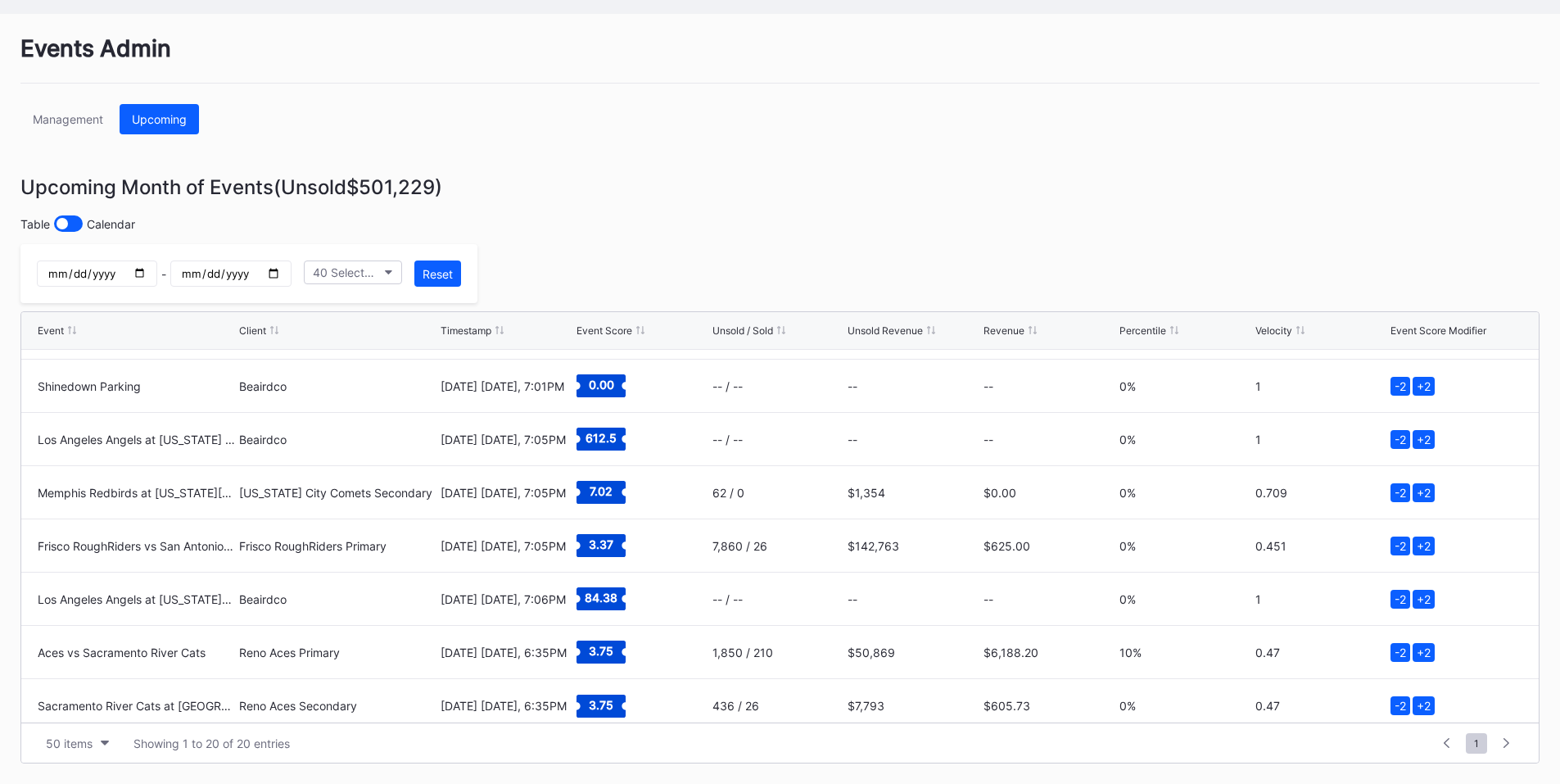
scroll to position [692, 0]
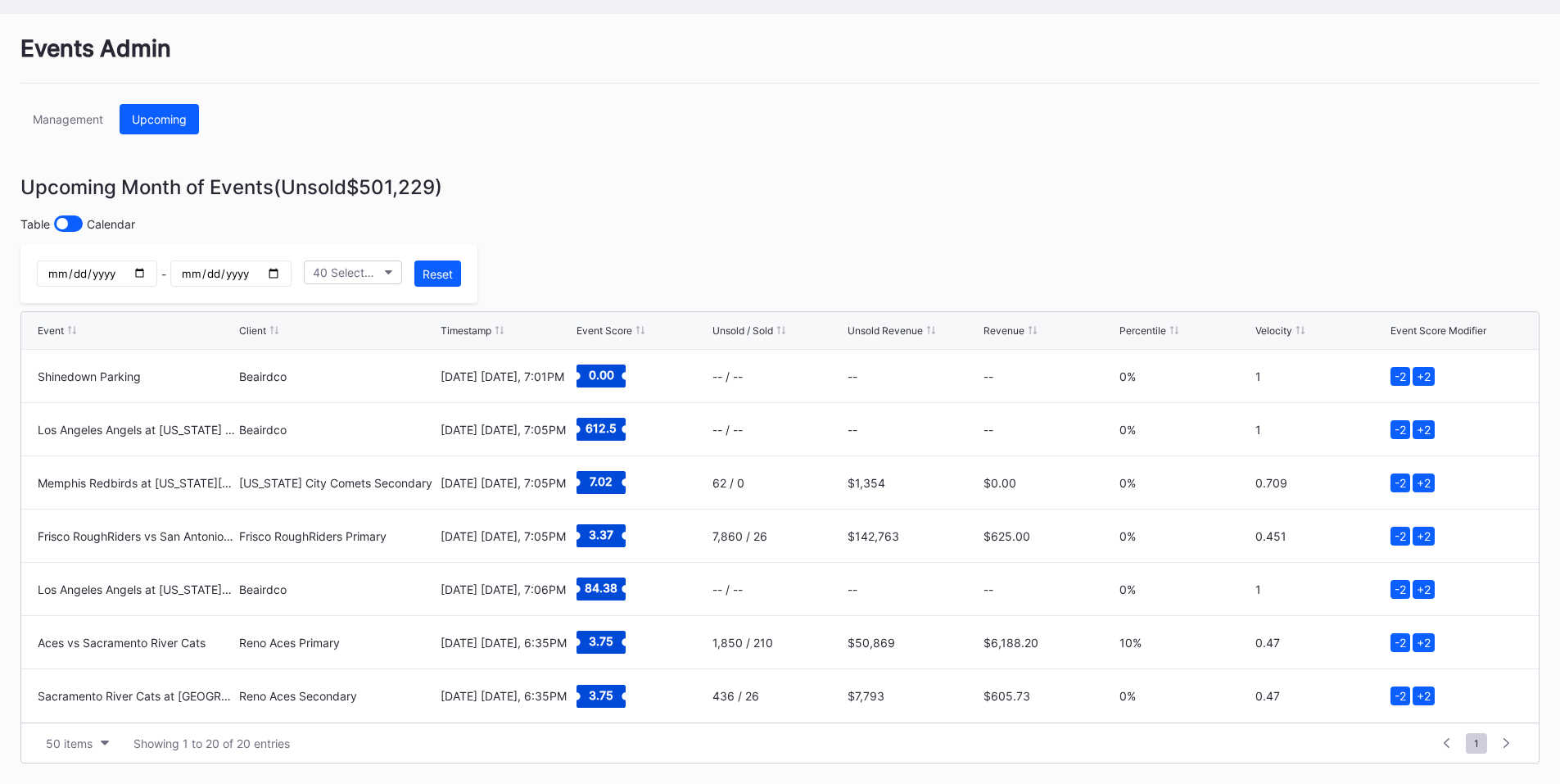
click at [157, 267] on input "2025-08-27" at bounding box center [97, 273] width 120 height 26
type input "2025-08-28"
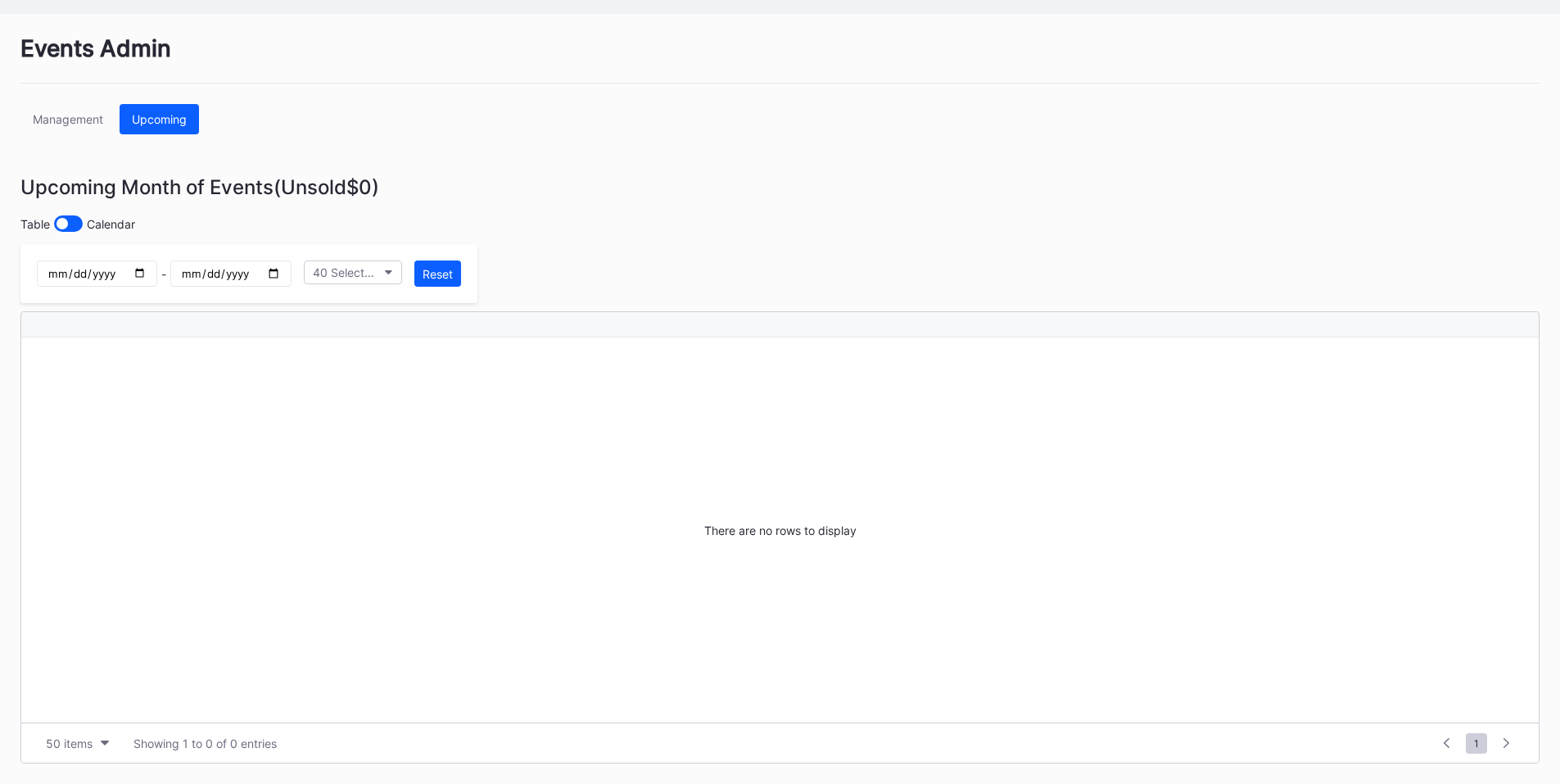
scroll to position [0, 0]
click at [291, 273] on input "2025-08-27" at bounding box center [230, 273] width 120 height 26
type input "2025-08-28"
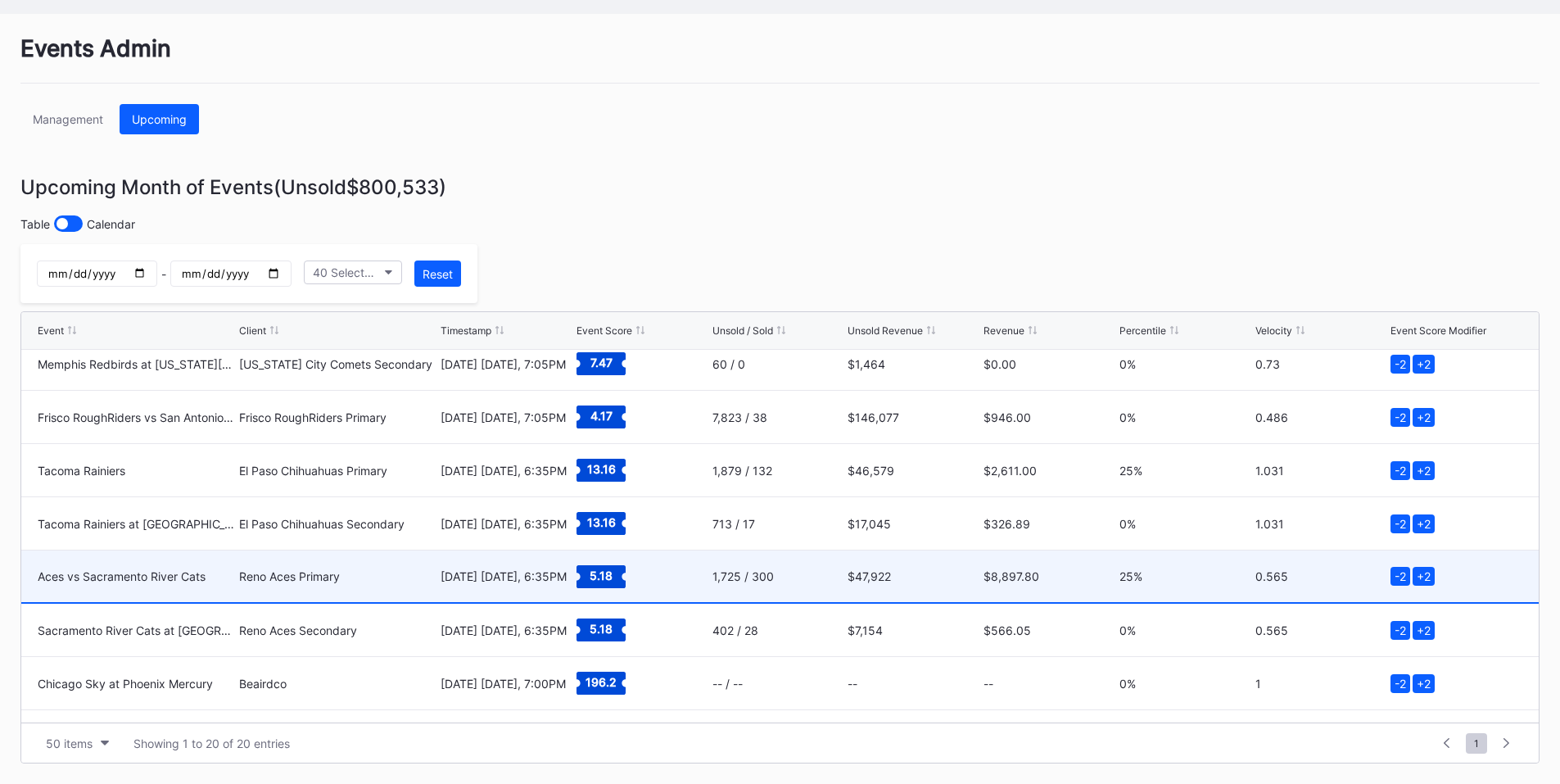
scroll to position [692, 0]
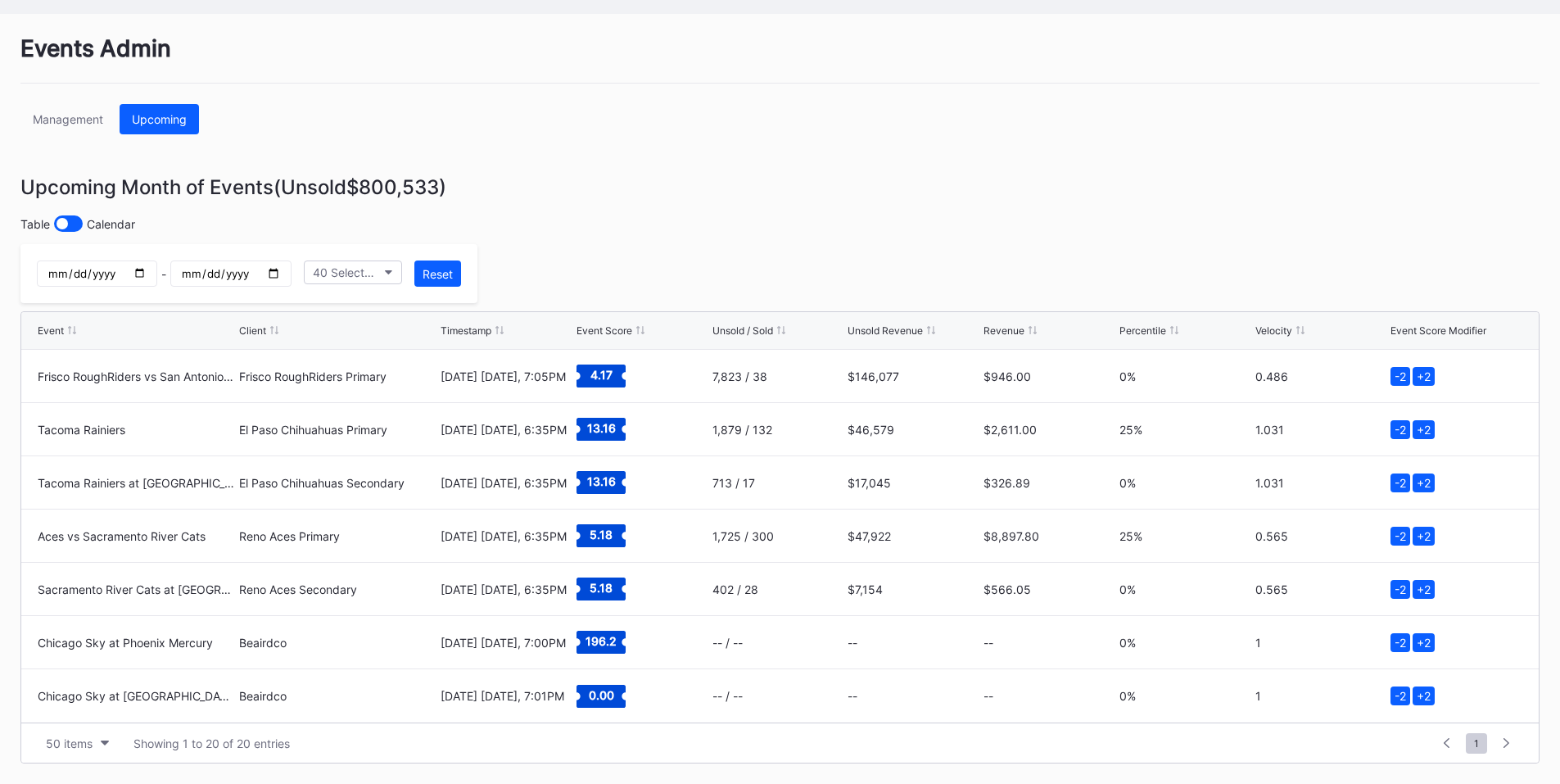
click at [157, 271] on input "2025-08-28" at bounding box center [97, 273] width 120 height 26
type input "2025-08-29"
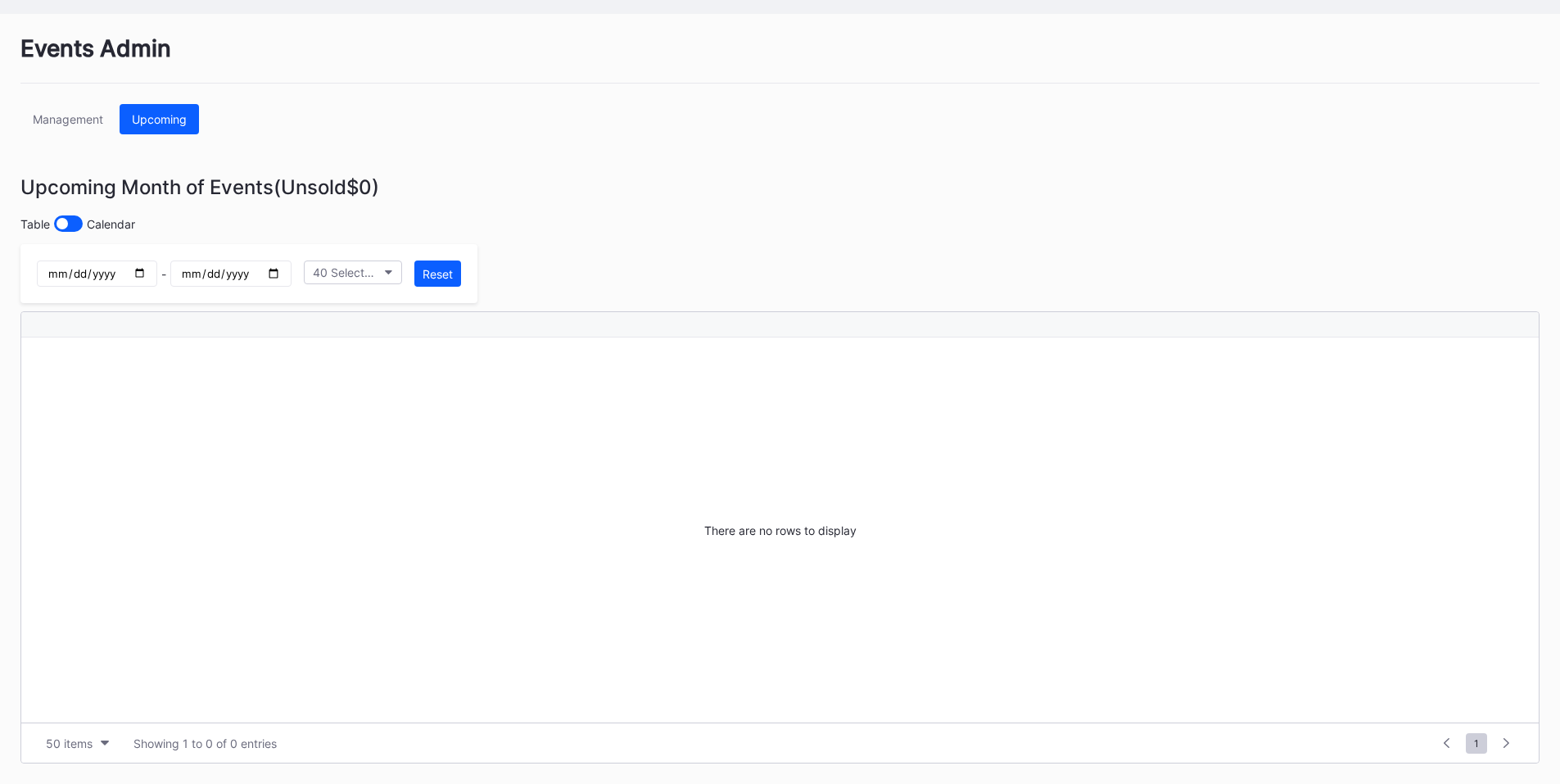
click at [291, 271] on input "2025-08-28" at bounding box center [230, 273] width 120 height 26
type input "2025-08-29"
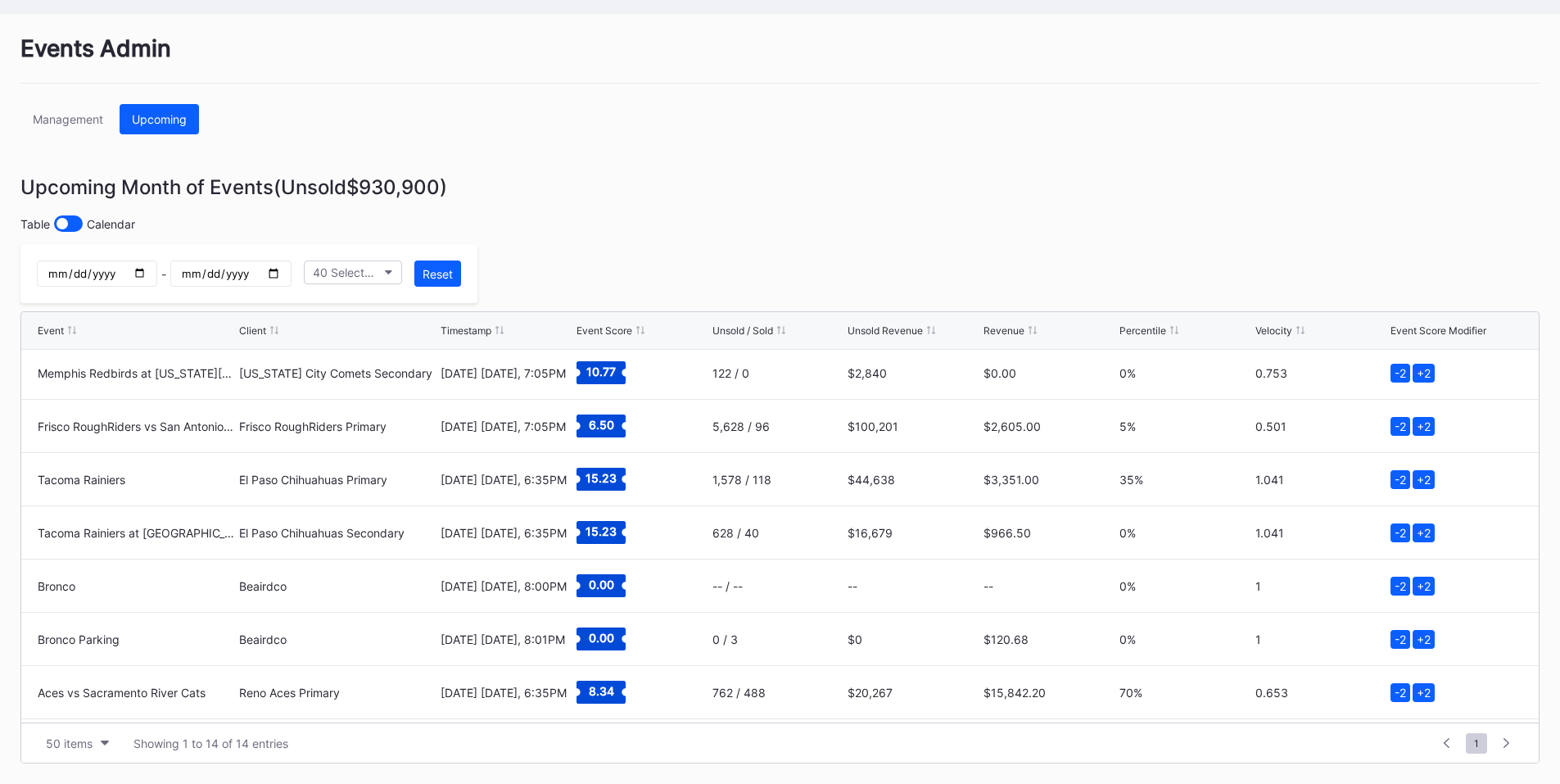
scroll to position [373, 0]
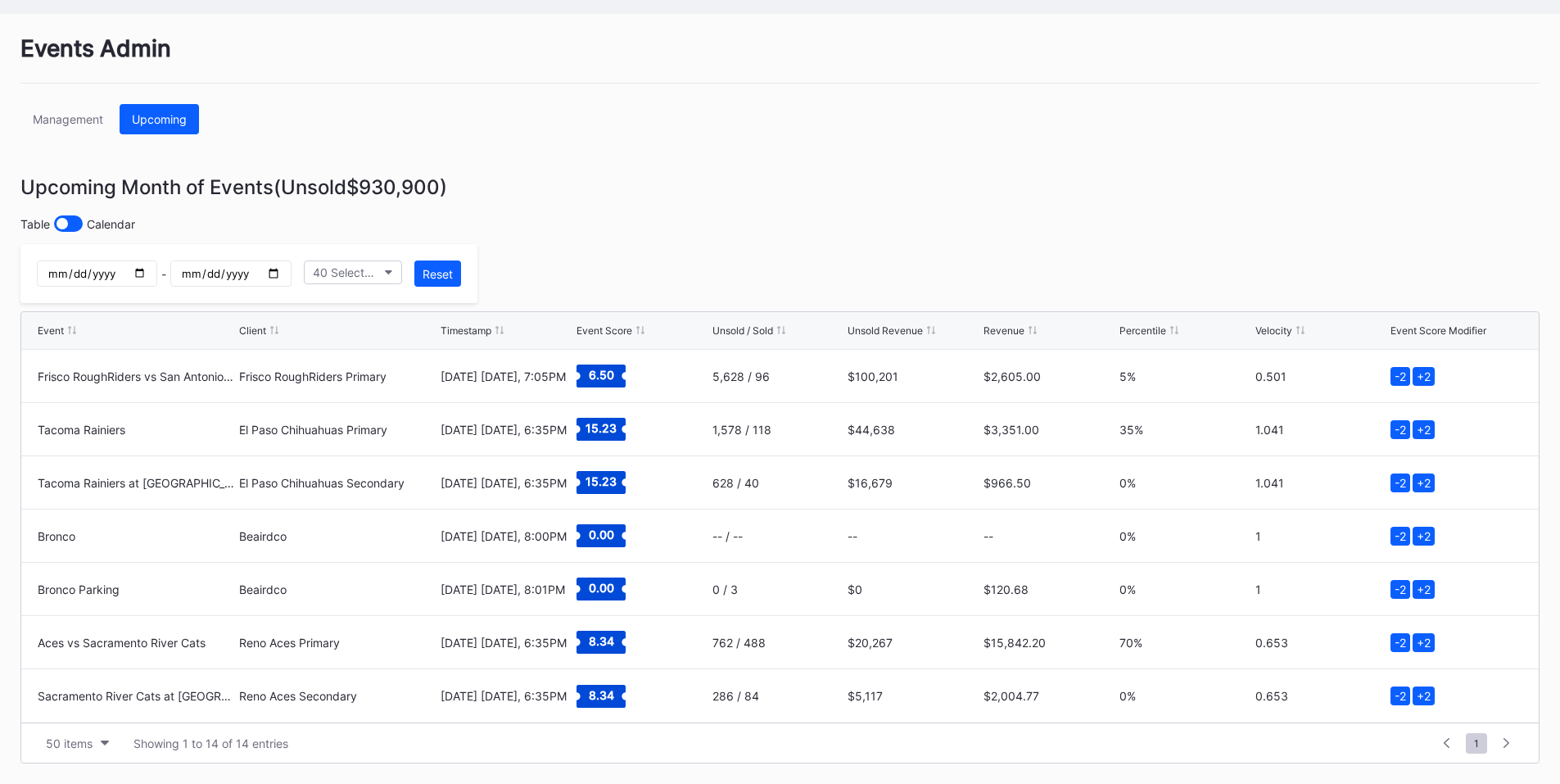
click at [157, 274] on input "2025-08-29" at bounding box center [97, 273] width 120 height 26
type input "2025-08-30"
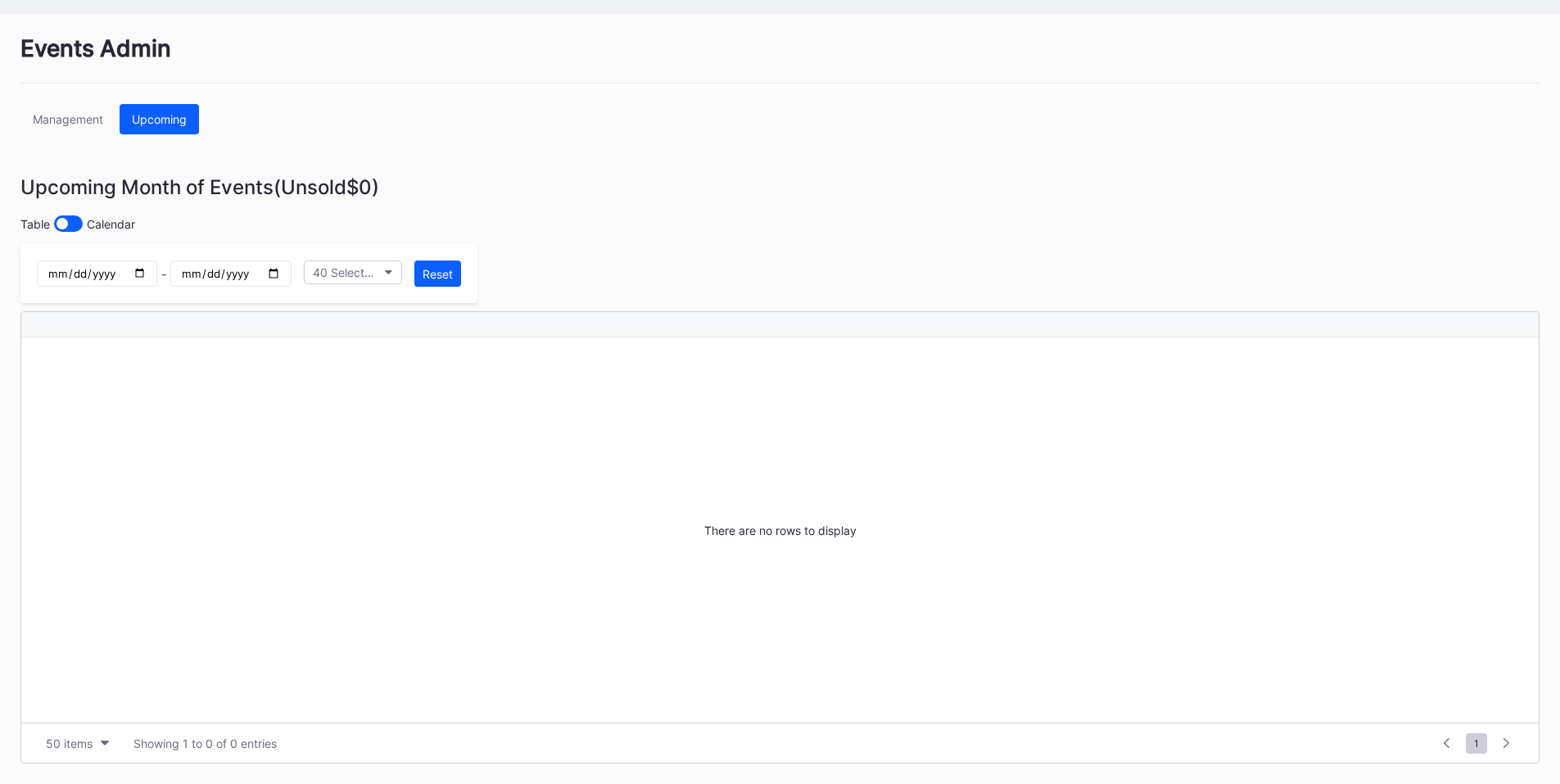
scroll to position [0, 0]
click at [291, 276] on input "2025-08-29" at bounding box center [230, 273] width 120 height 26
type input "2025-08-30"
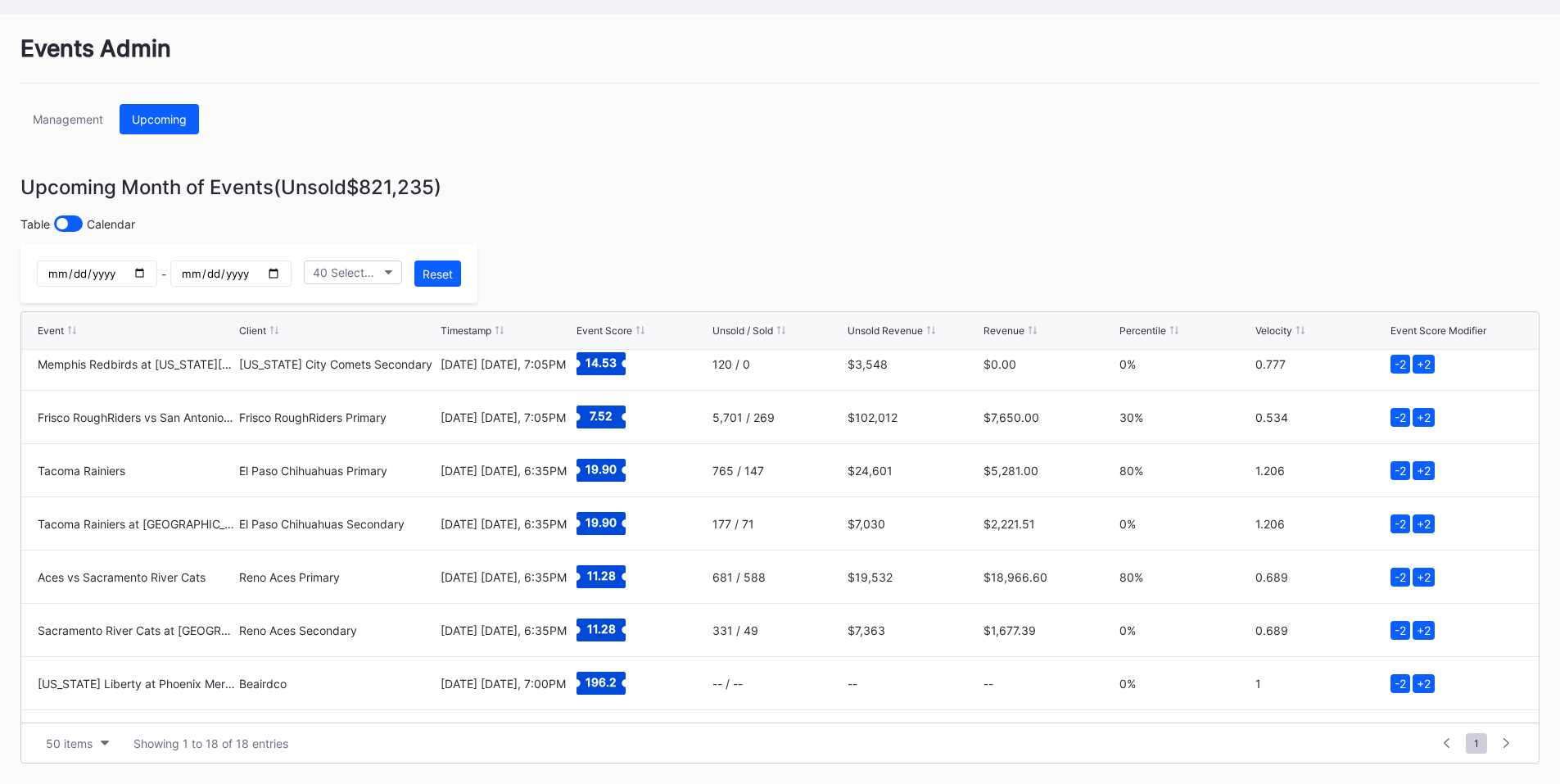
scroll to position [586, 0]
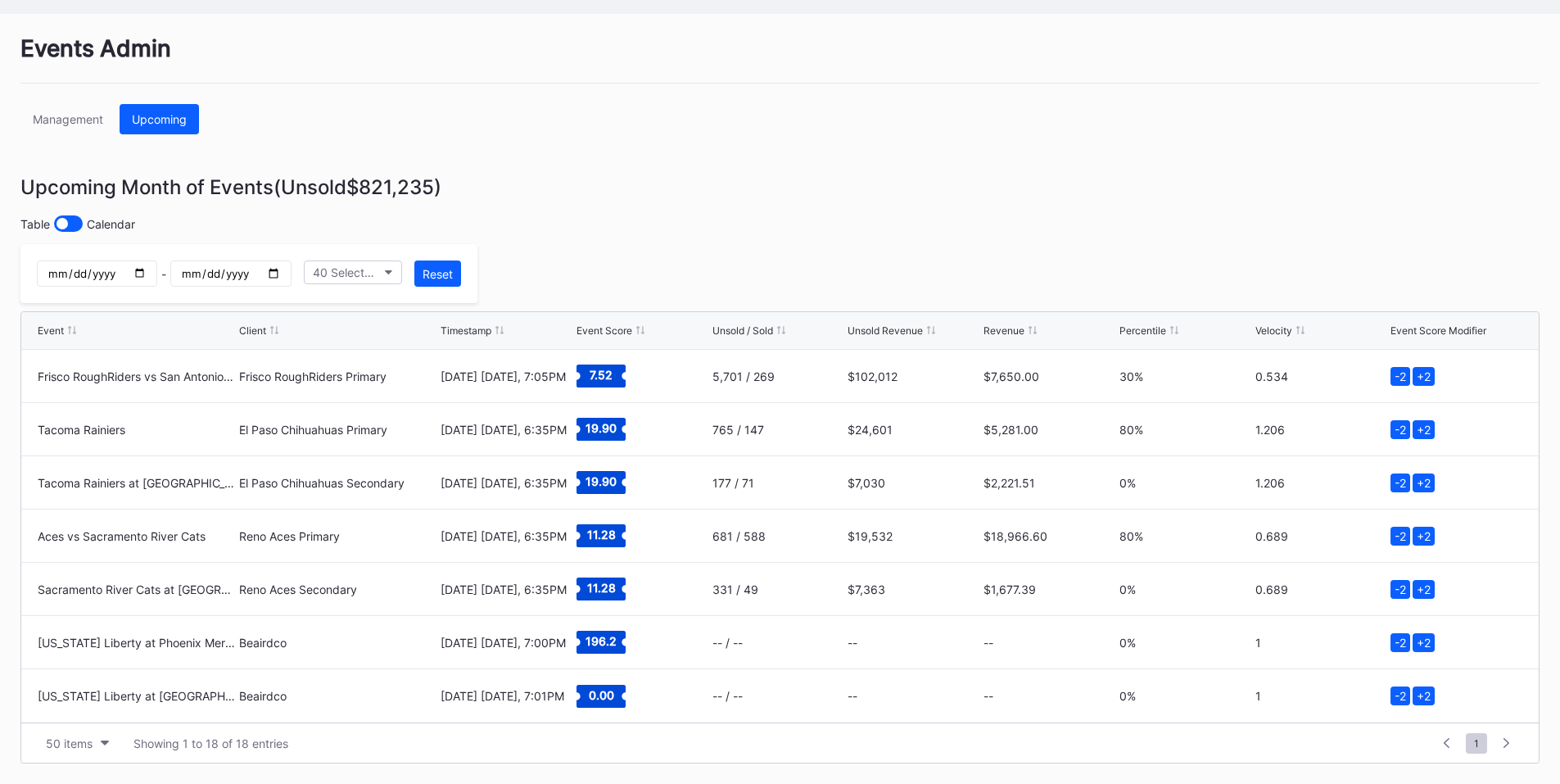
click at [157, 263] on input "2025-08-30" at bounding box center [97, 273] width 120 height 26
type input "2025-08-31"
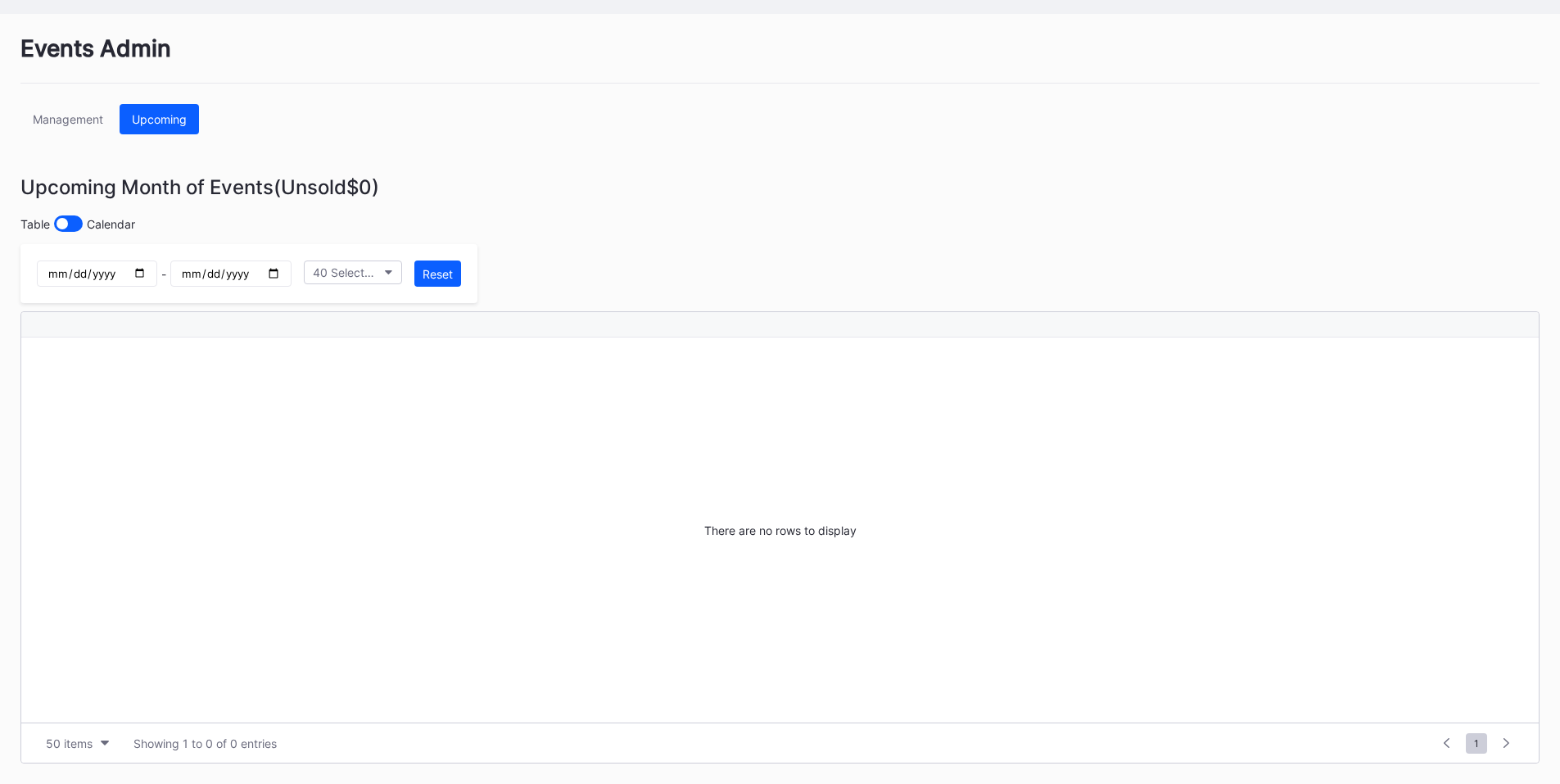
click at [291, 273] on input "2025-08-30" at bounding box center [230, 273] width 120 height 26
type input "2025-08-31"
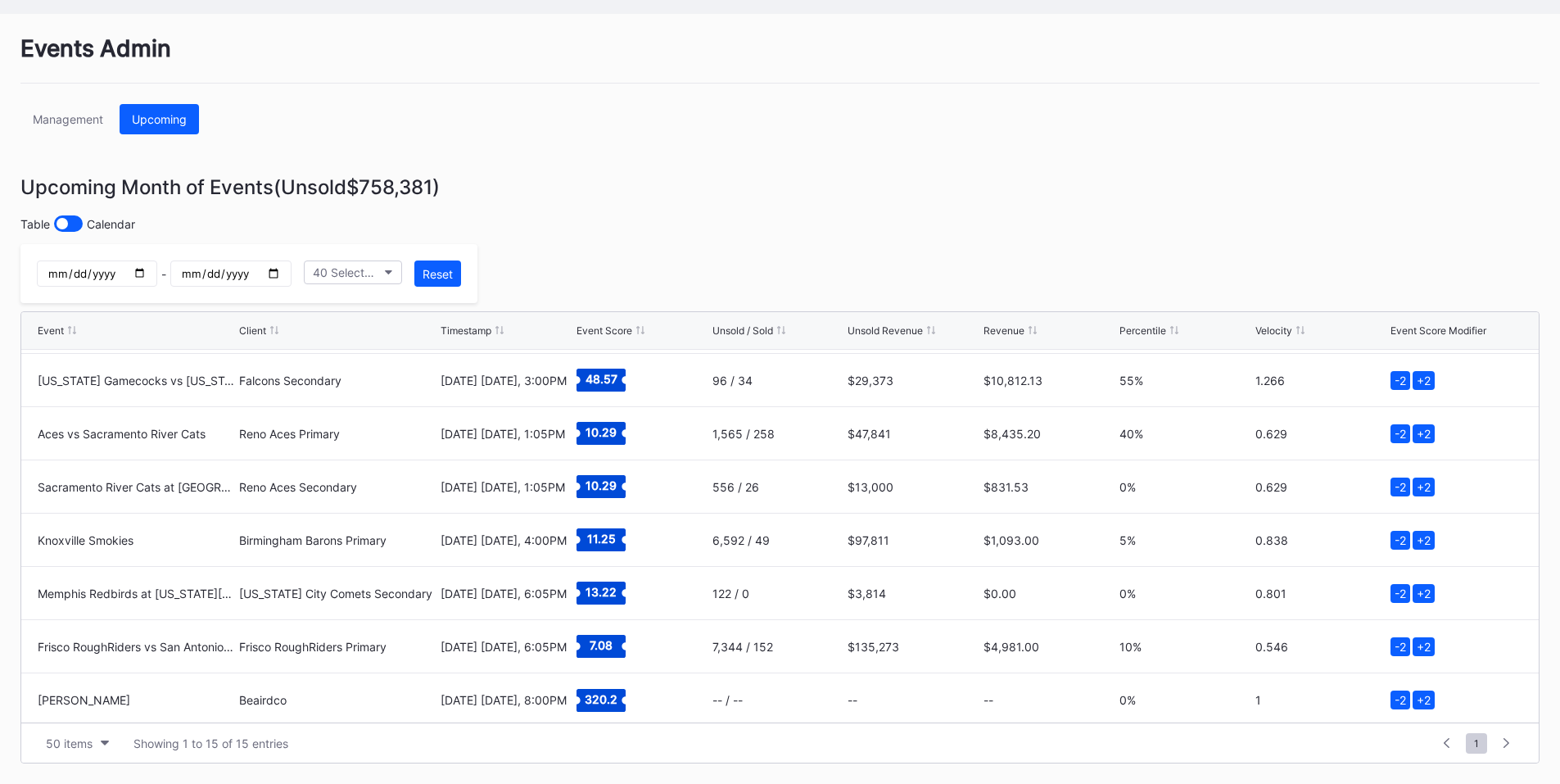
scroll to position [426, 0]
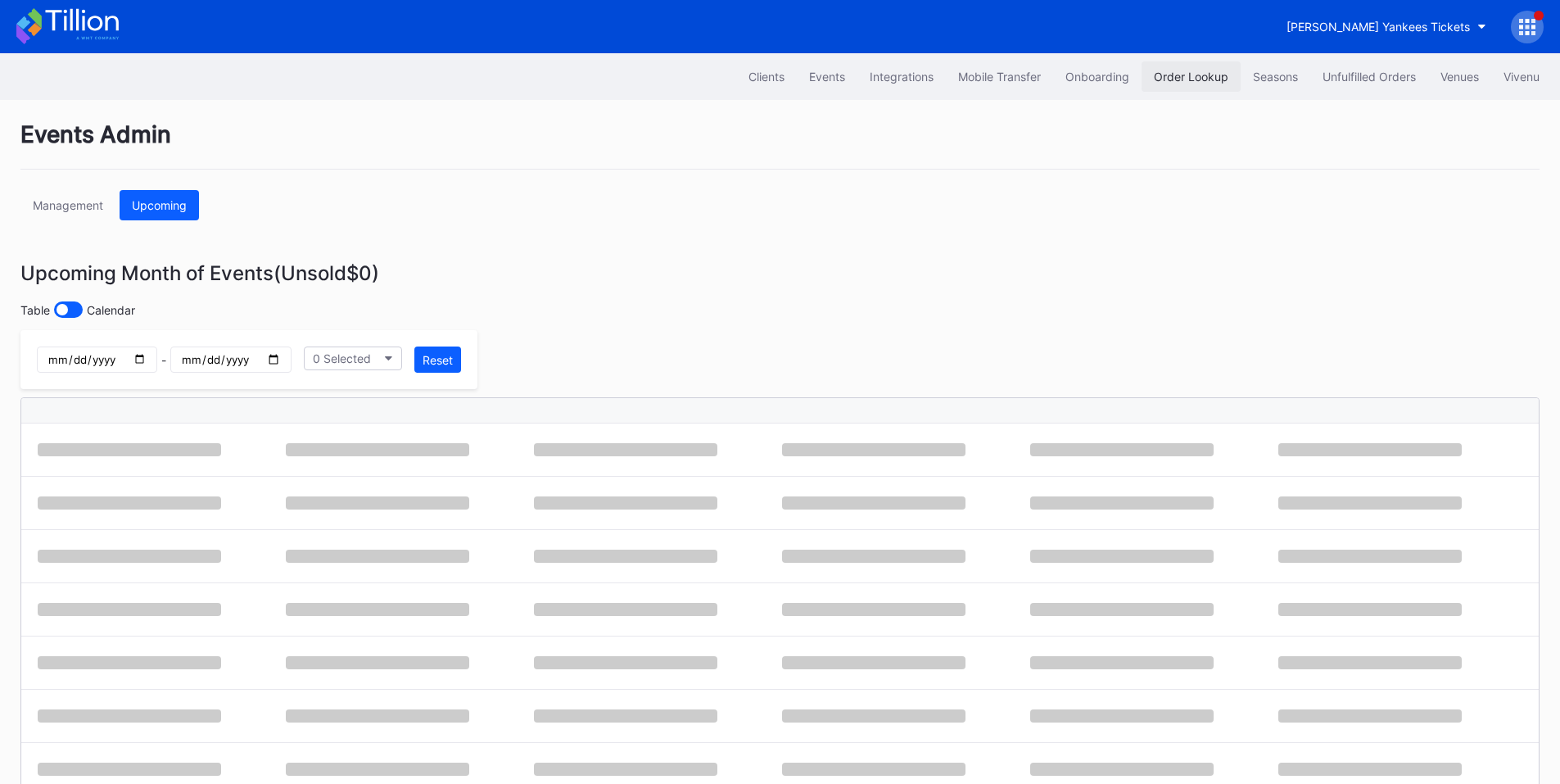
click at [1191, 78] on div "Order Lookup" at bounding box center [1191, 76] width 75 height 14
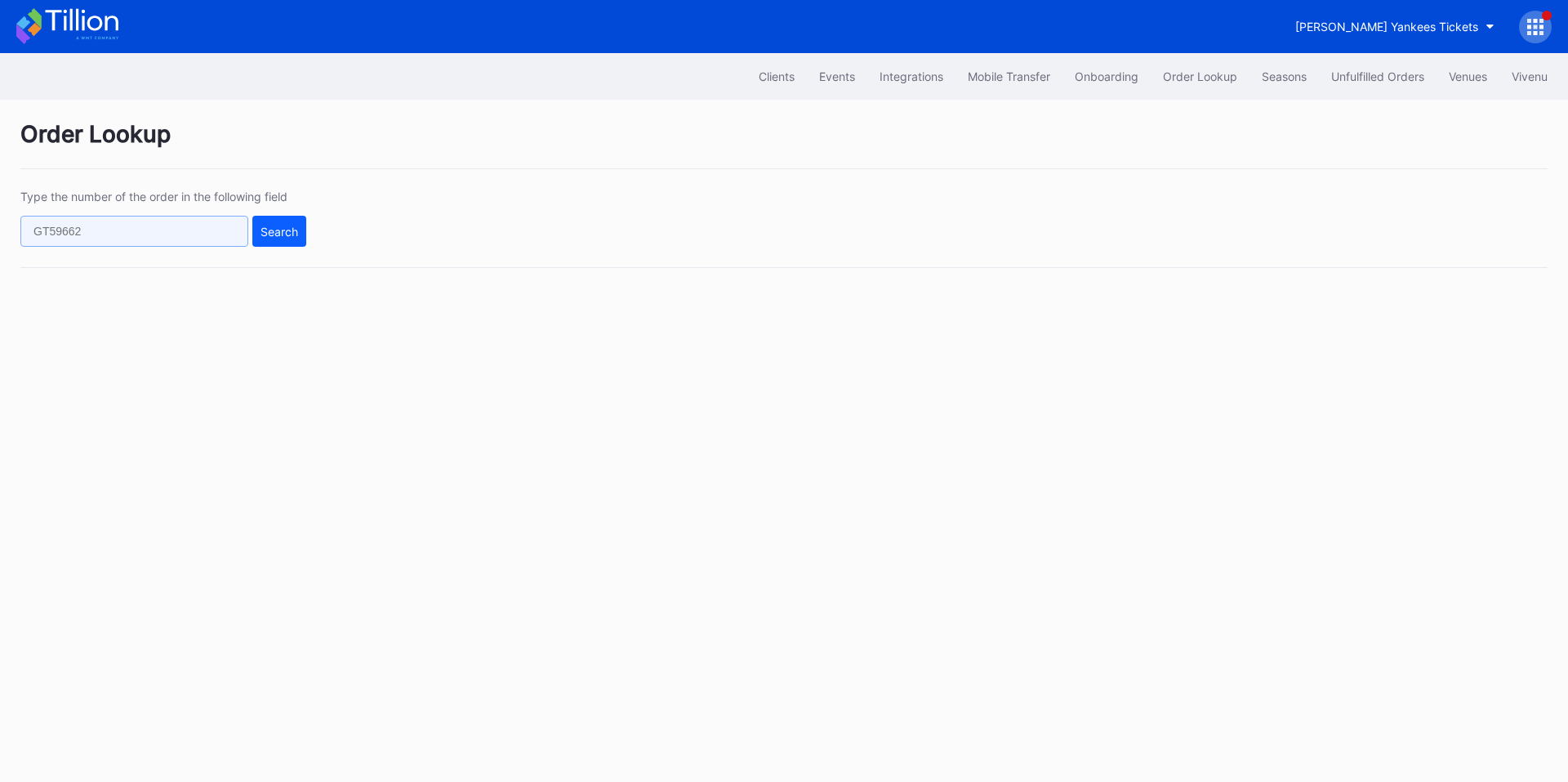
click at [178, 232] on input "text" at bounding box center [134, 231] width 228 height 31
paste input "271185082"
click at [308, 236] on div "Type the number of the order in the following field 271185082 Search" at bounding box center [784, 229] width 1527 height 79
click at [279, 240] on button "Search" at bounding box center [279, 231] width 54 height 31
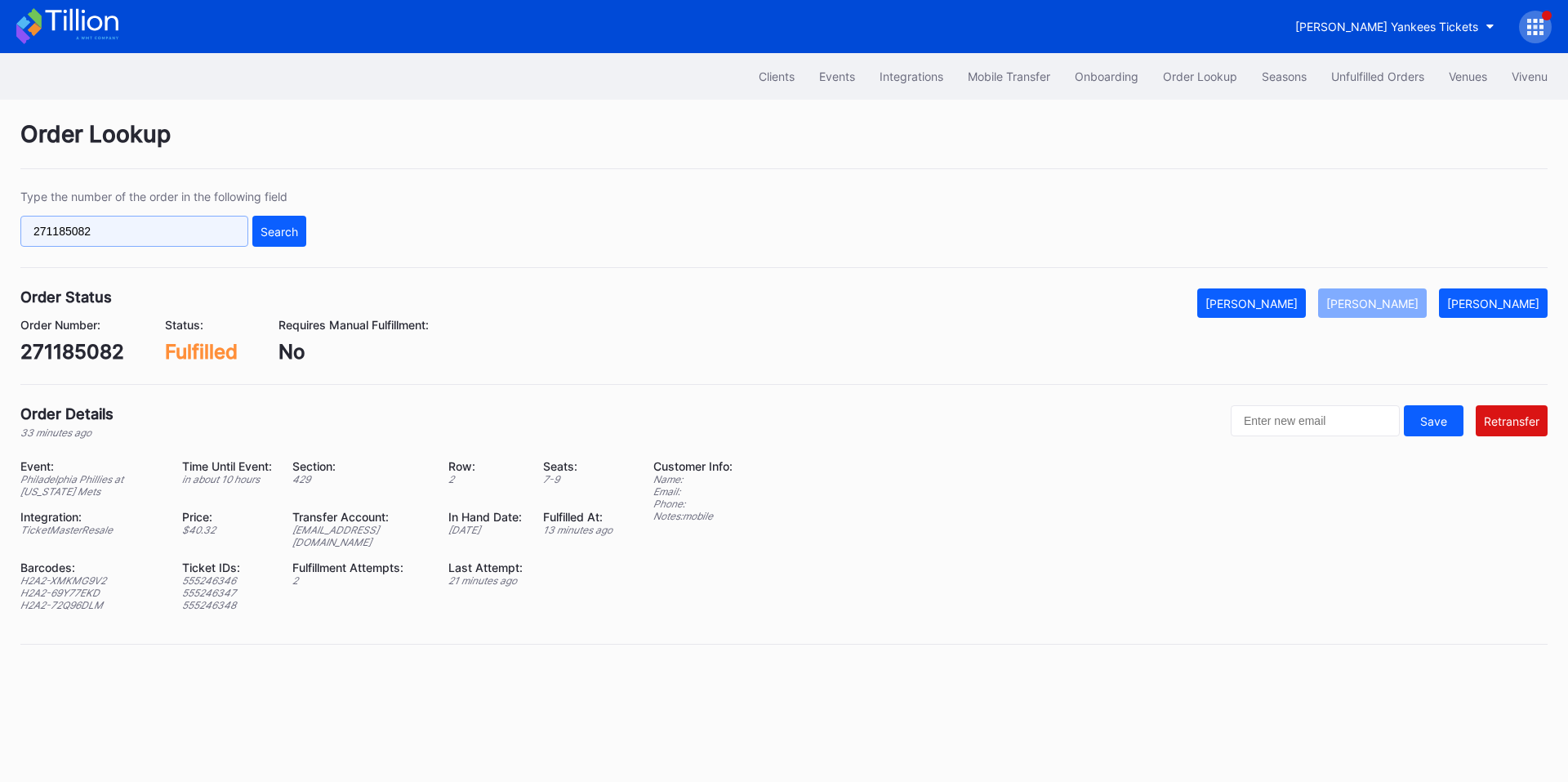
click at [146, 234] on input "271185082" at bounding box center [134, 231] width 228 height 31
paste input "621498181"
type input "621498181"
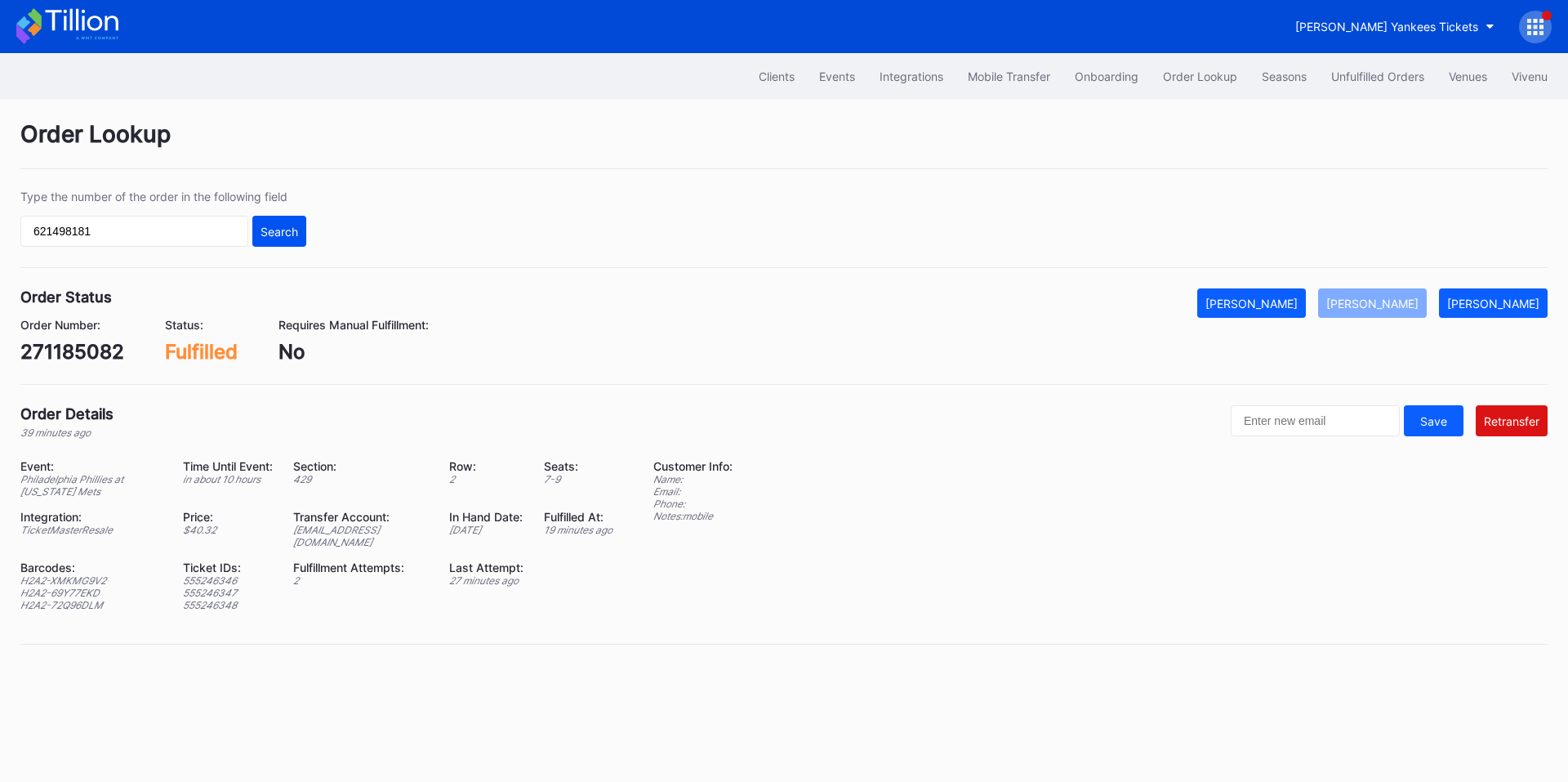
click at [294, 224] on div "Search" at bounding box center [279, 231] width 38 height 14
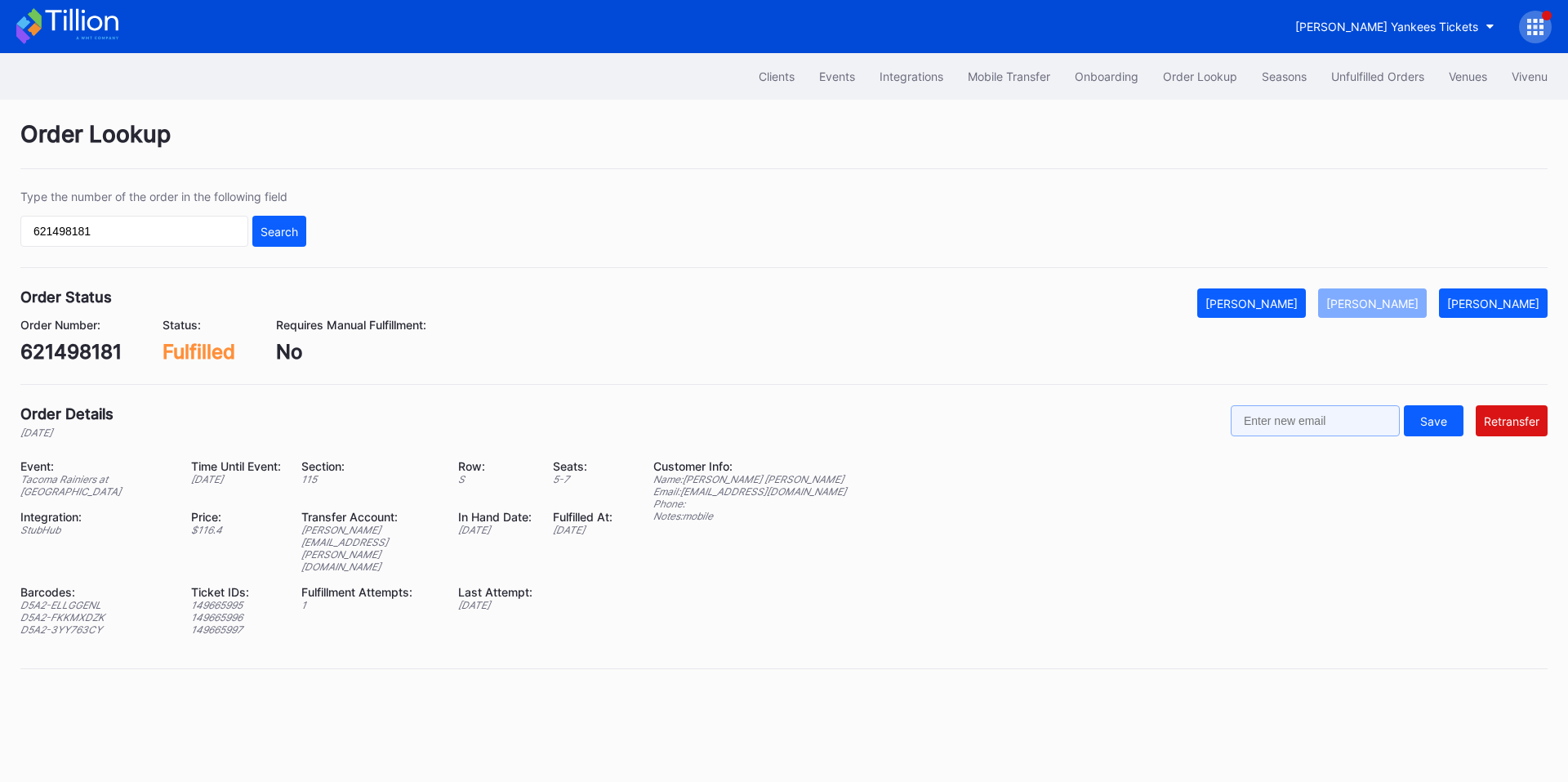
click at [1323, 422] on input "text" at bounding box center [1315, 420] width 169 height 31
paste input "paoladuranrivera@gmail.com"
type input "paoladuranrivera@gmail.com"
click at [1506, 417] on div "Retransfer" at bounding box center [1512, 421] width 55 height 14
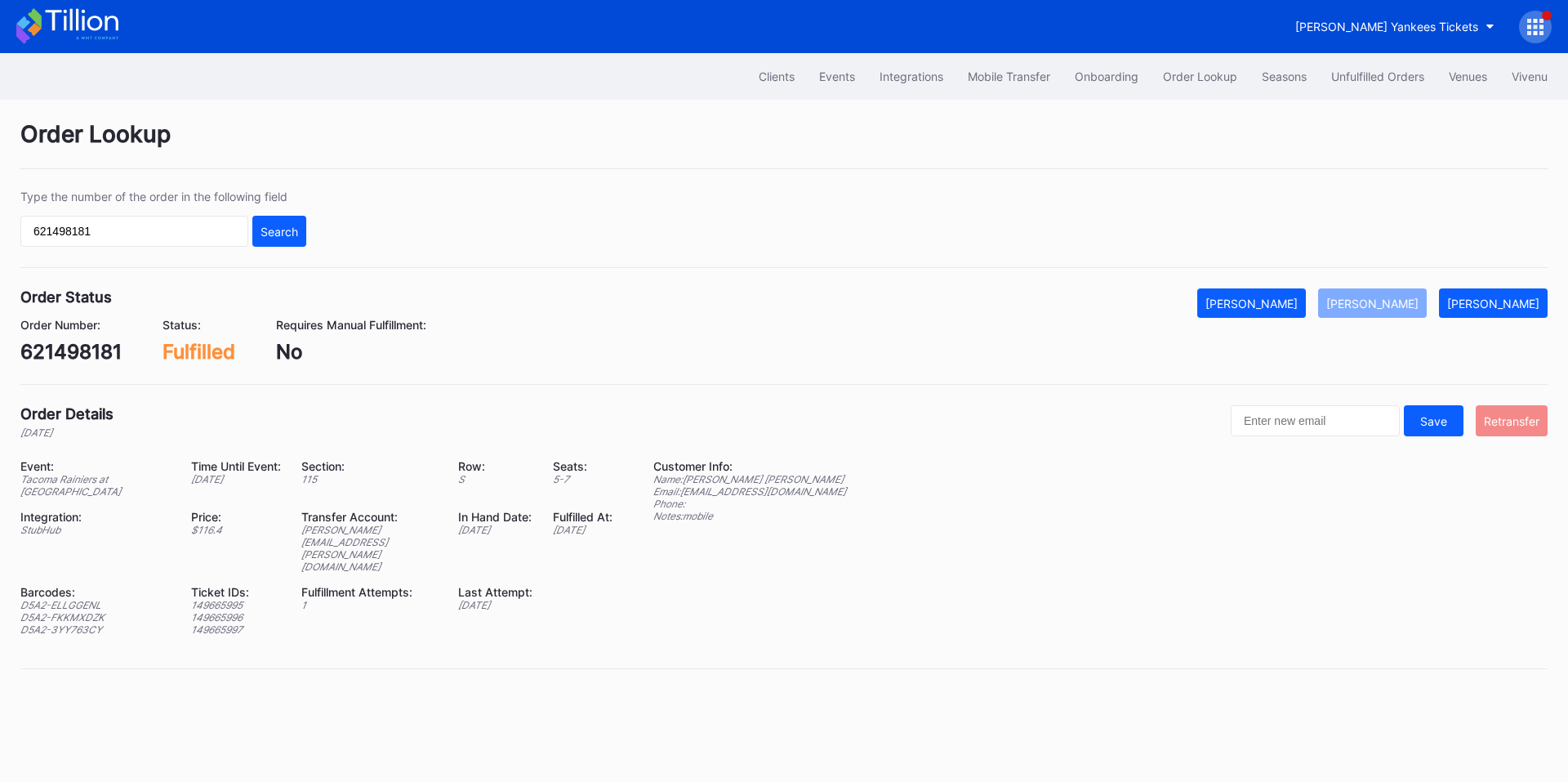
scroll to position [0, 0]
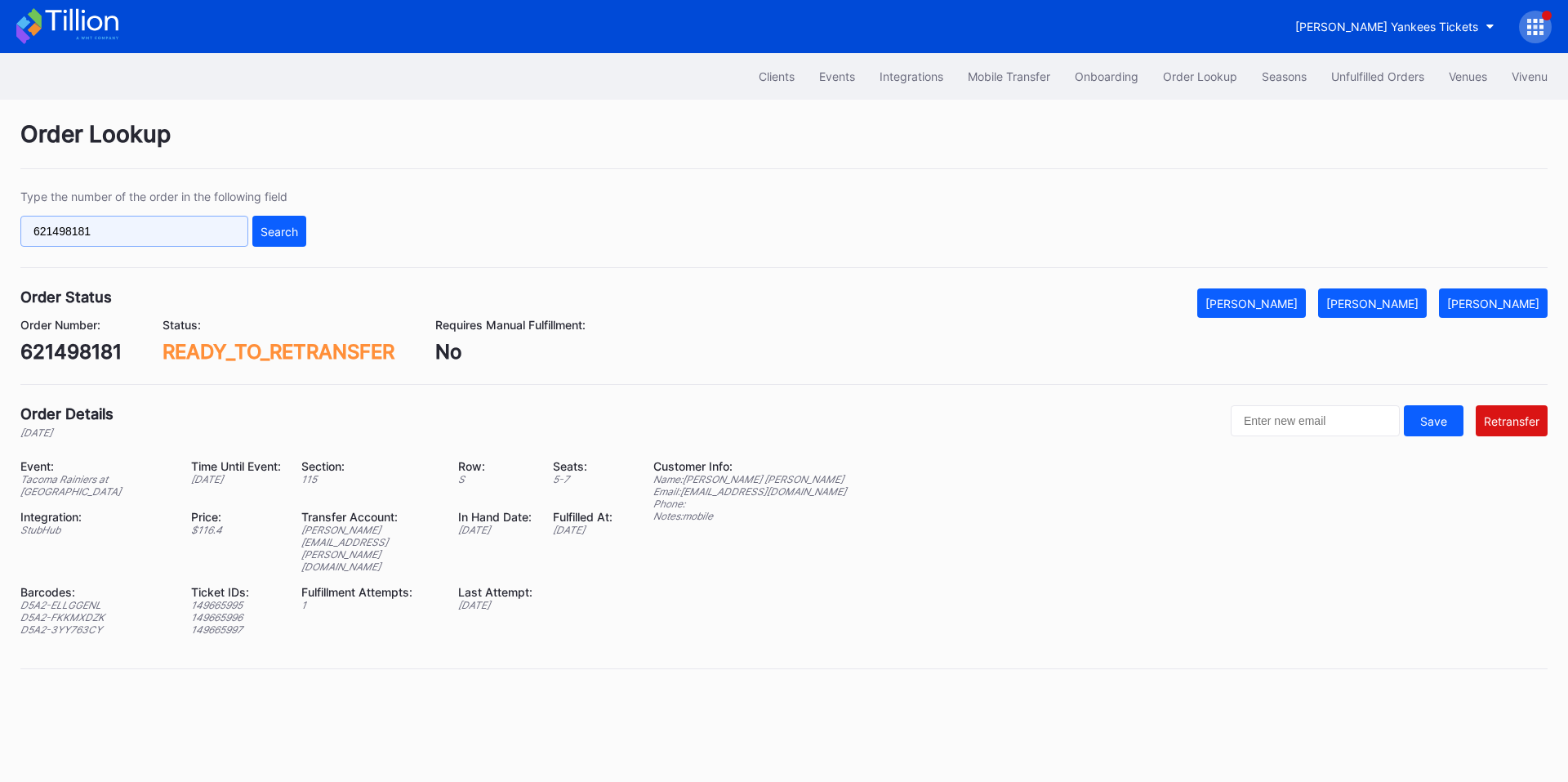
click at [144, 234] on input "621498181" at bounding box center [134, 231] width 228 height 31
paste input "76881"
click at [271, 233] on div "Search" at bounding box center [279, 231] width 38 height 14
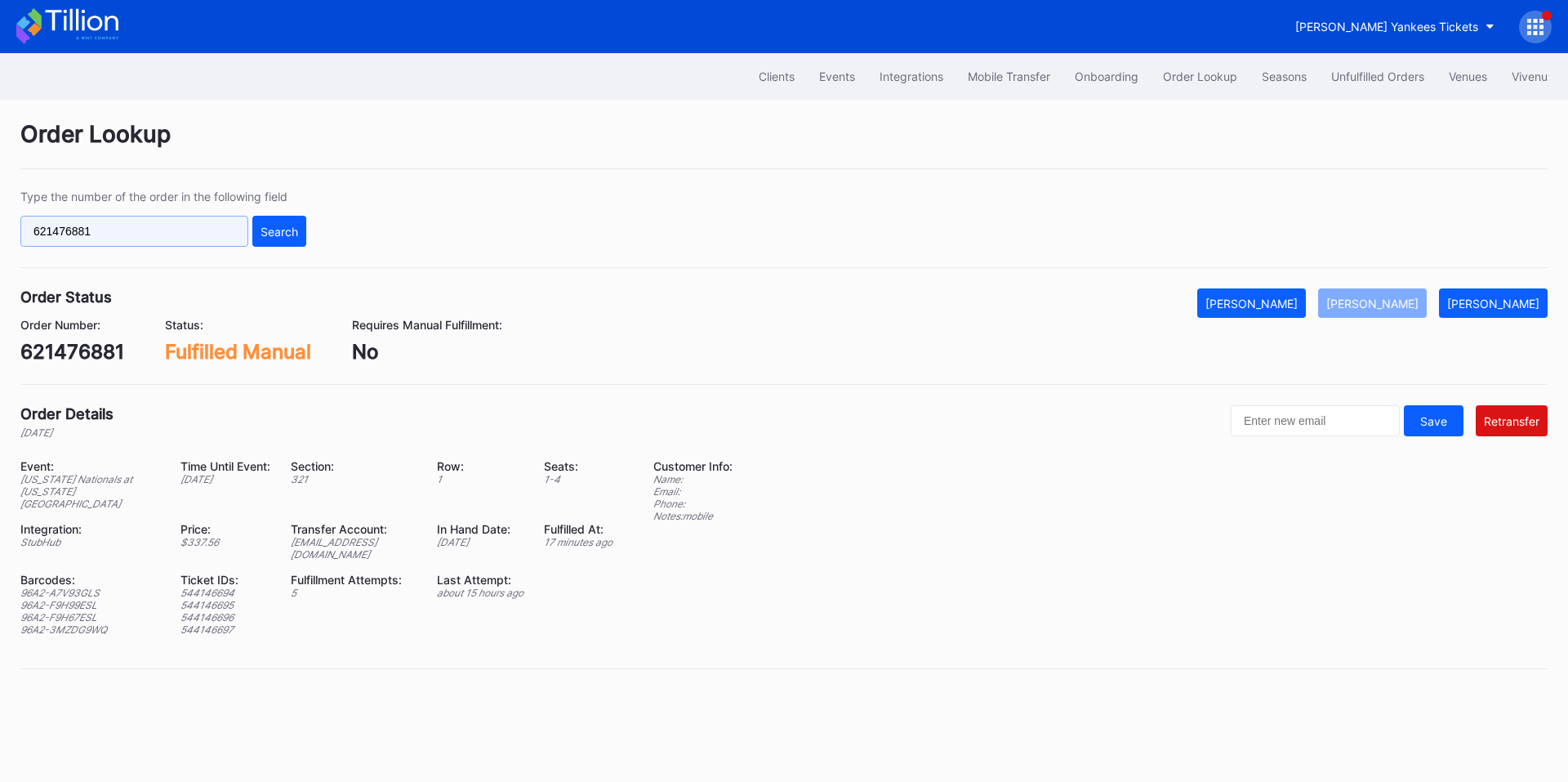
click at [167, 226] on input "621476881" at bounding box center [134, 231] width 228 height 31
paste input "16937128"
click at [296, 240] on button "Search" at bounding box center [279, 231] width 54 height 31
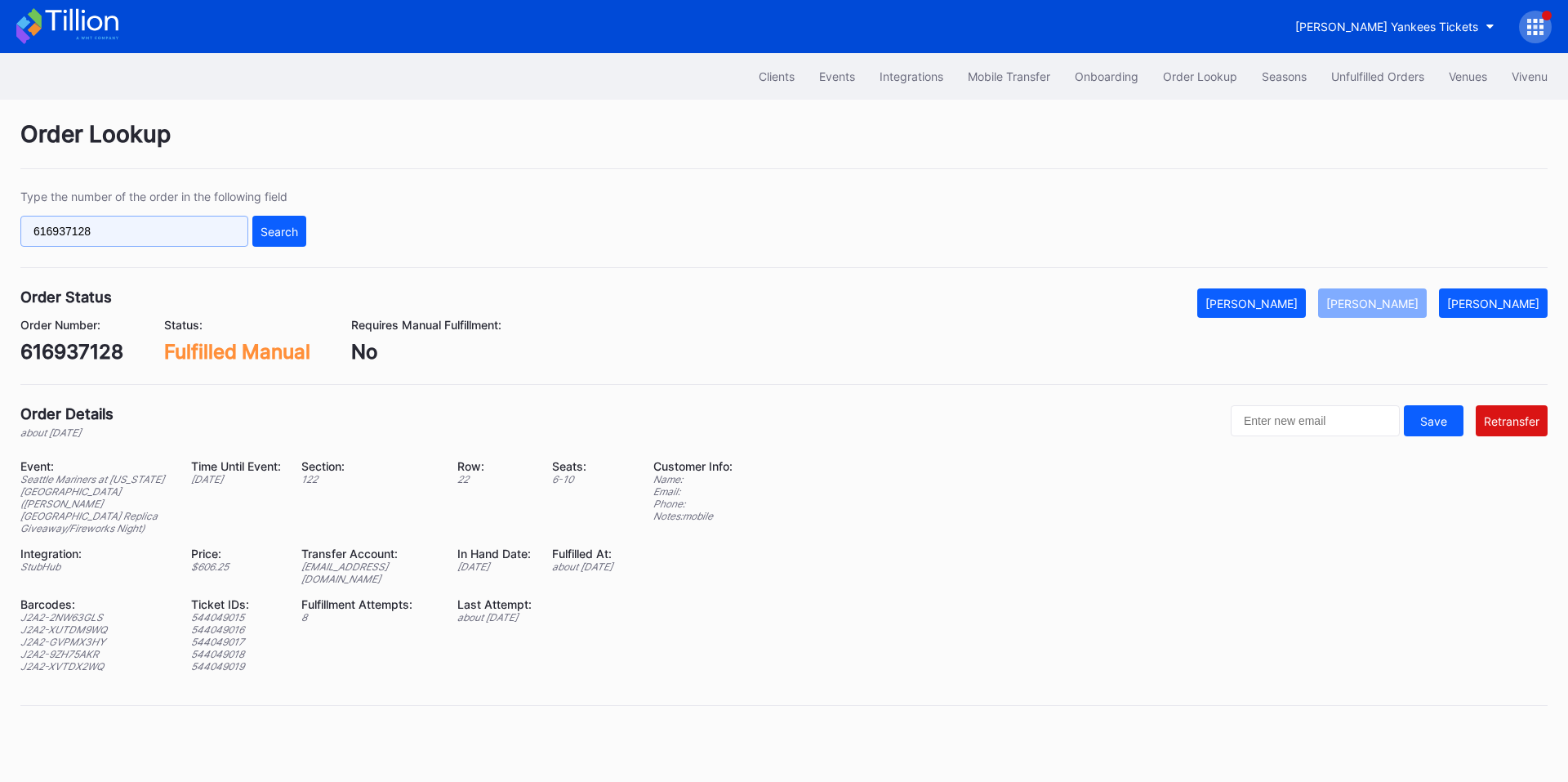
click at [152, 229] on input "616937128" at bounding box center [134, 231] width 228 height 31
paste input "21498181"
type input "621498181"
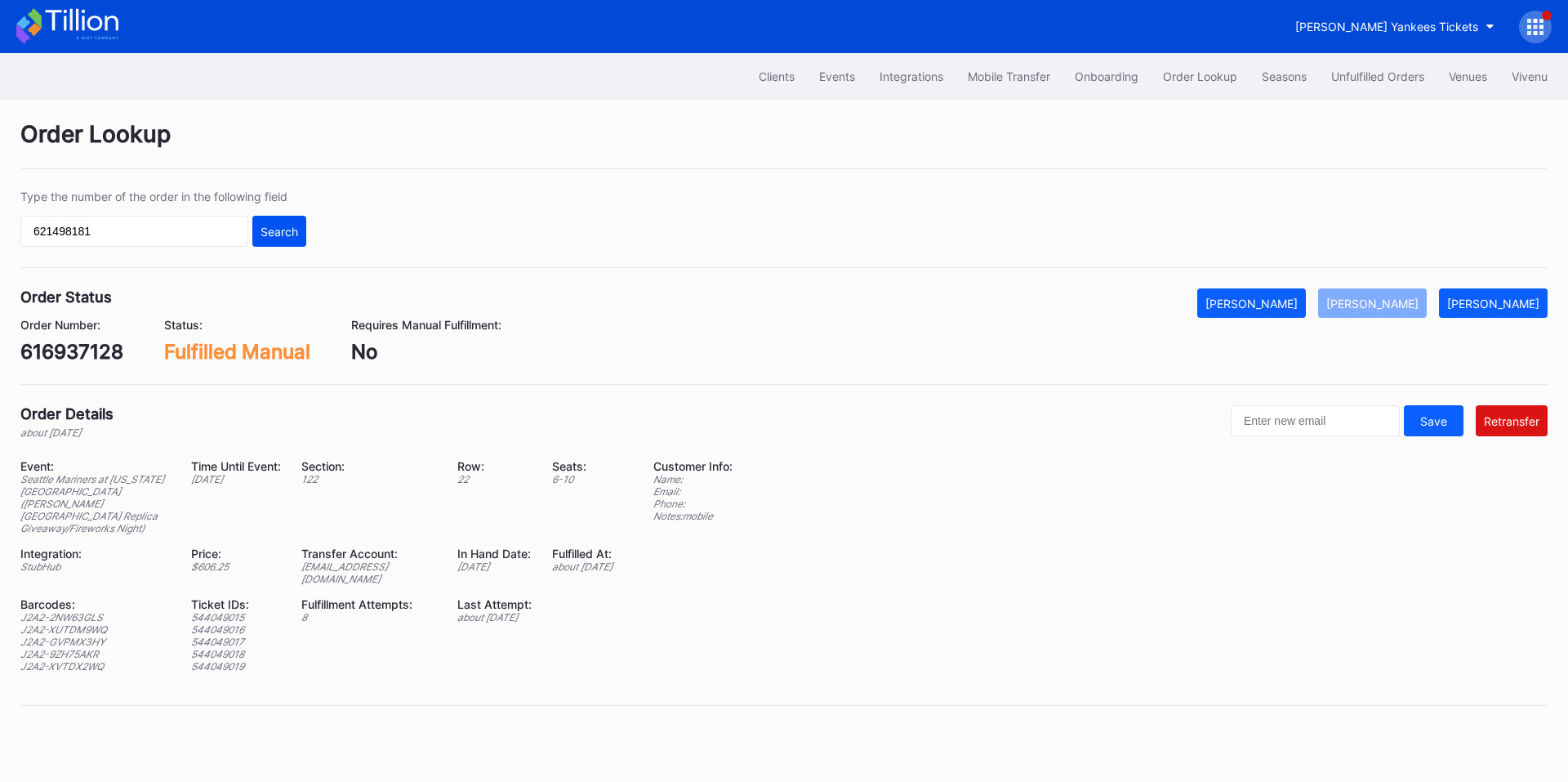
click at [284, 234] on div "Search" at bounding box center [279, 231] width 38 height 14
